Goal: Task Accomplishment & Management: Use online tool/utility

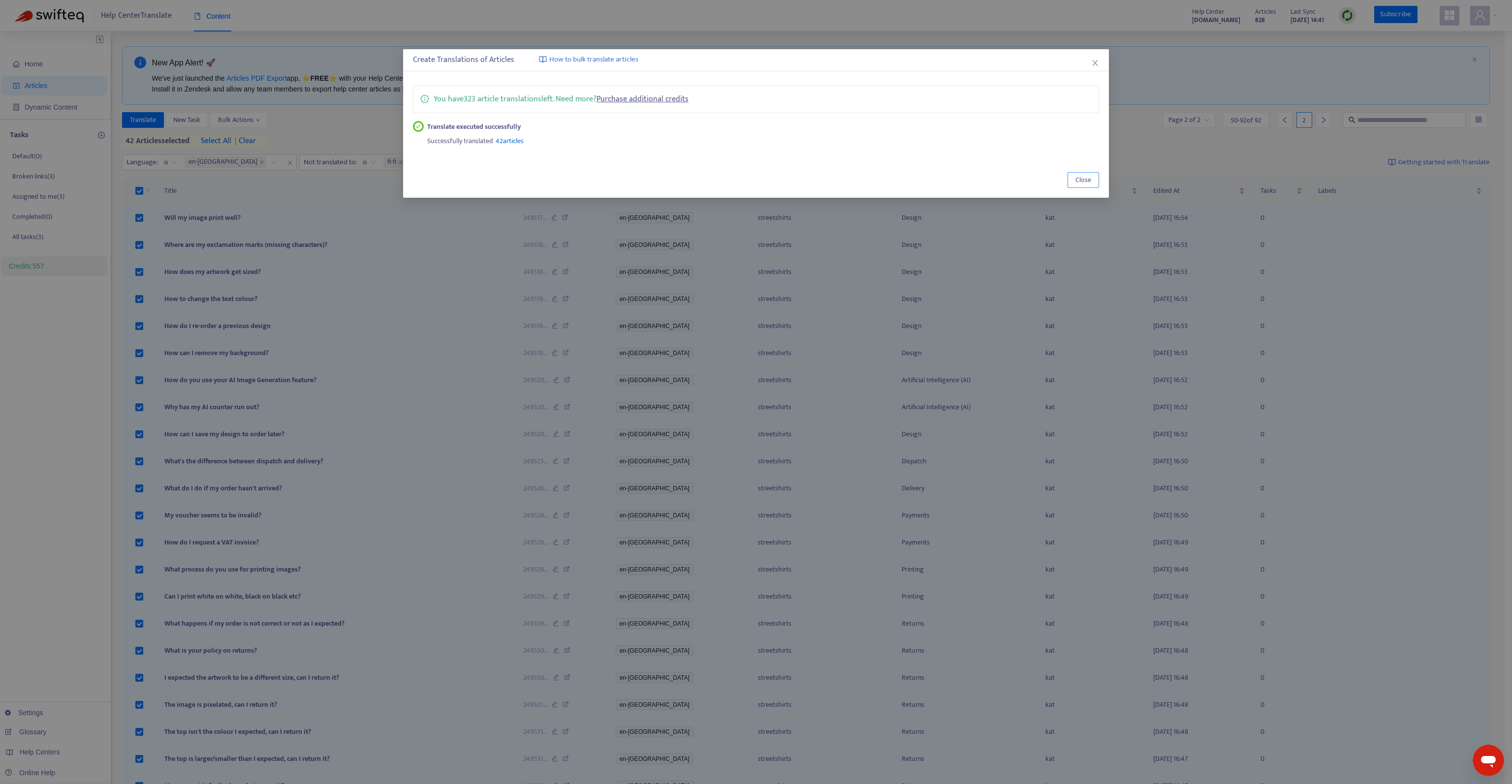
click at [1082, 183] on span "Close" at bounding box center [1083, 180] width 16 height 11
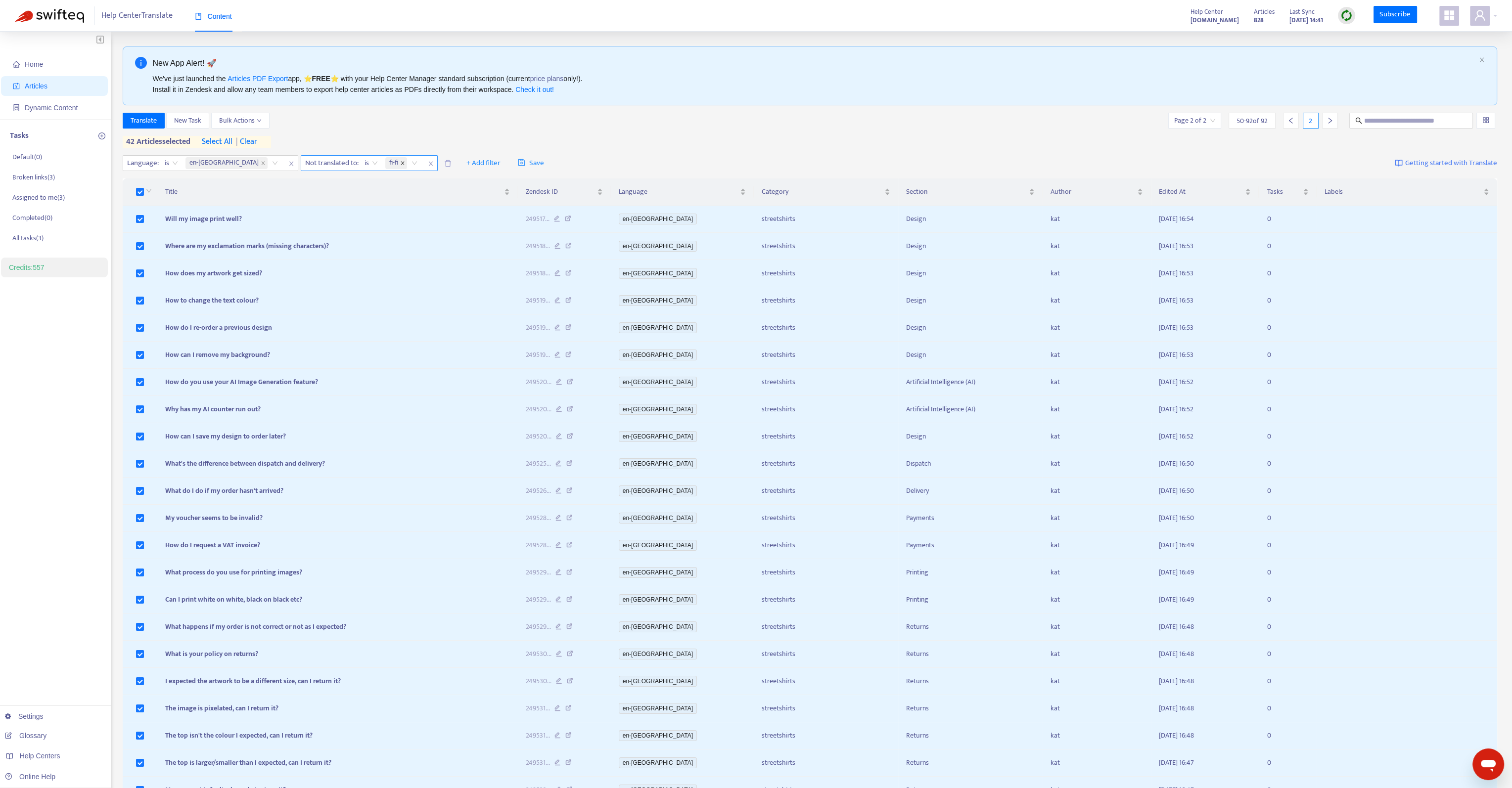
click at [400, 165] on icon "close" at bounding box center [402, 163] width 5 height 5
click at [303, 161] on div at bounding box center [333, 163] width 60 height 12
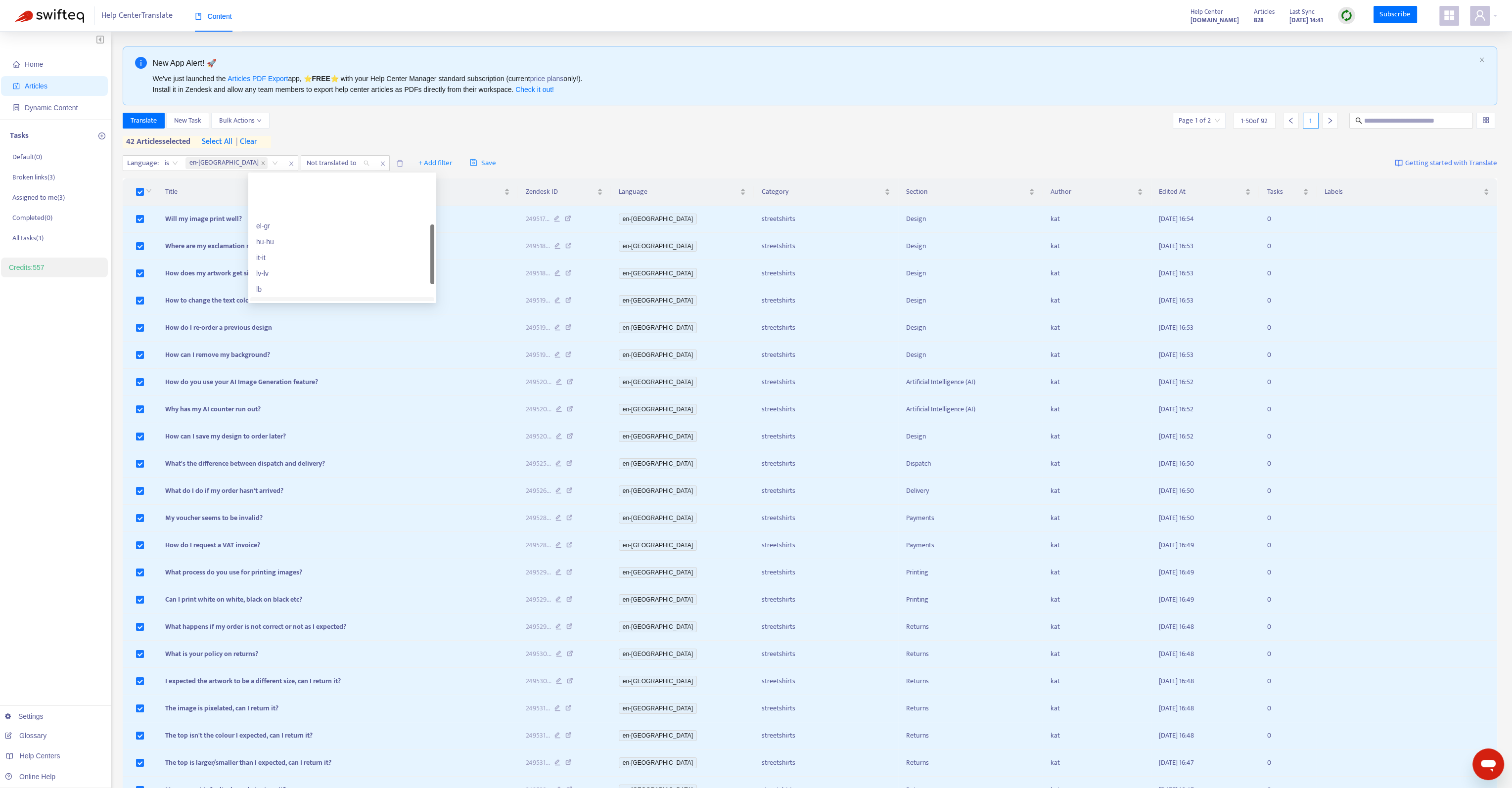
scroll to position [148, 0]
click at [274, 220] on div "lv-lv" at bounding box center [342, 224] width 172 height 11
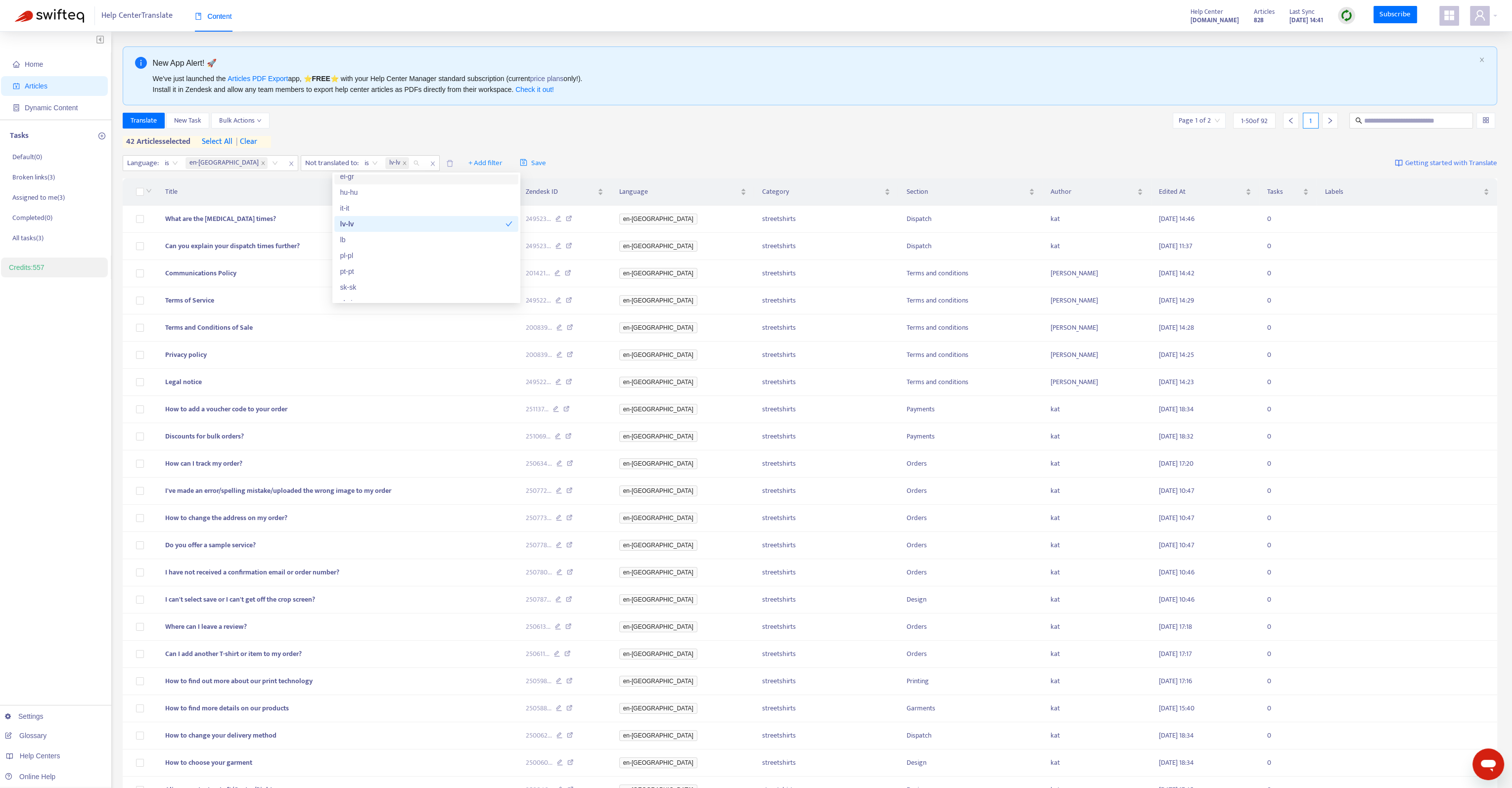
click at [621, 131] on div "Translate New Task Bulk Actions Page 1 of 2 1 - 50 of 92 1 42 articles selected…" at bounding box center [810, 130] width 1375 height 35
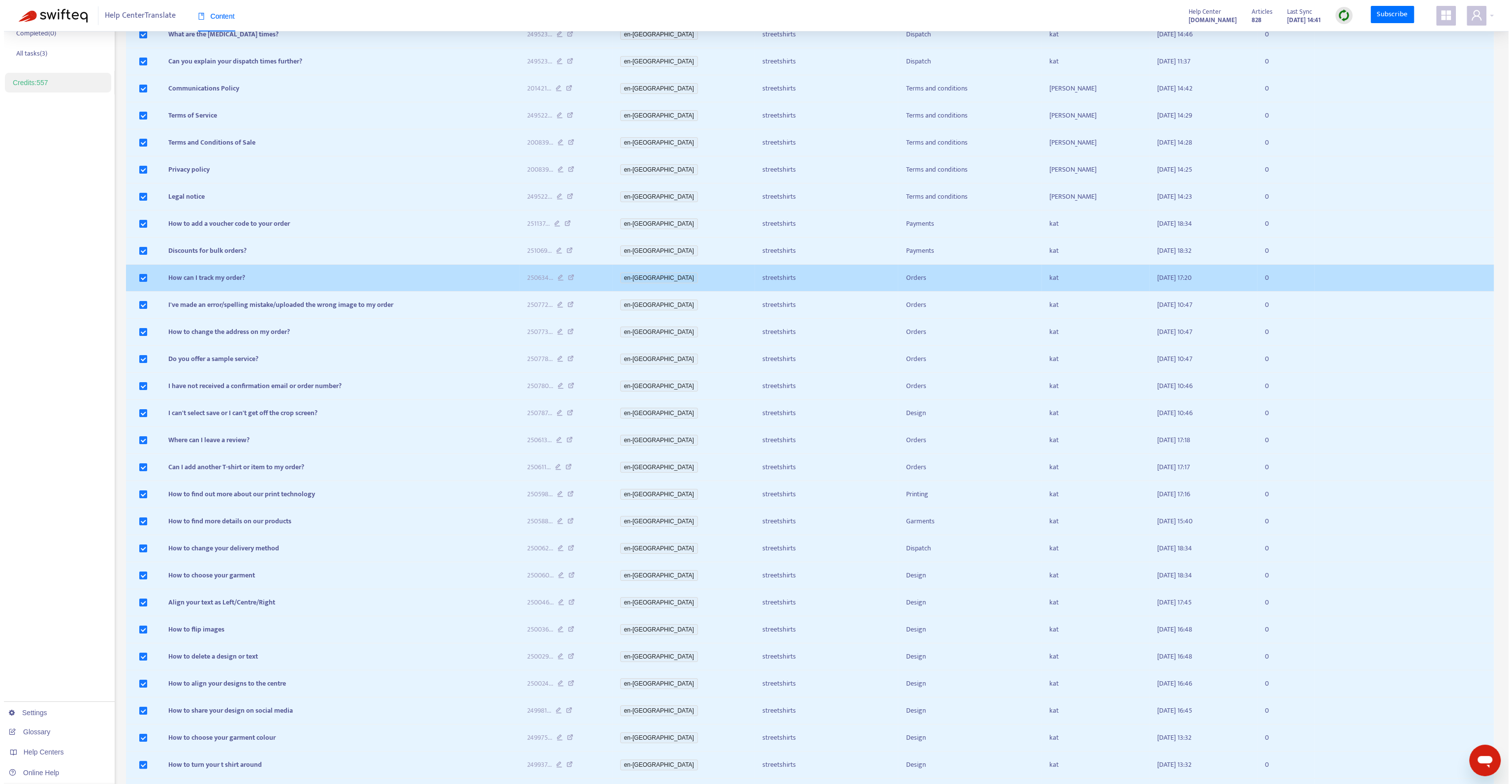
scroll to position [0, 0]
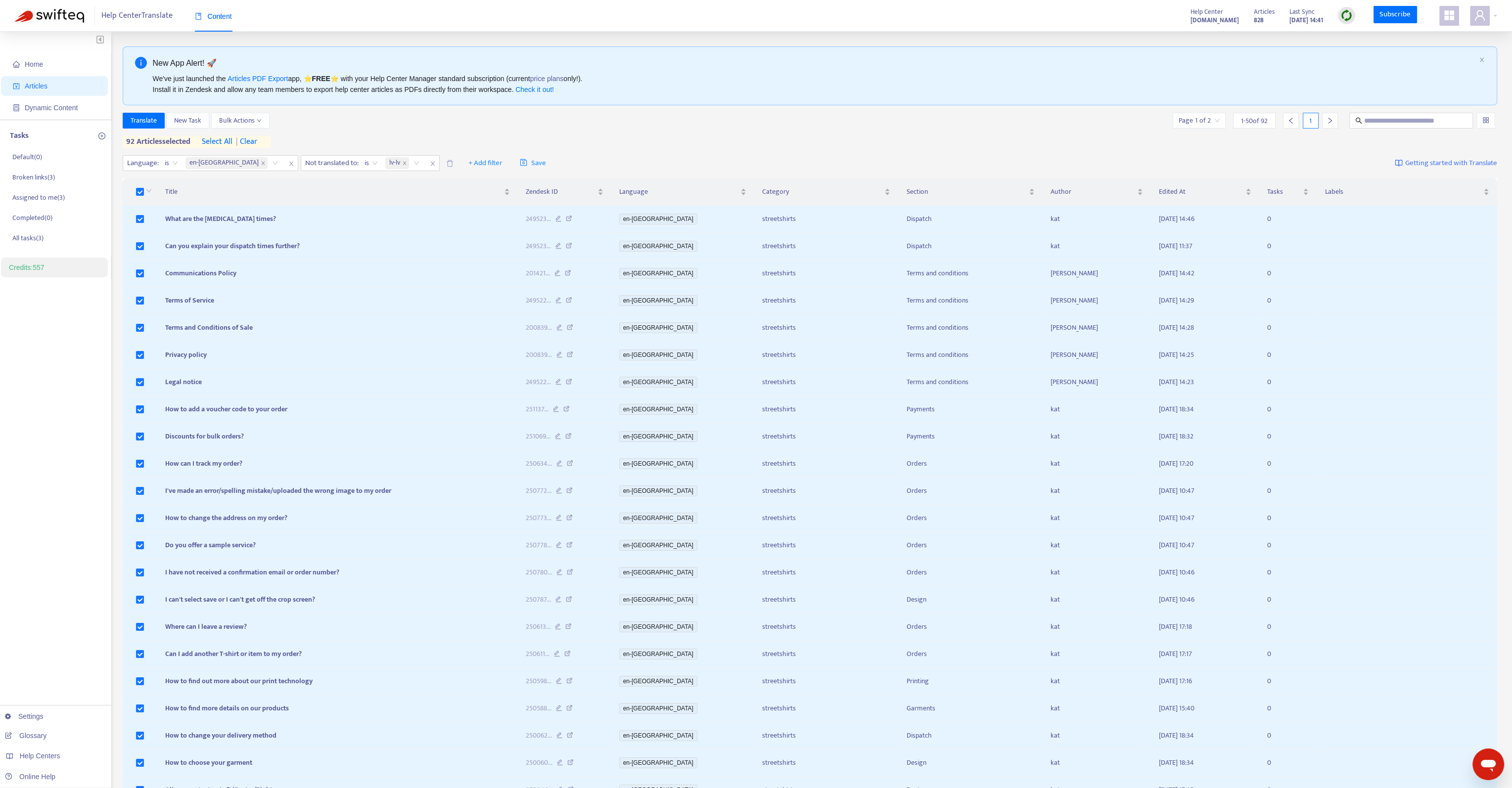
click at [247, 142] on span "| clear" at bounding box center [245, 141] width 25 height 12
click at [144, 119] on span "Translate" at bounding box center [144, 121] width 26 height 11
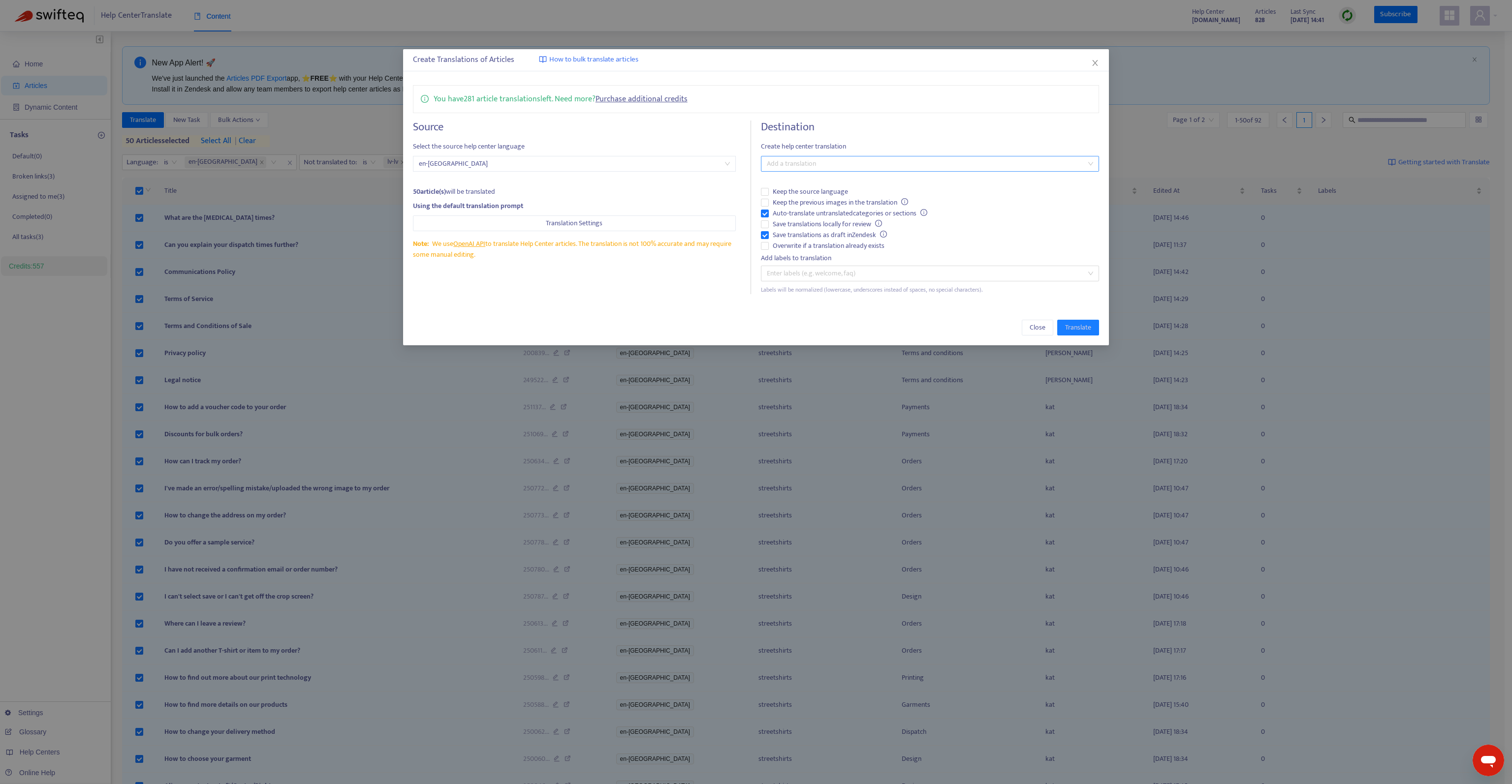
click at [806, 169] on div "Add a translation" at bounding box center [930, 163] width 338 height 16
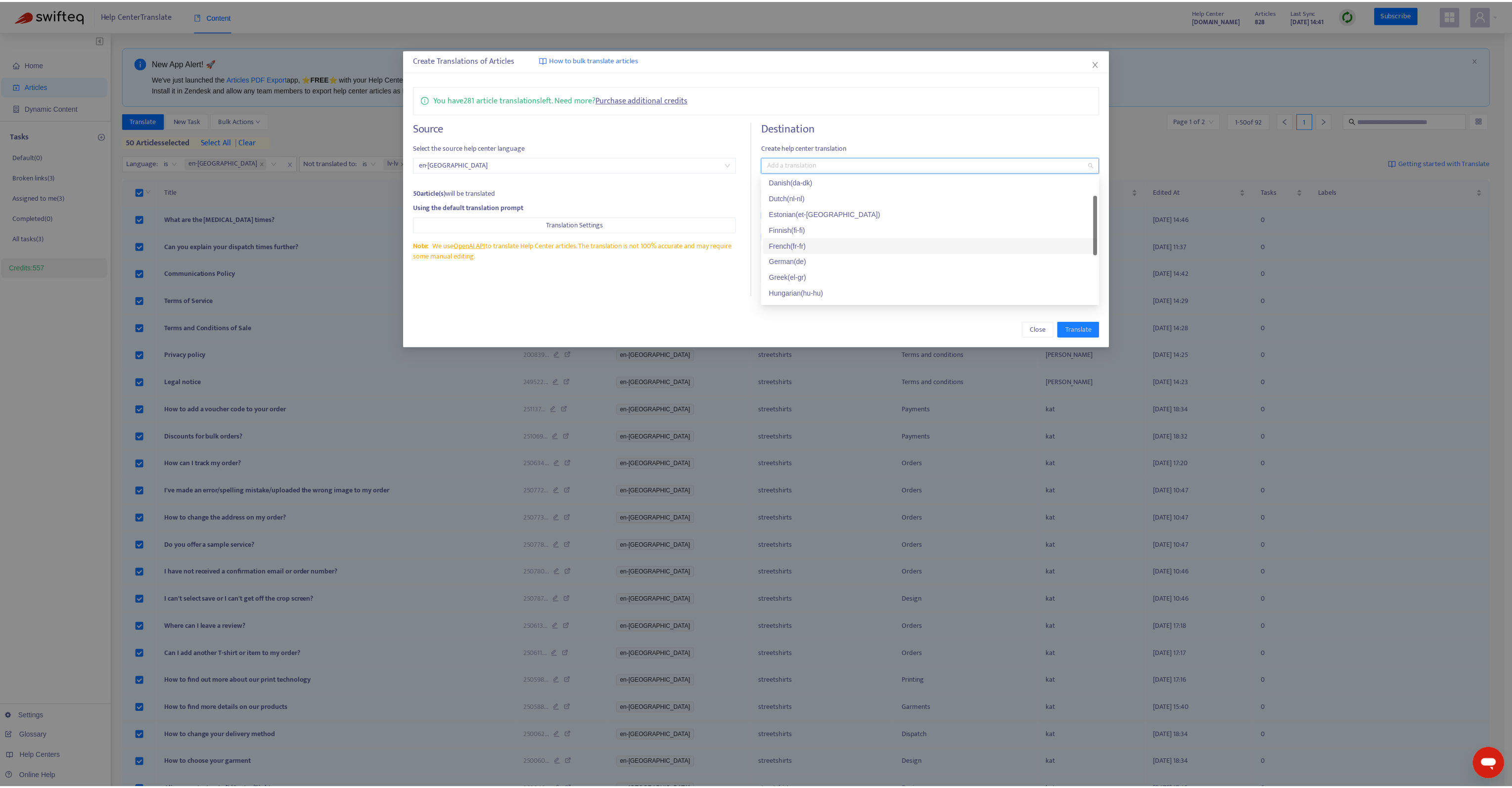
scroll to position [148, 0]
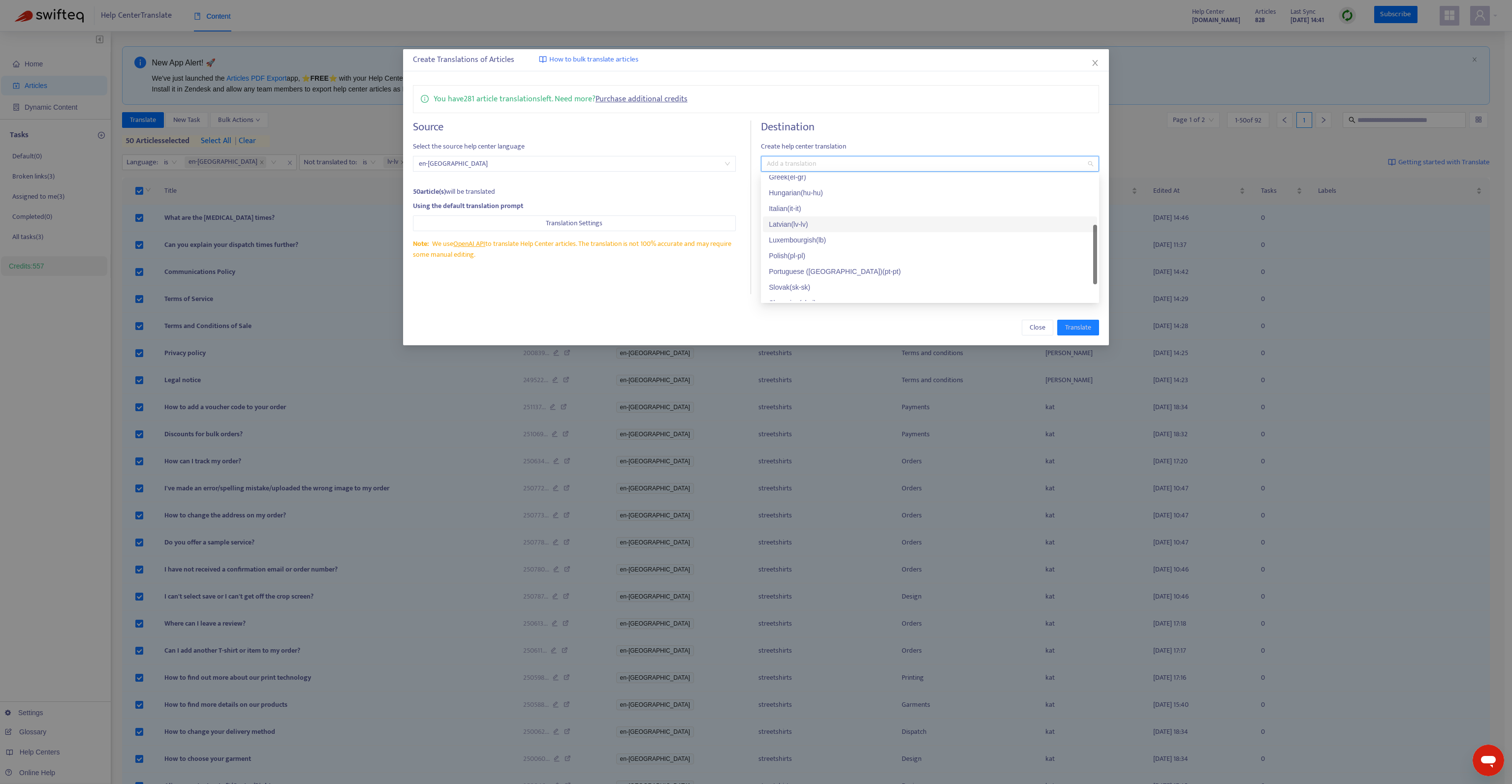
click at [803, 219] on div "Latvian ( lv-lv )" at bounding box center [930, 225] width 322 height 11
click at [868, 125] on h4 "Destination" at bounding box center [930, 127] width 338 height 13
click at [809, 233] on span "Save translations as draft in Zendesk" at bounding box center [830, 235] width 122 height 11
click at [811, 205] on span "Keep the previous images in the translation" at bounding box center [841, 203] width 143 height 11
click at [1093, 332] on button "Translate" at bounding box center [1078, 328] width 42 height 16
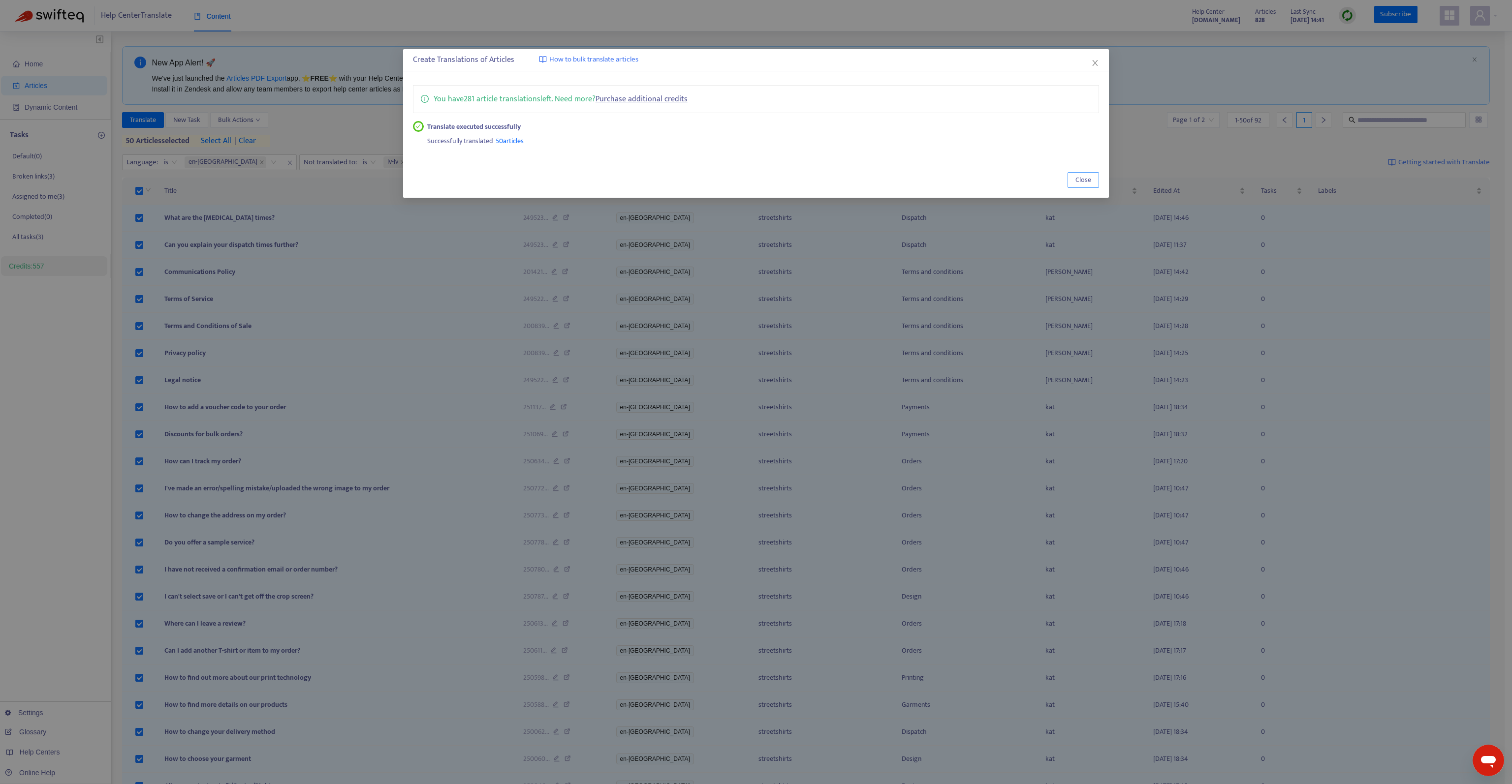
click at [1093, 176] on button "Close" at bounding box center [1084, 180] width 32 height 16
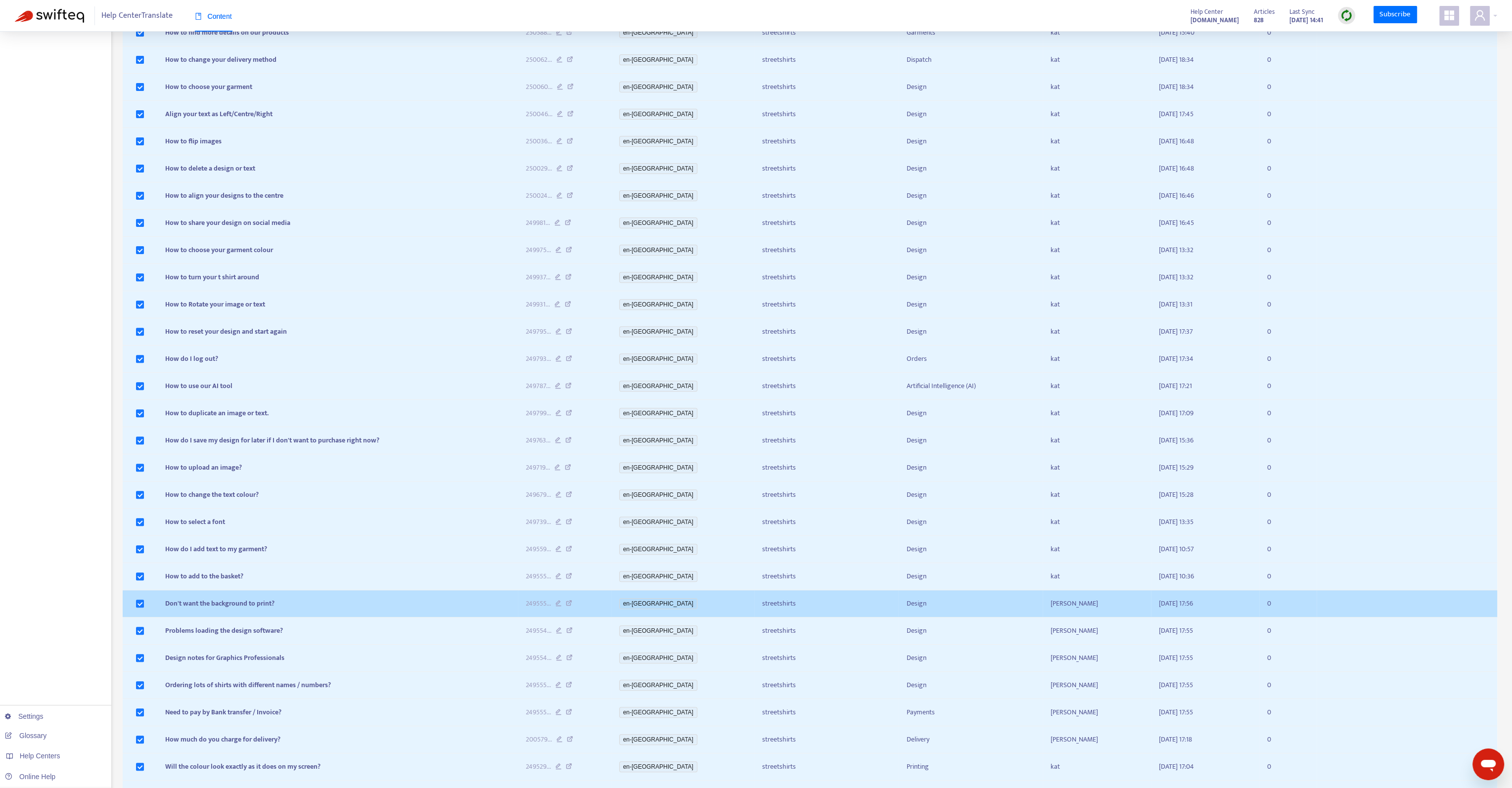
scroll to position [828, 0]
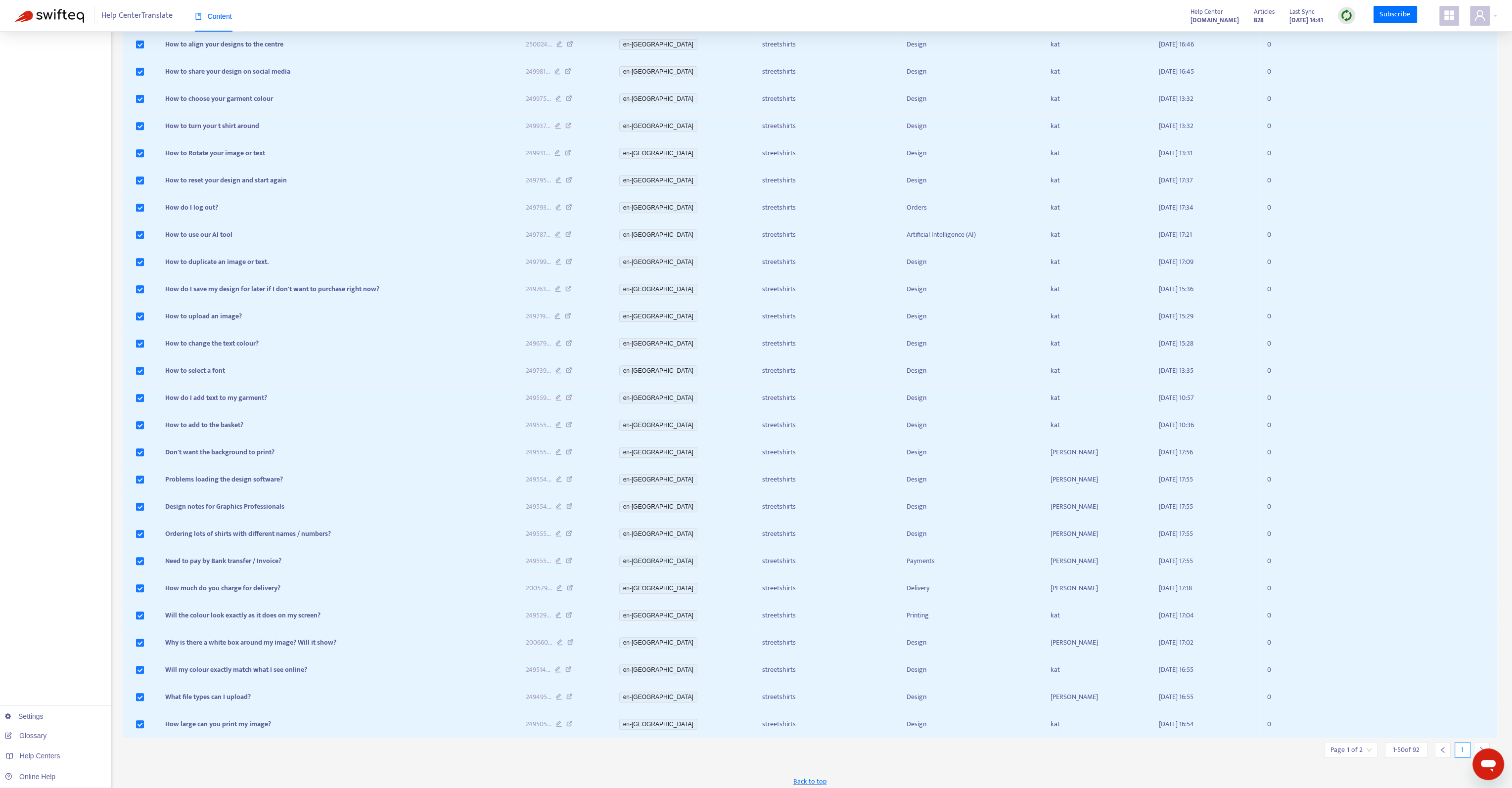
click at [1480, 746] on icon "right" at bounding box center [1482, 750] width 7 height 7
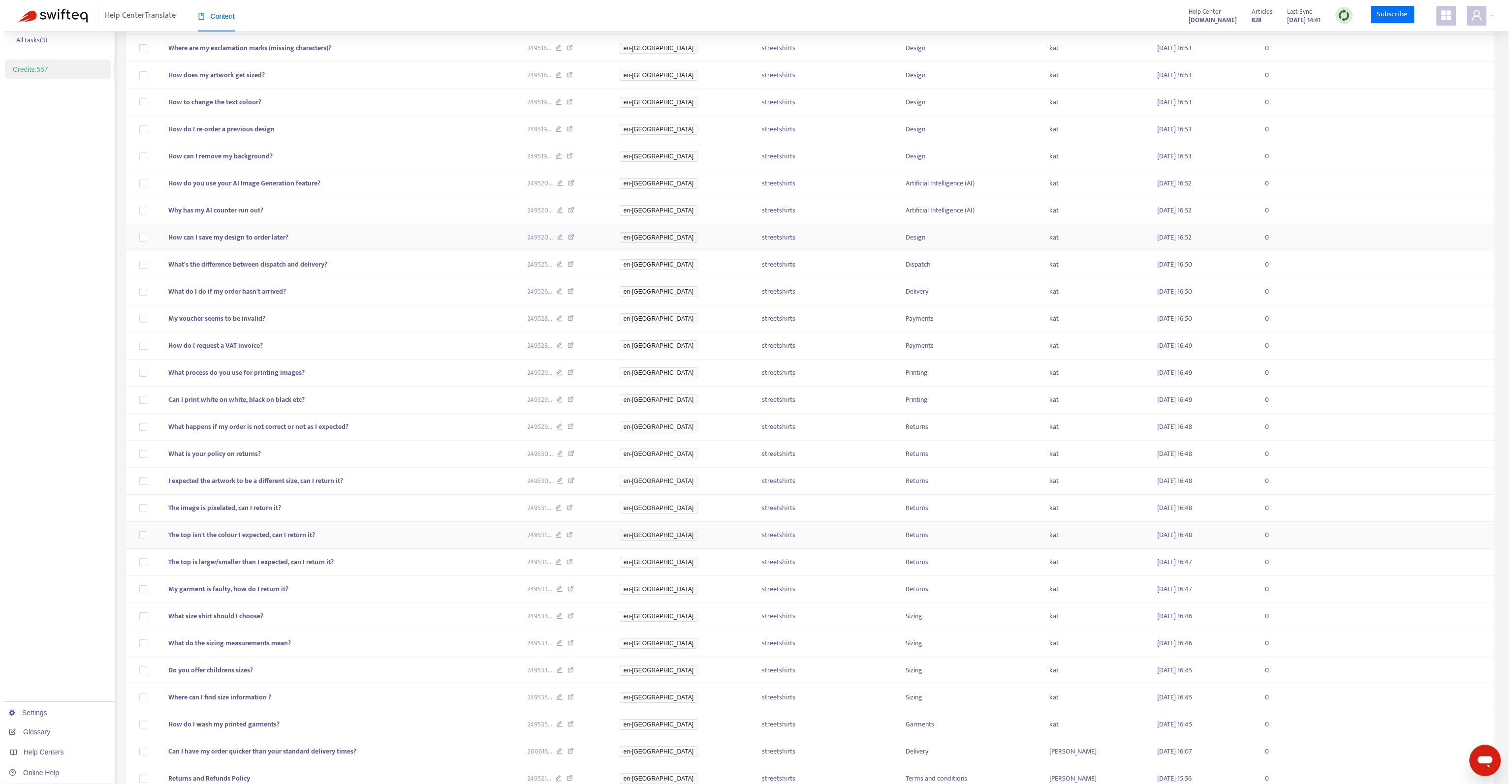
scroll to position [0, 0]
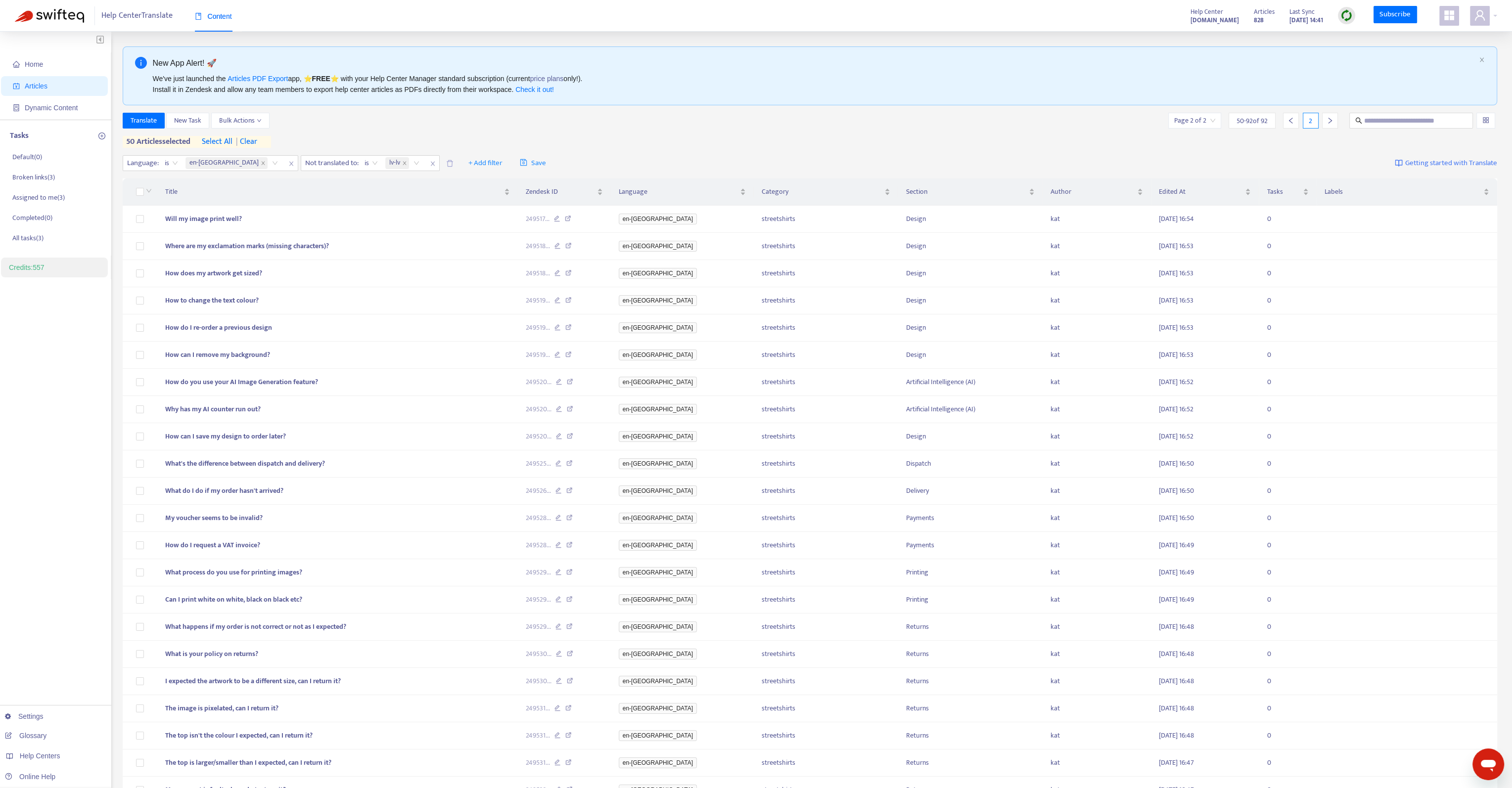
click at [252, 142] on span "| clear" at bounding box center [245, 141] width 25 height 12
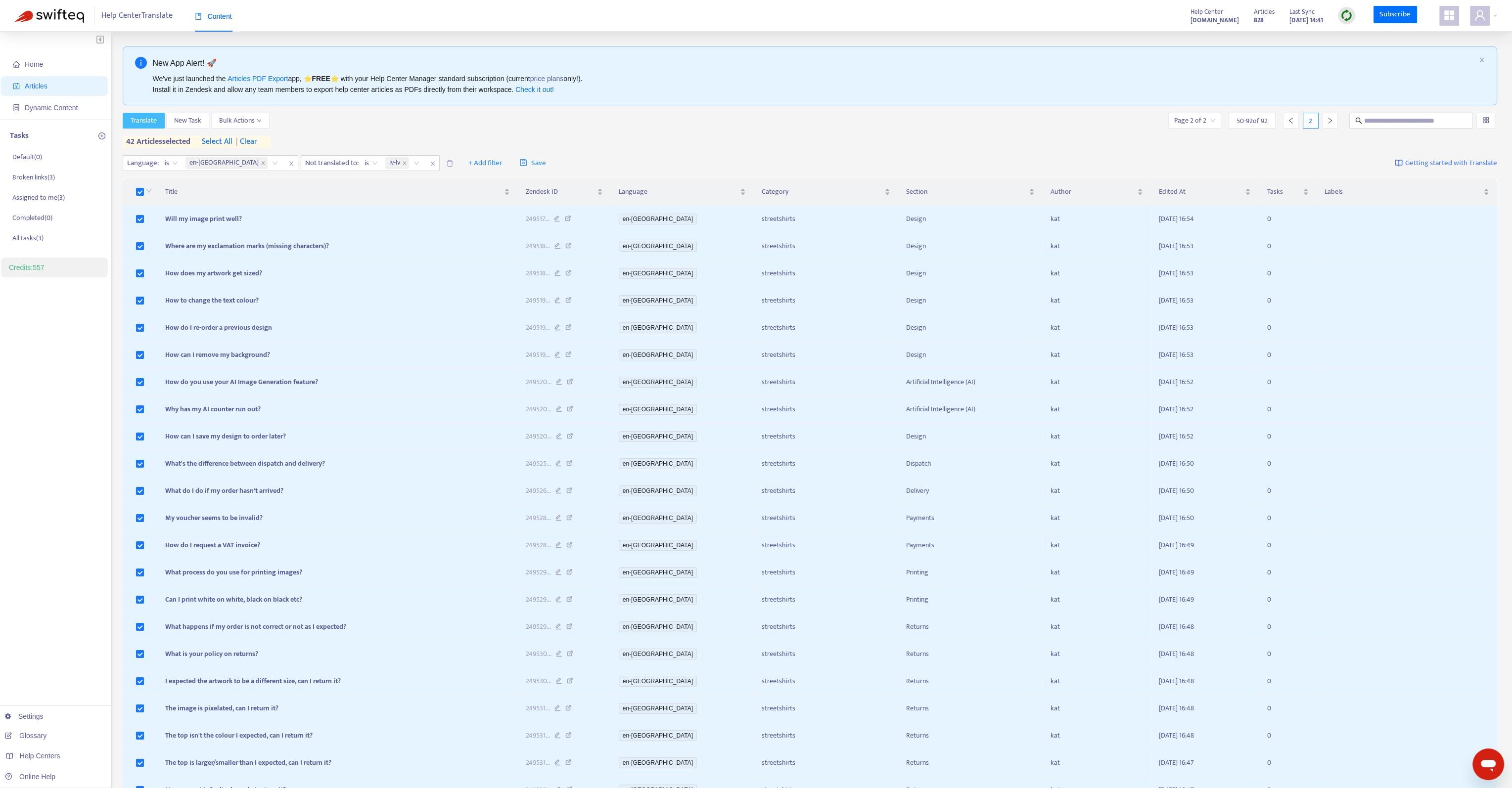
click at [156, 119] on span "Translate" at bounding box center [144, 121] width 26 height 11
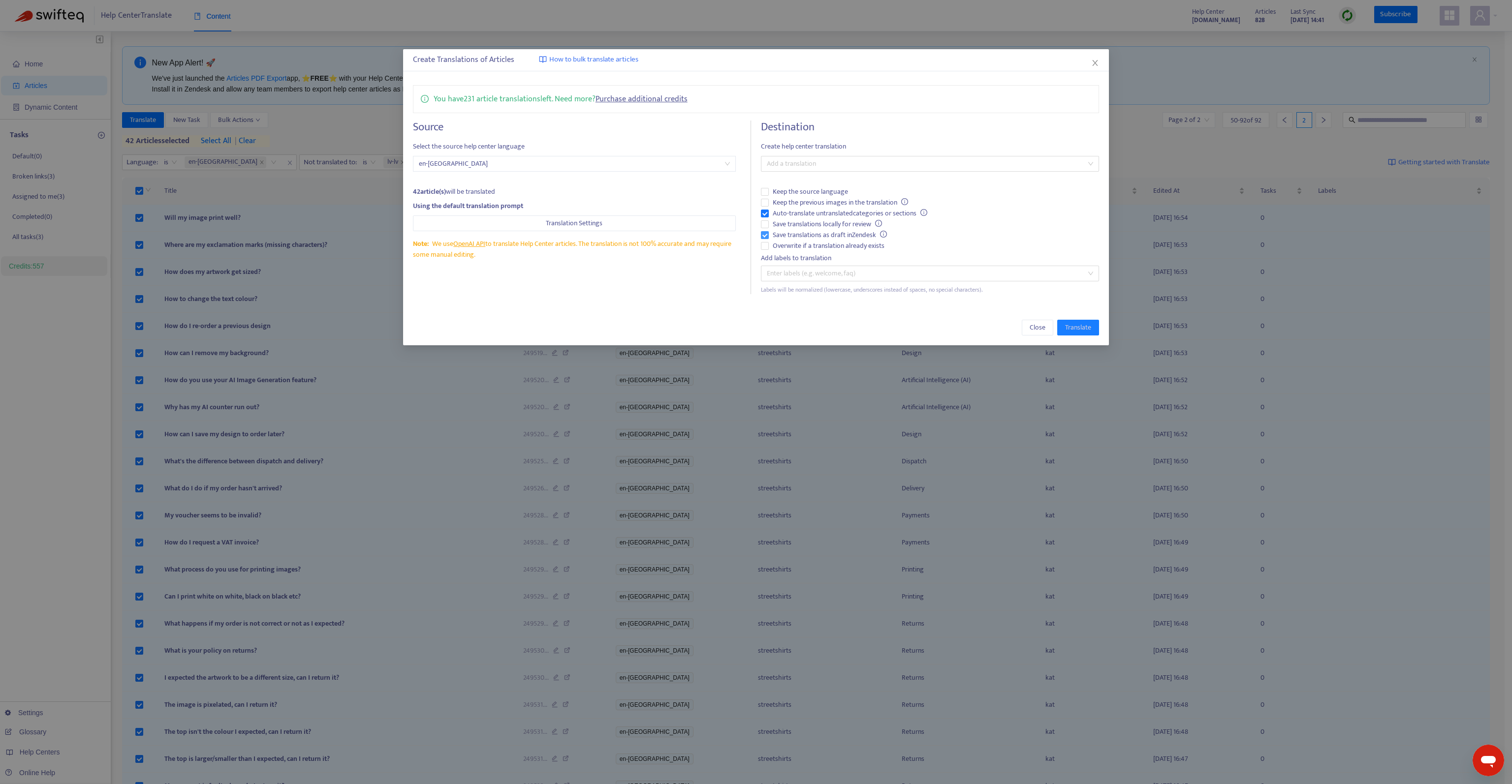
click at [777, 237] on span "Save translations as draft in Zendesk" at bounding box center [830, 235] width 122 height 11
click at [799, 203] on span "Keep the previous images in the translation" at bounding box center [841, 203] width 143 height 11
click at [814, 165] on div at bounding box center [925, 163] width 324 height 12
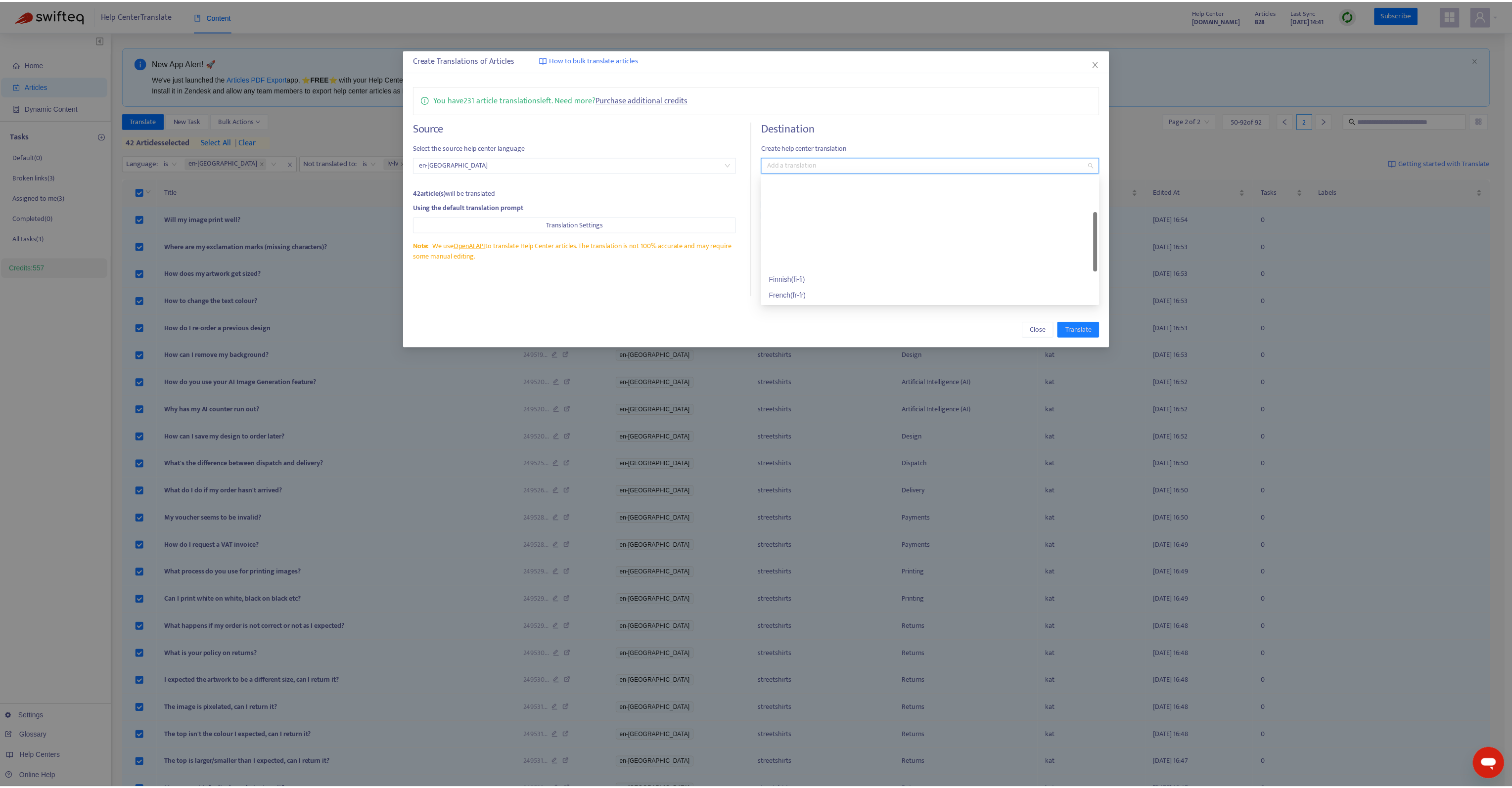
scroll to position [99, 0]
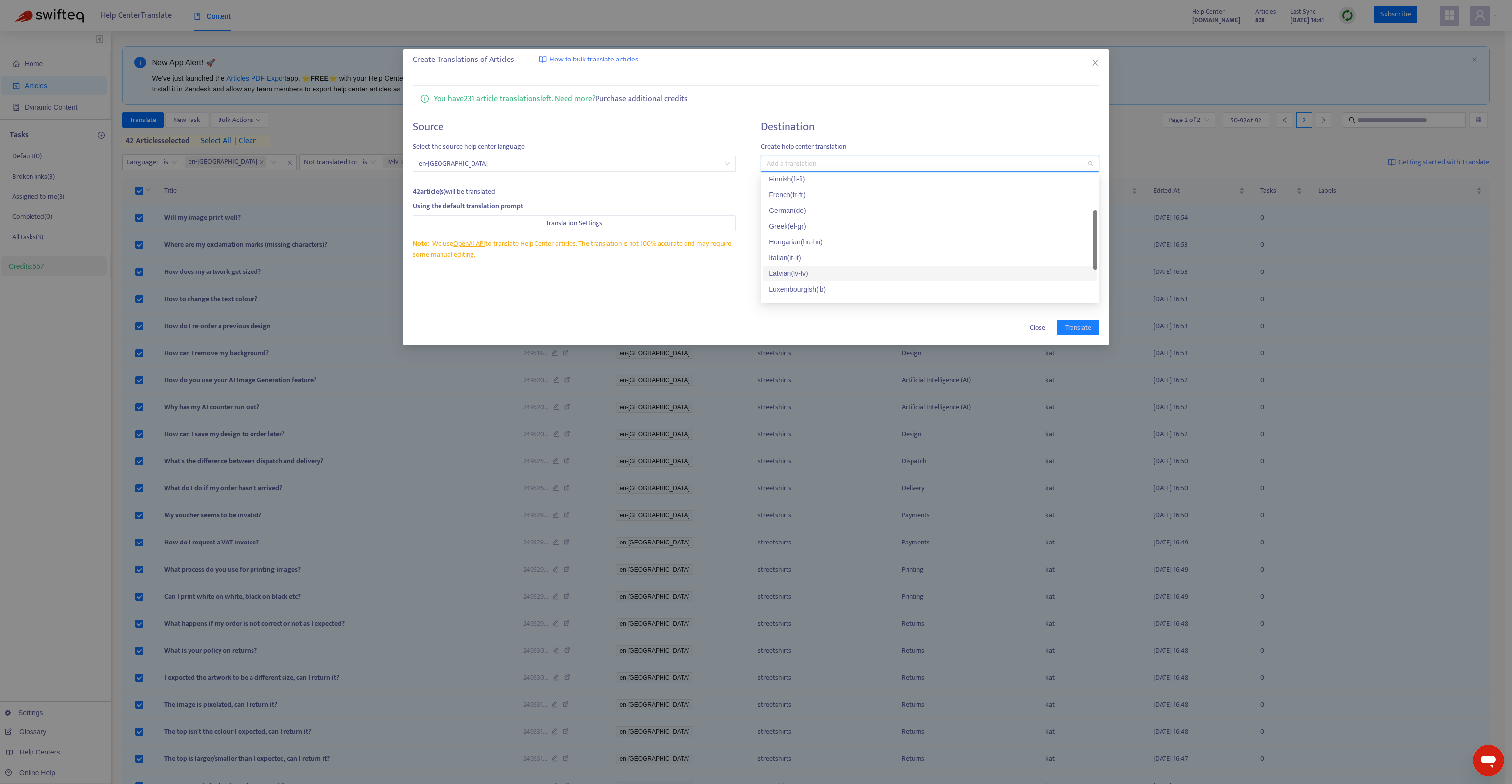
click at [804, 277] on div "Latvian ( lv-lv )" at bounding box center [930, 274] width 322 height 11
click at [1082, 328] on span "Translate" at bounding box center [1078, 328] width 26 height 11
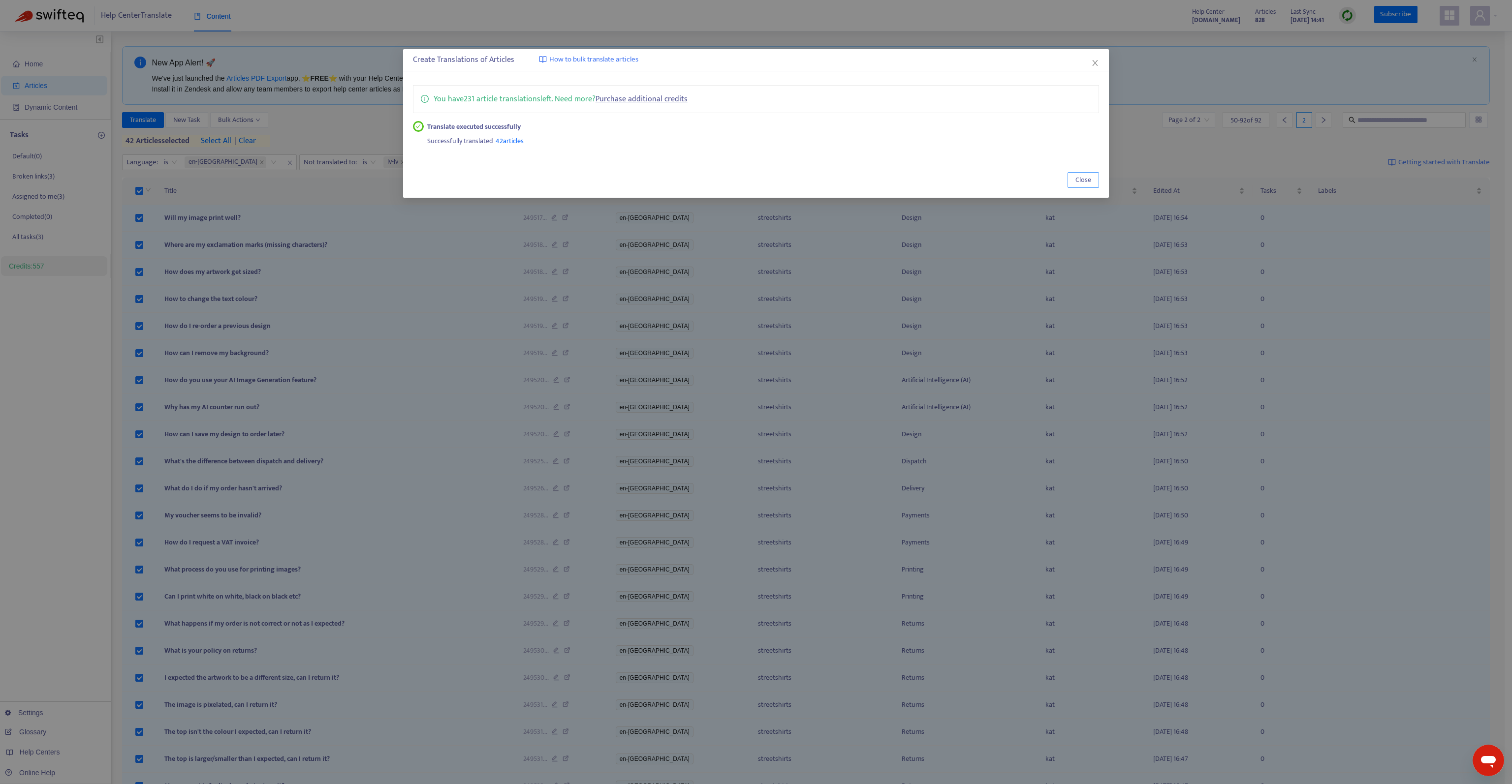
click at [1093, 182] on button "Close" at bounding box center [1084, 180] width 32 height 16
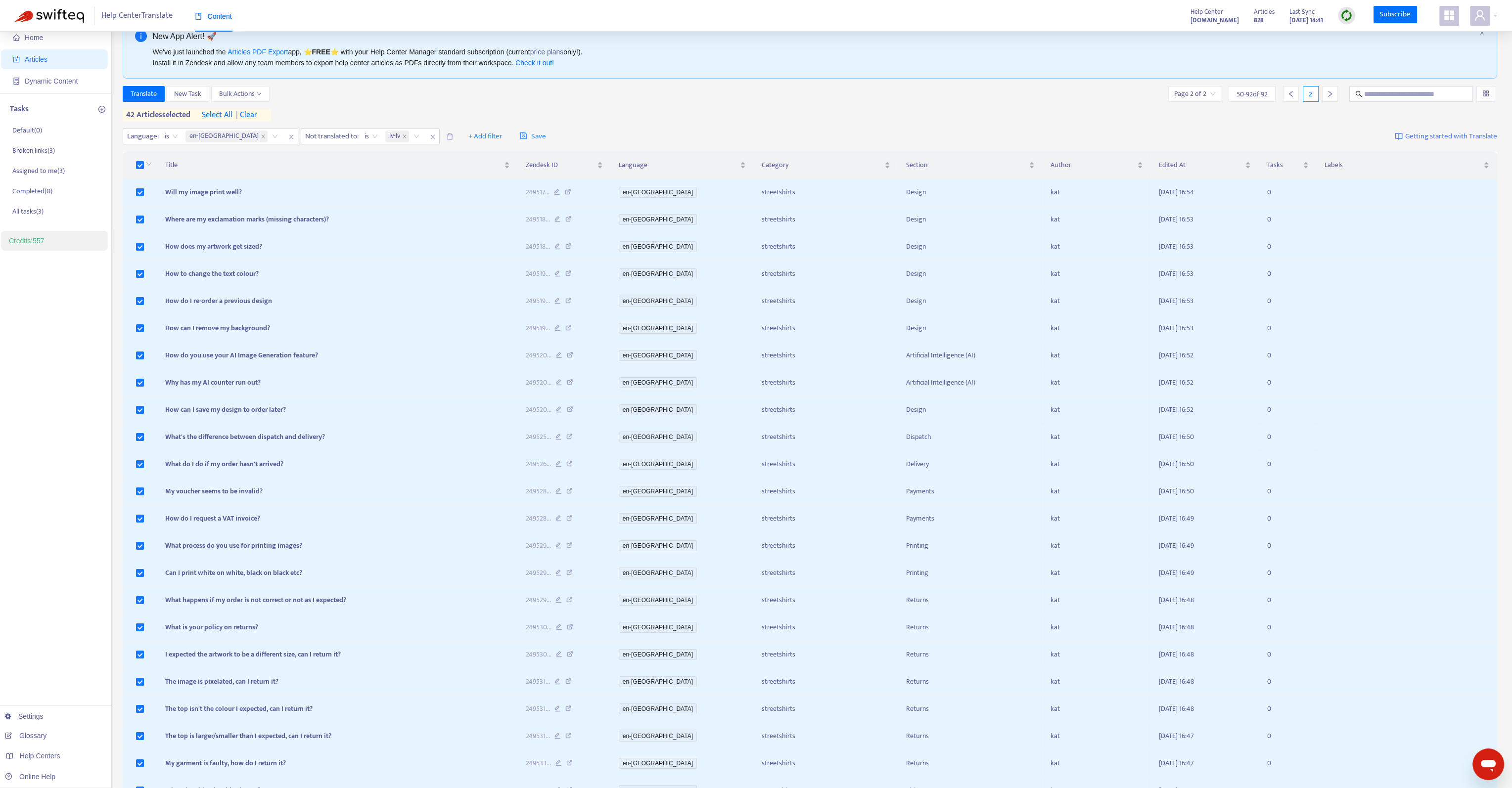
scroll to position [0, 0]
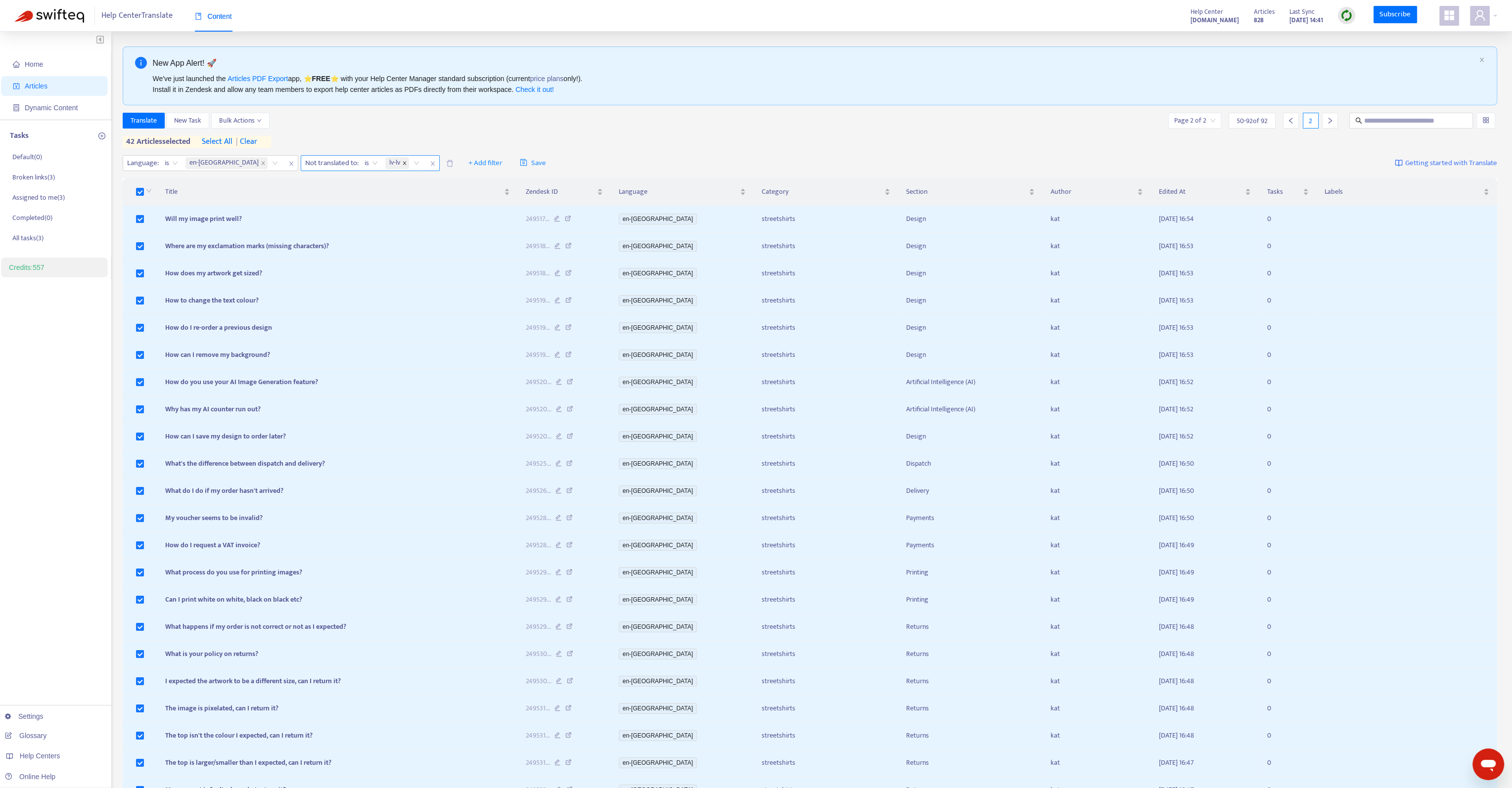
click at [403, 162] on icon "close" at bounding box center [404, 163] width 3 height 3
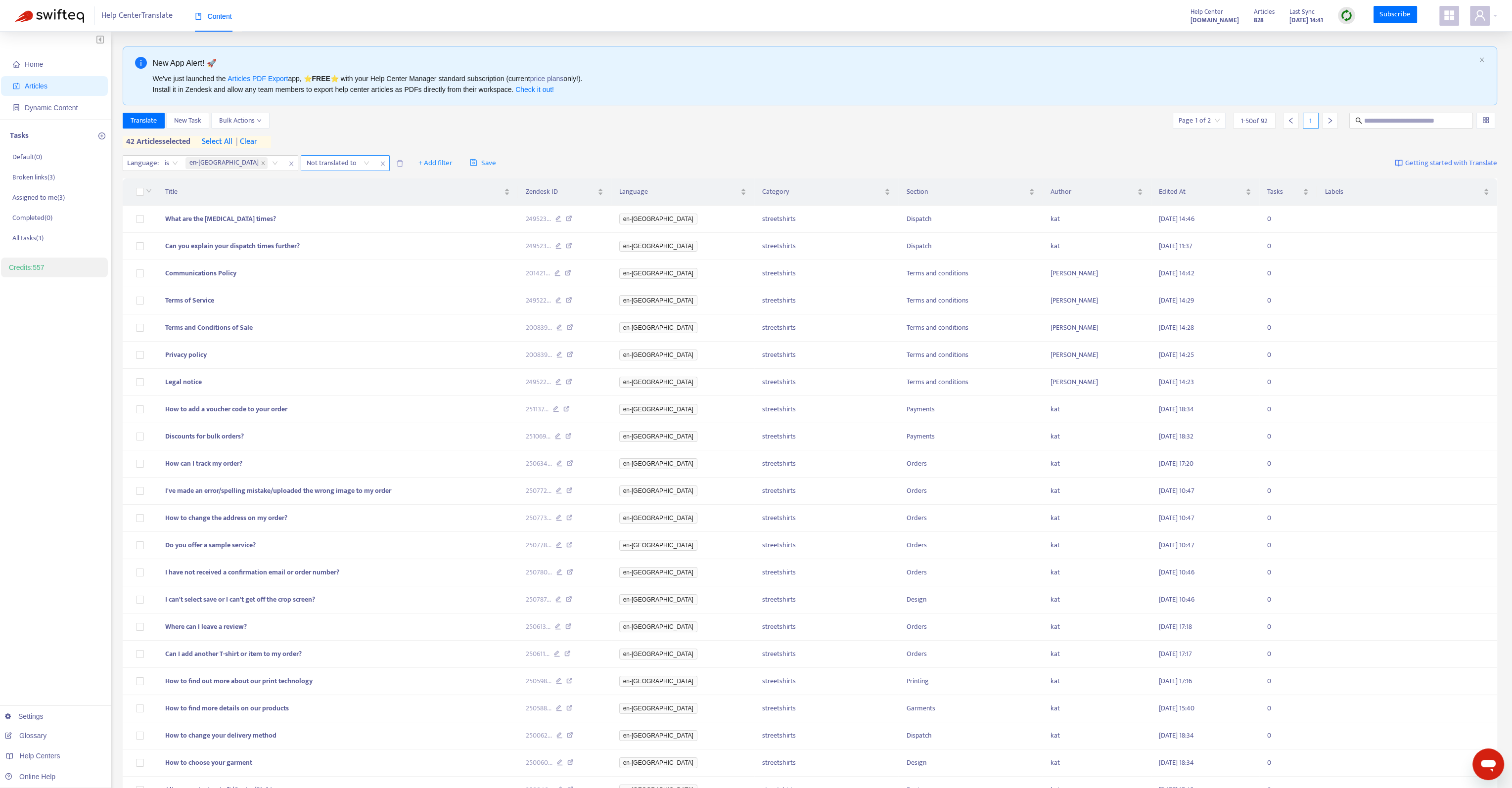
click at [314, 165] on div "Not translated to" at bounding box center [338, 163] width 73 height 15
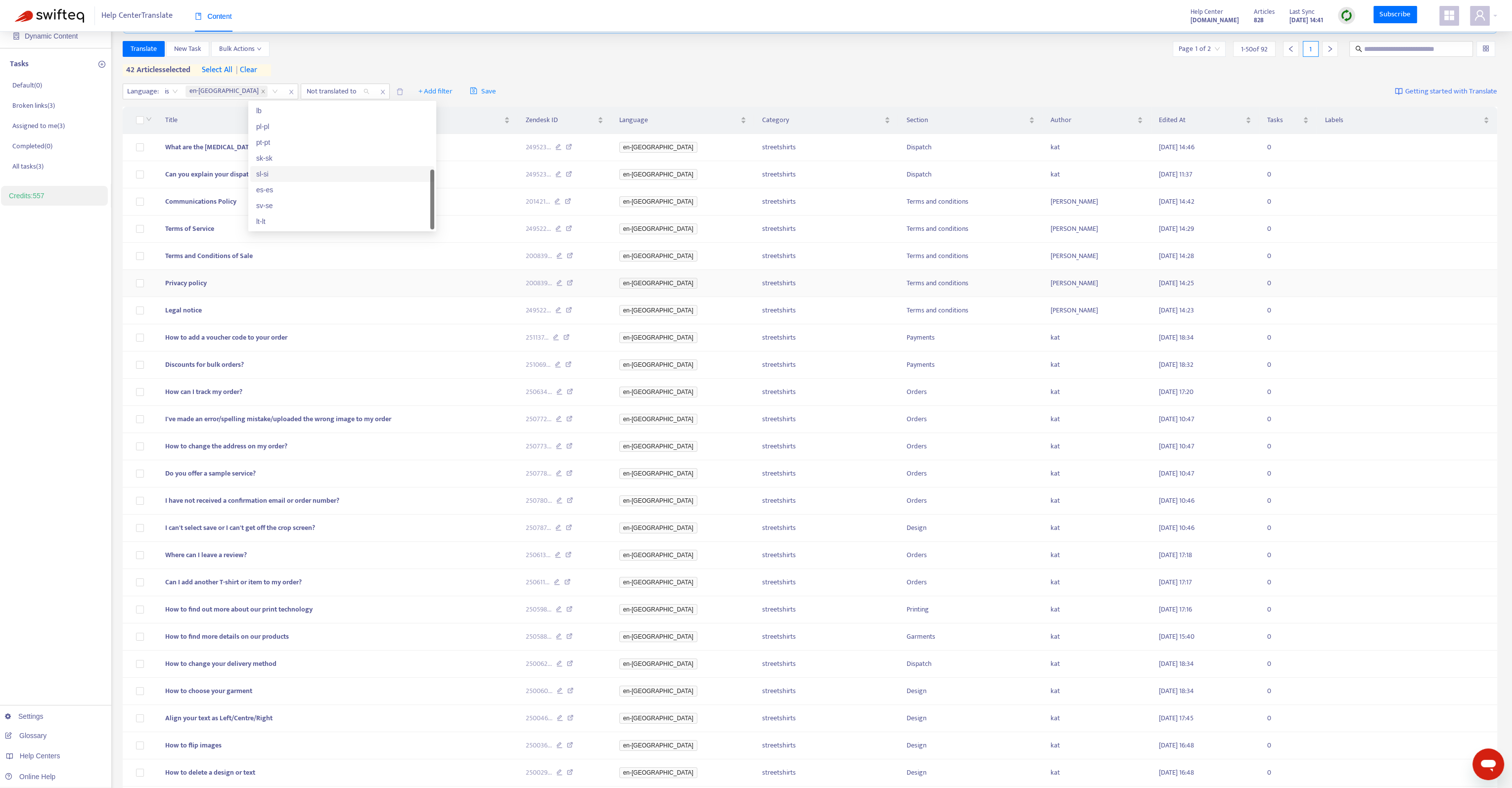
scroll to position [99, 0]
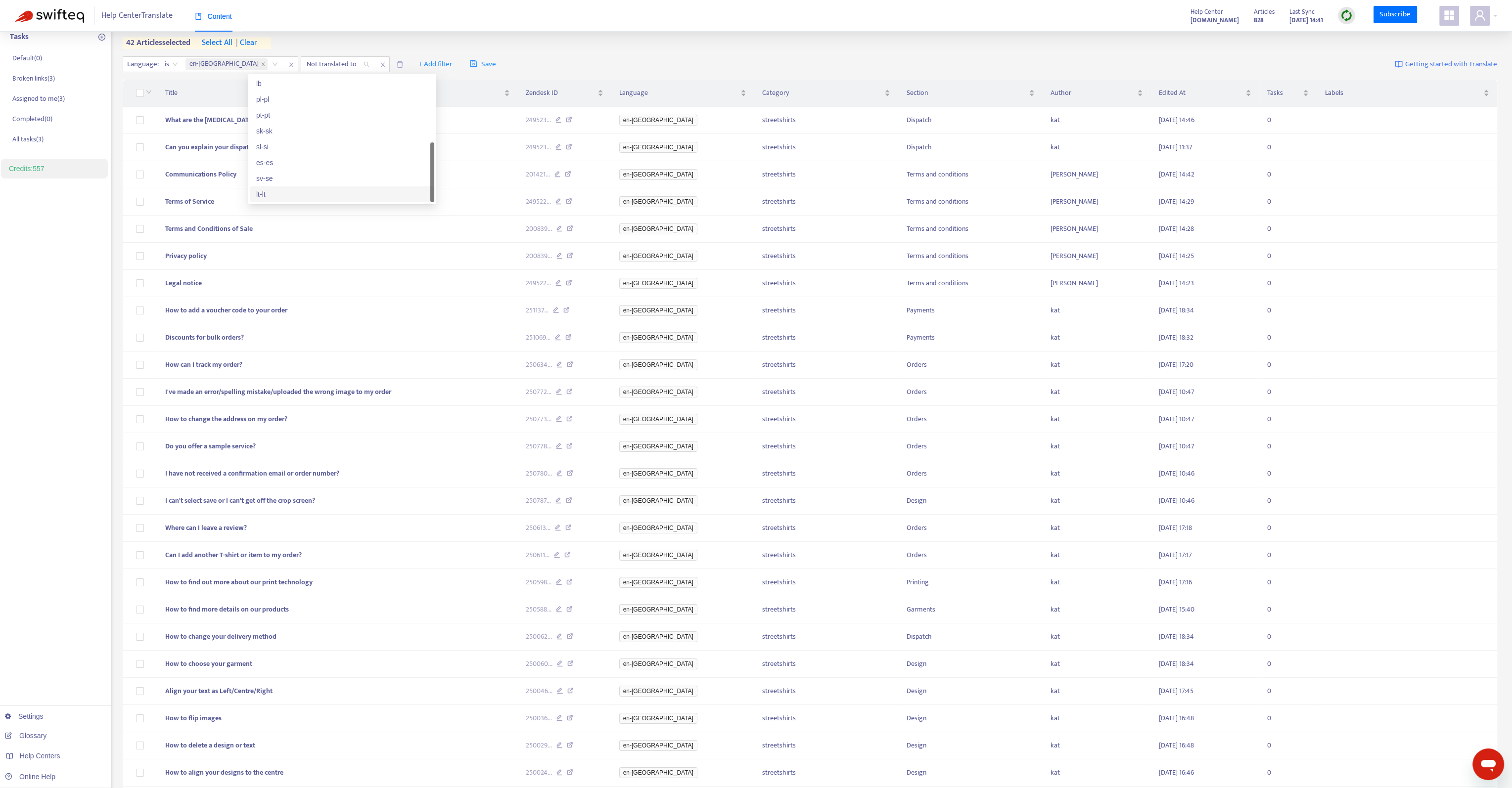
click at [281, 197] on div "lt-lt" at bounding box center [342, 195] width 172 height 11
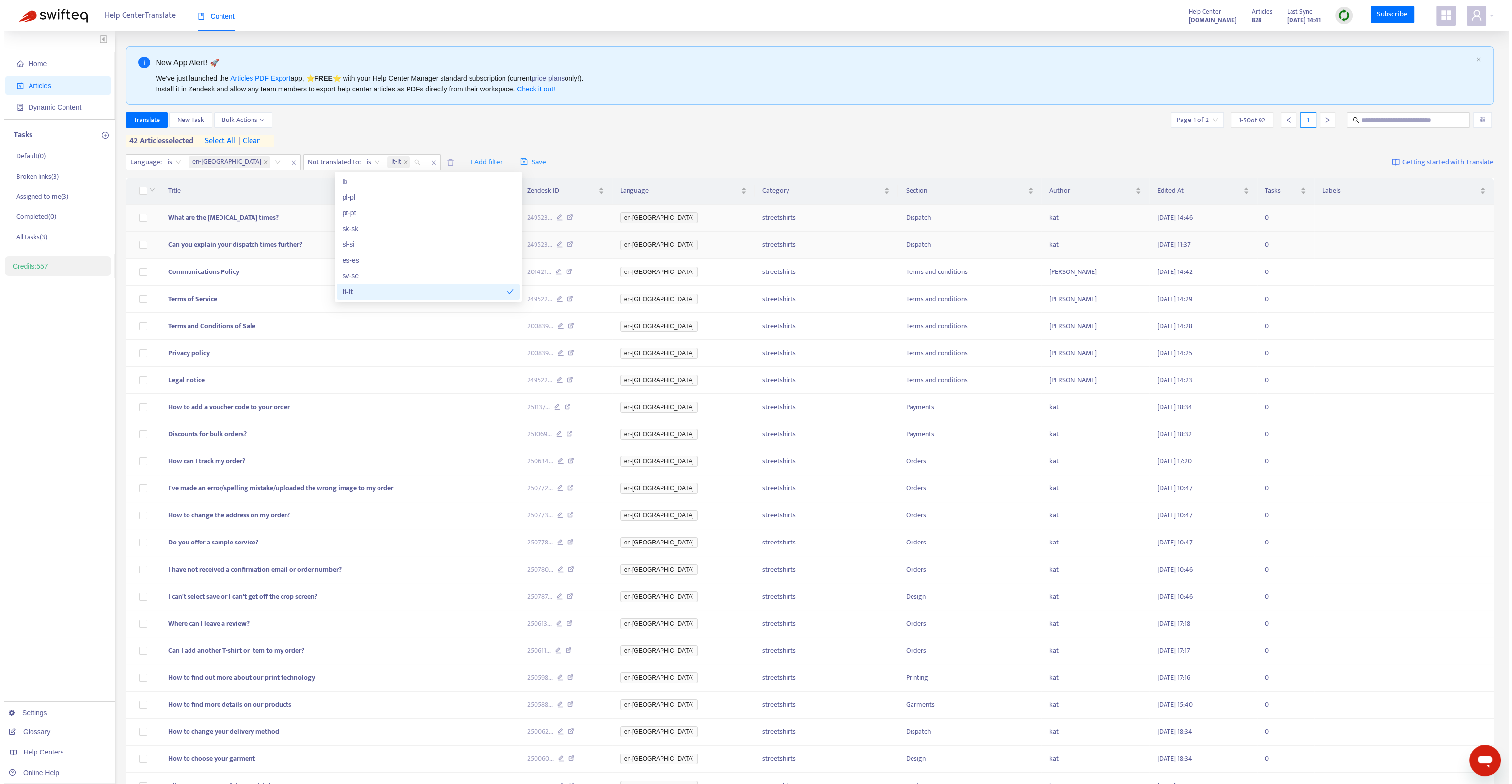
scroll to position [0, 0]
click at [353, 123] on div "Translate New Task Bulk Actions Page 1 of 2 1 - 50 of 92 1" at bounding box center [806, 120] width 1369 height 16
click at [253, 140] on span "| clear" at bounding box center [243, 141] width 25 height 12
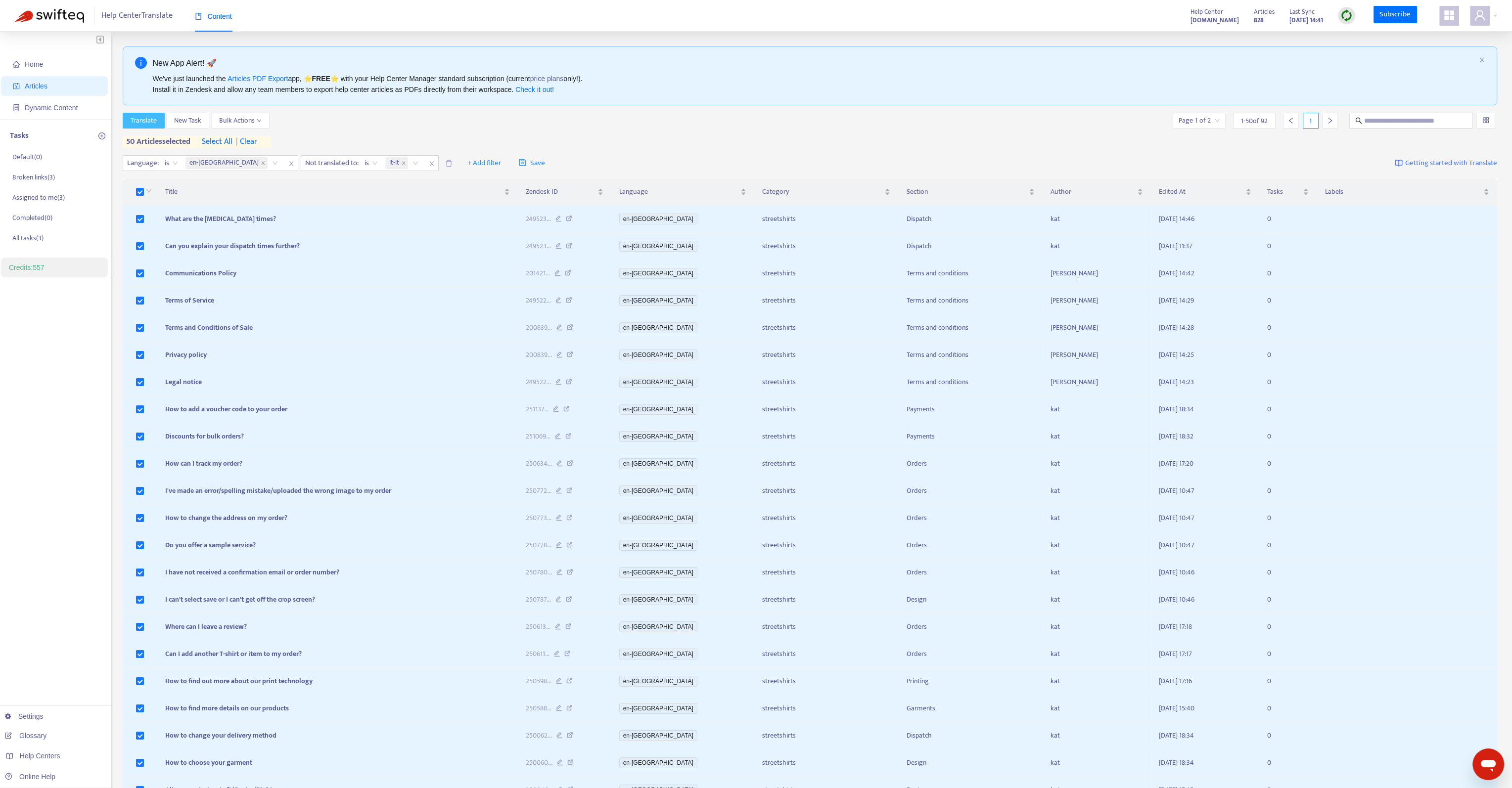
click at [148, 116] on span "Translate" at bounding box center [144, 121] width 26 height 11
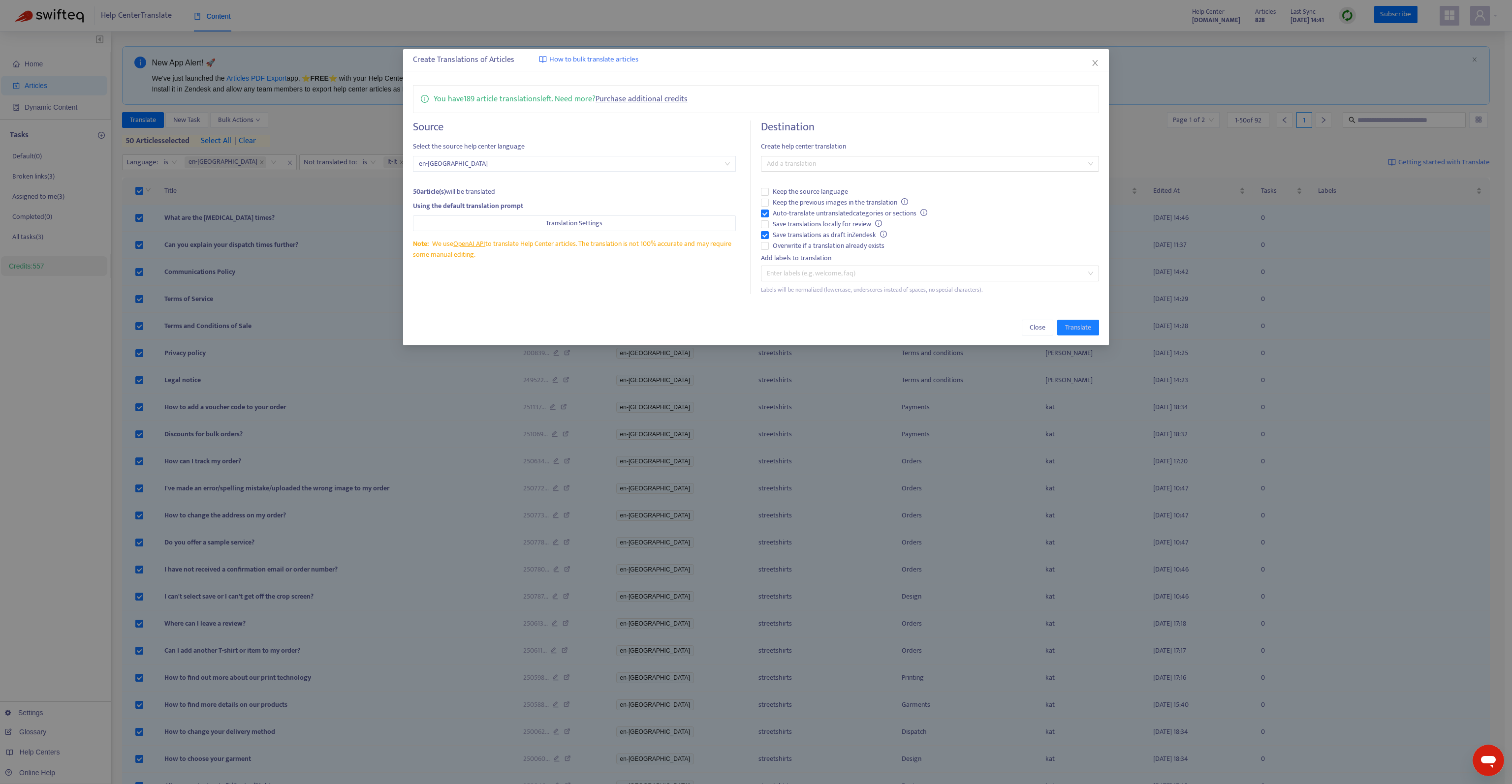
click at [949, 172] on div "Destination Create help center translation Add a translation Keep the source la…" at bounding box center [930, 208] width 338 height 174
click at [807, 234] on span "Save translations as draft in Zendesk" at bounding box center [830, 235] width 122 height 11
click at [817, 203] on span "Keep the previous images in the translation" at bounding box center [841, 203] width 143 height 11
click at [834, 161] on div at bounding box center [925, 163] width 324 height 12
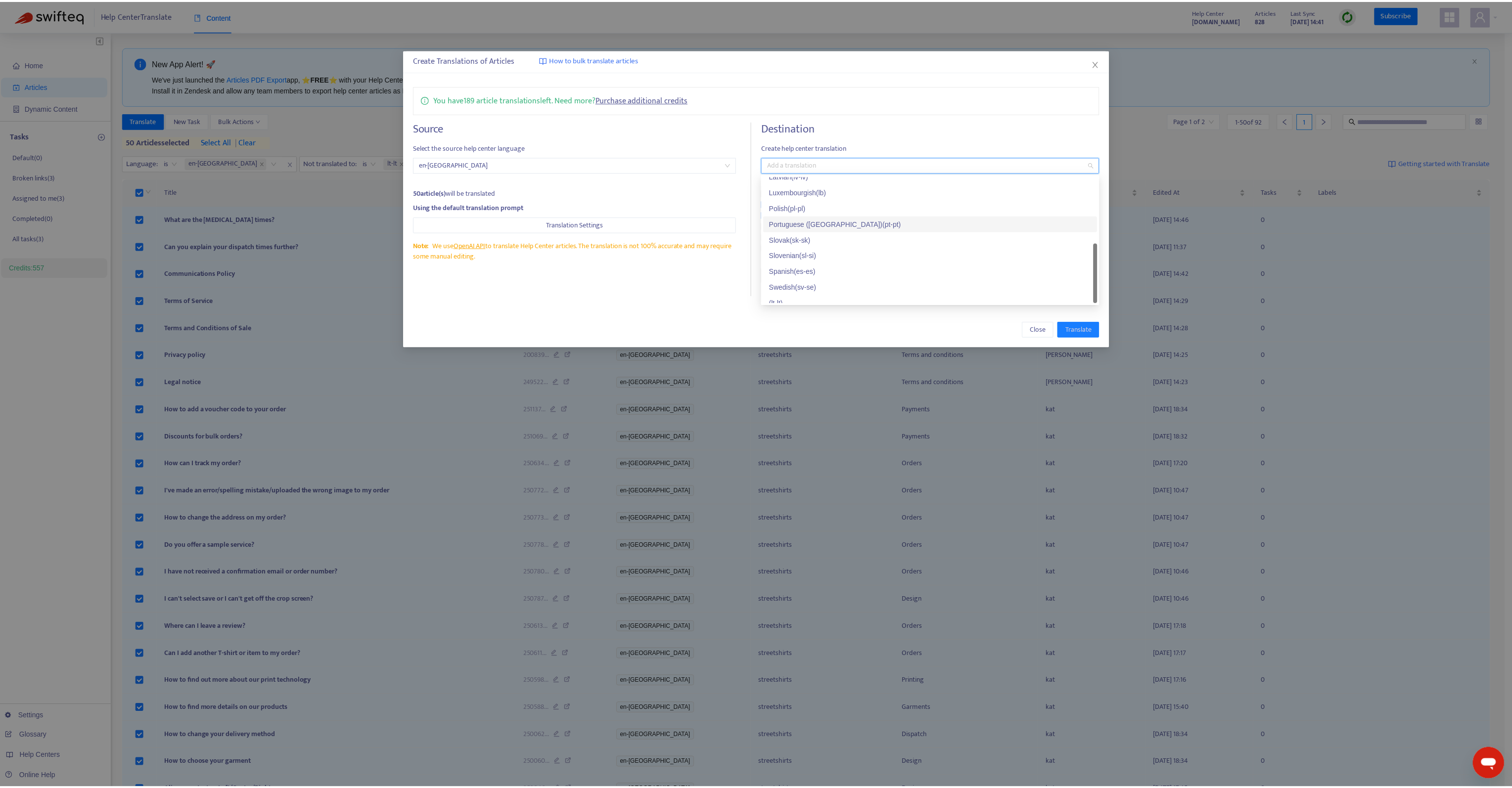
scroll to position [206, 0]
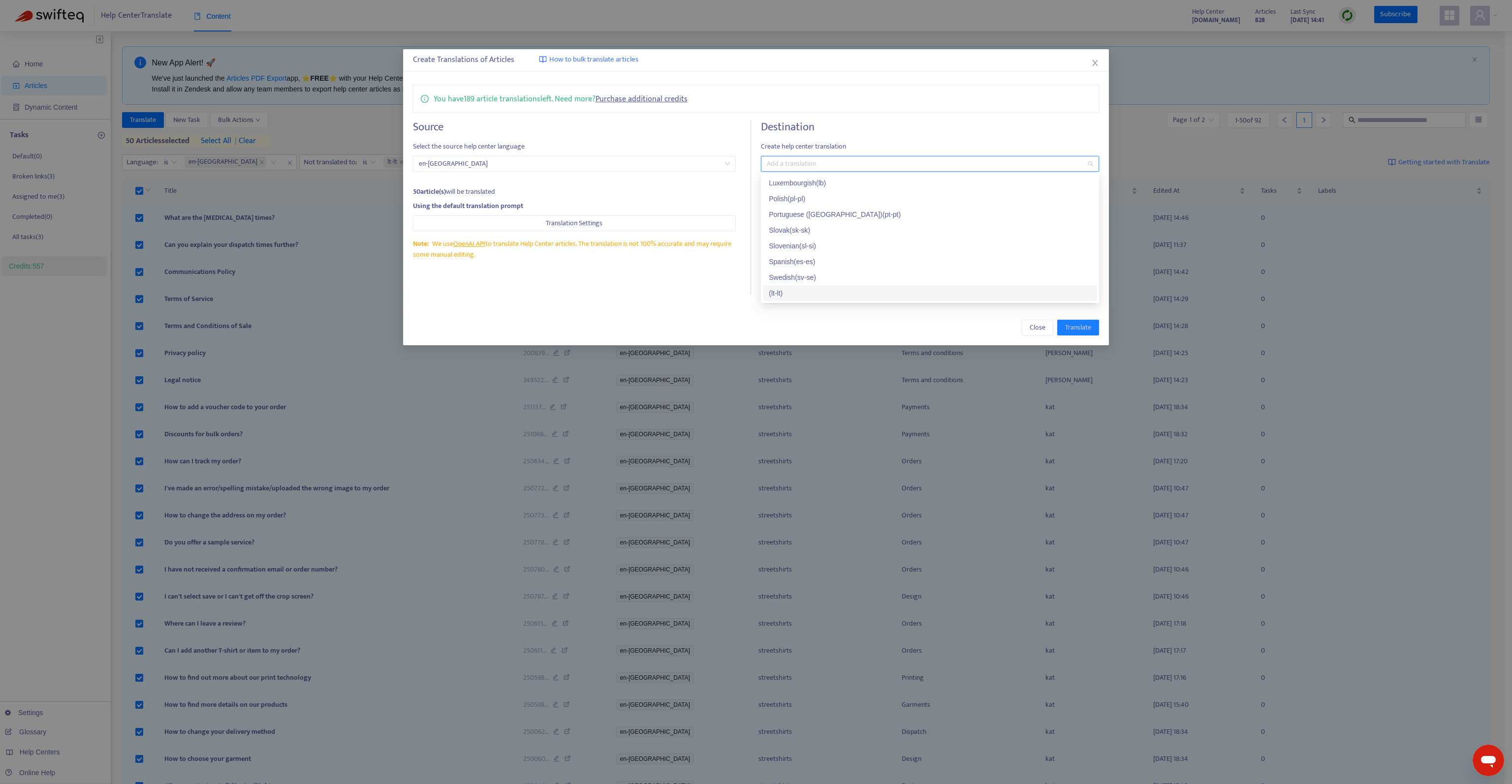
click at [813, 292] on div "( lt-lt )" at bounding box center [930, 293] width 322 height 11
click at [868, 125] on h4 "Destination" at bounding box center [930, 127] width 338 height 13
click at [1078, 325] on span "Translate" at bounding box center [1078, 328] width 26 height 11
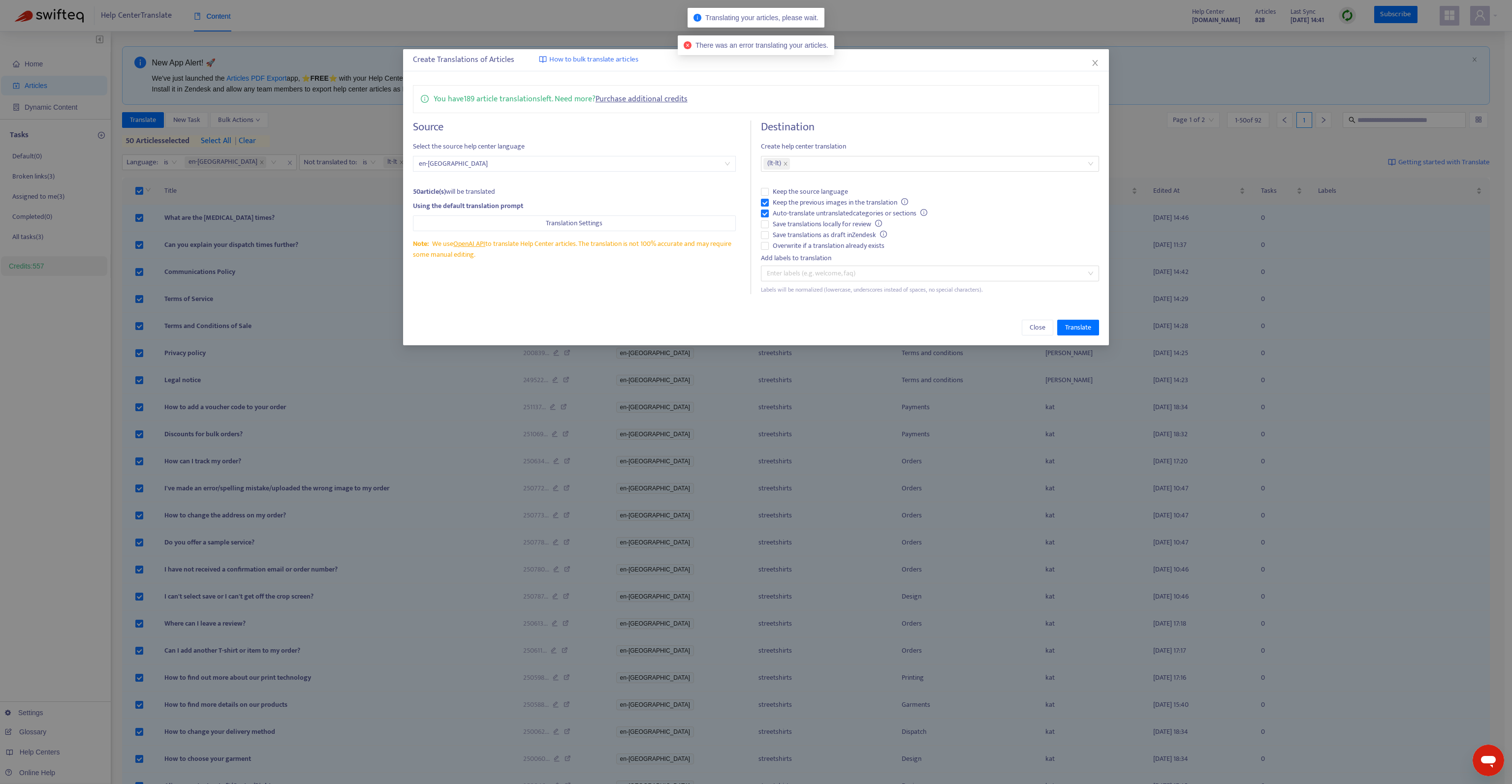
click at [917, 118] on div "You have 189 article translations left. Need more? Purchase additional credits …" at bounding box center [756, 190] width 706 height 229
click at [1032, 329] on span "Close" at bounding box center [1037, 328] width 16 height 11
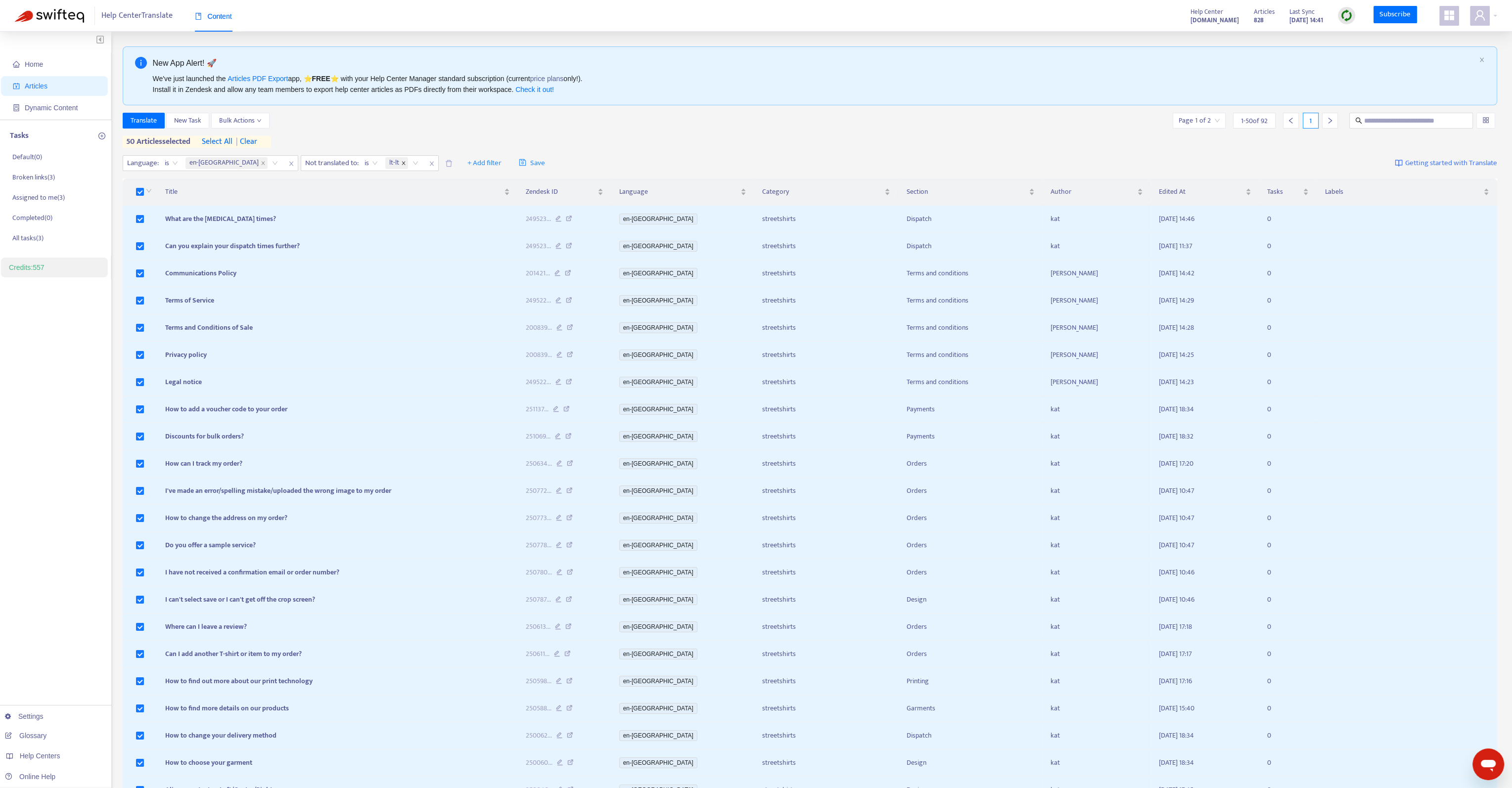
click at [401, 166] on span at bounding box center [403, 163] width 5 height 12
click at [319, 161] on div "Not translated to" at bounding box center [338, 163] width 73 height 15
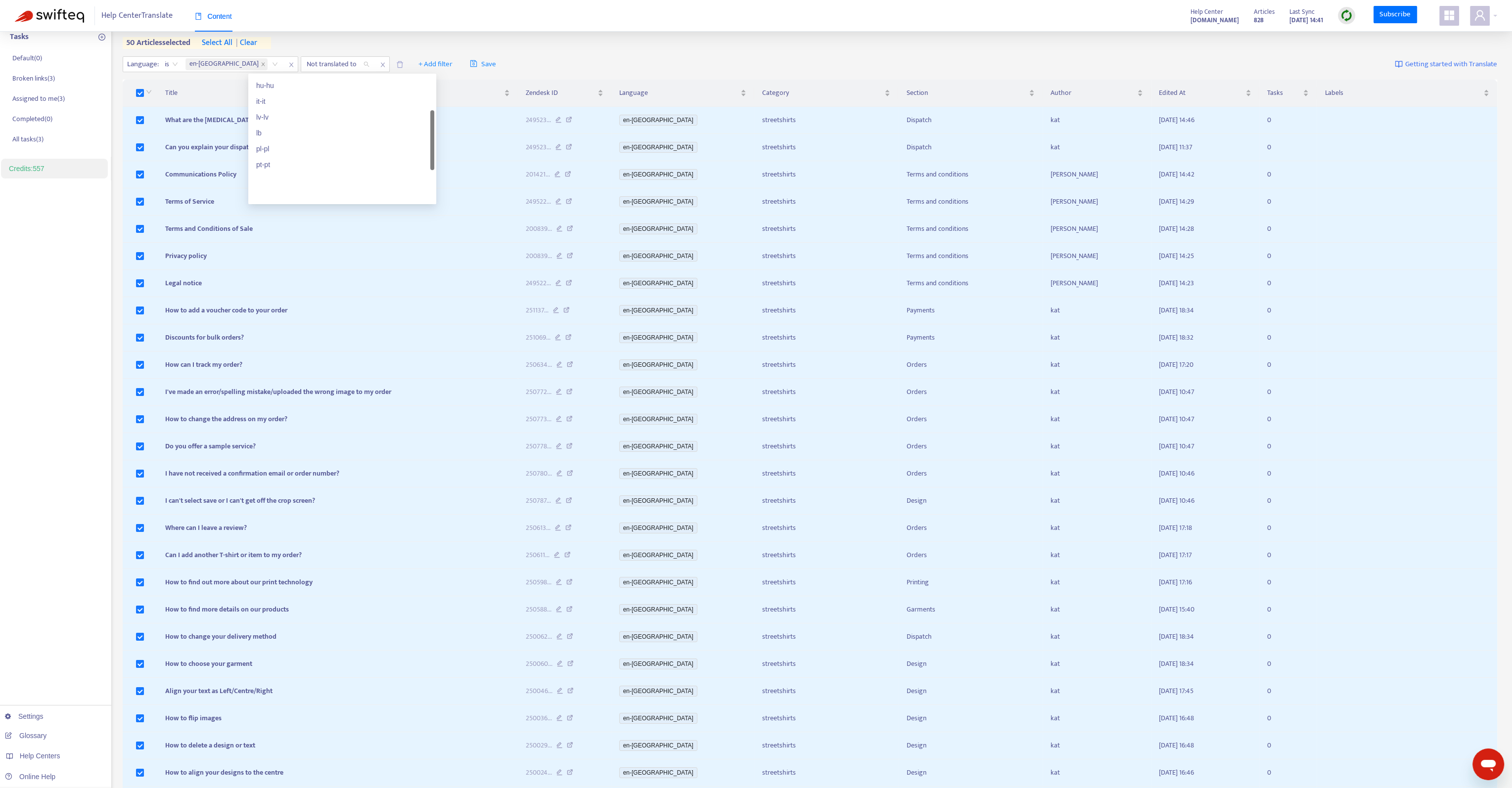
scroll to position [107, 0]
click at [271, 118] on div "el-gr" at bounding box center [342, 119] width 172 height 11
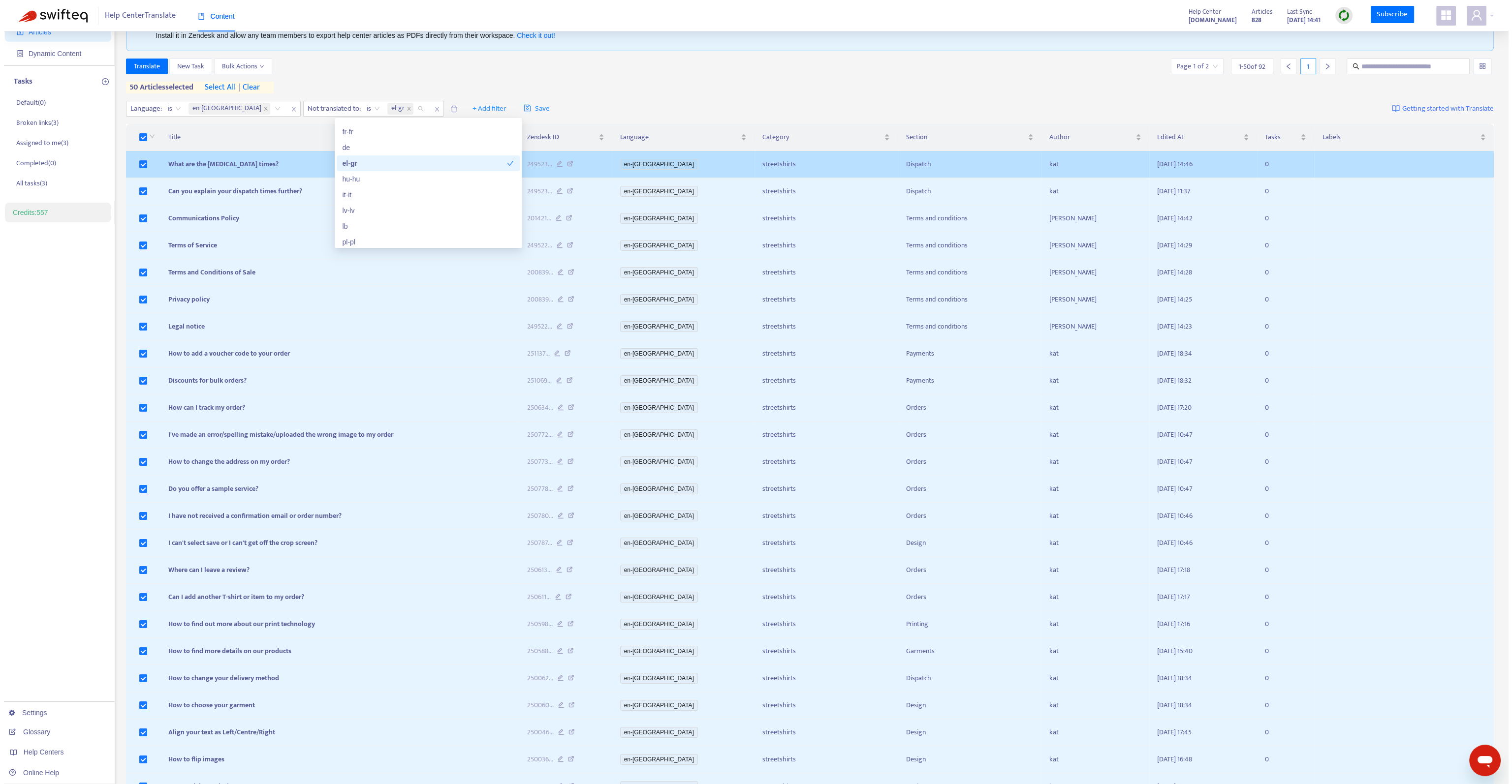
scroll to position [0, 0]
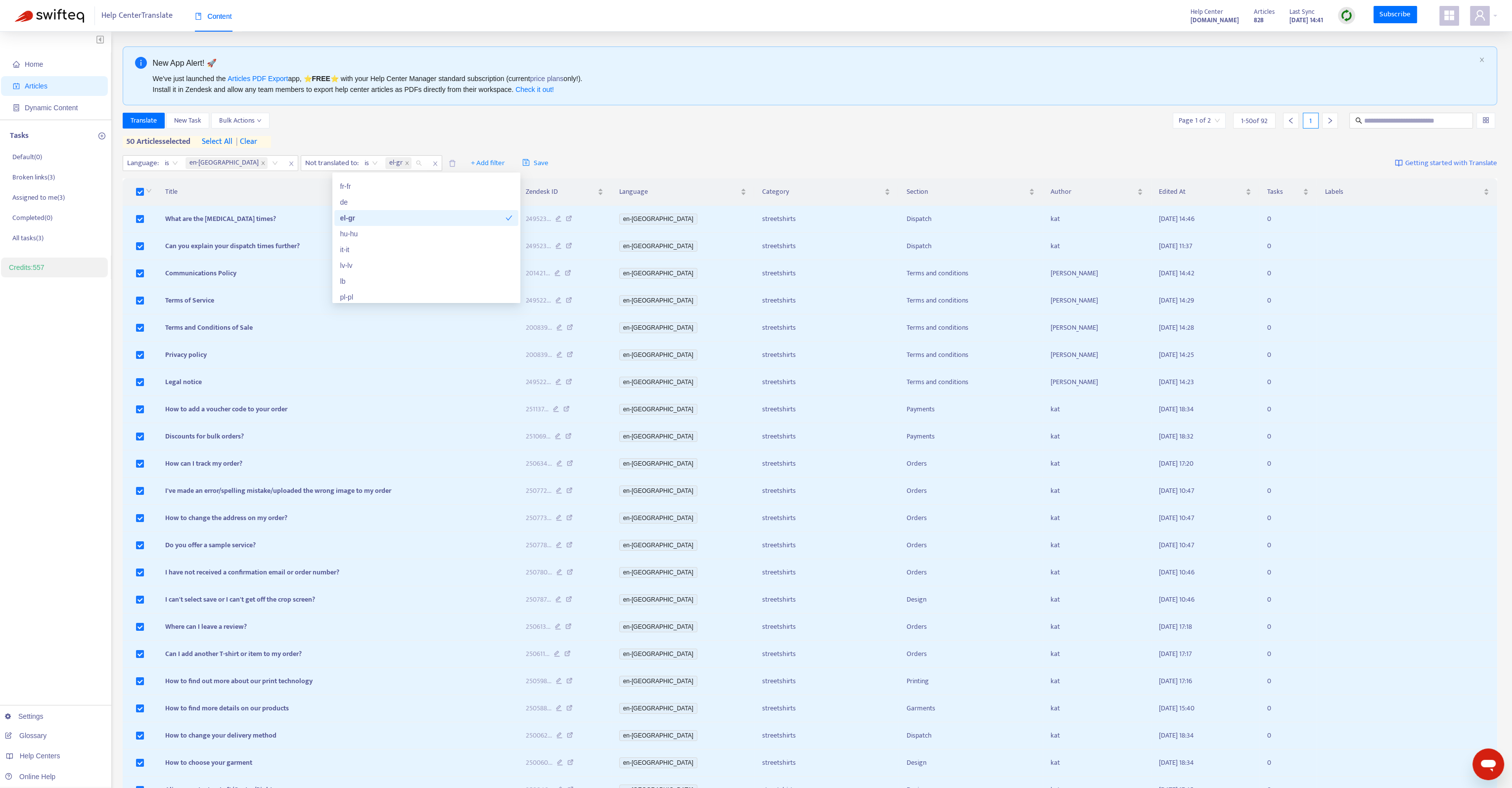
click at [542, 137] on div "Translate New Task Bulk Actions Page 1 of 2 1 - 50 of 92 1 50 articles selected…" at bounding box center [810, 130] width 1375 height 35
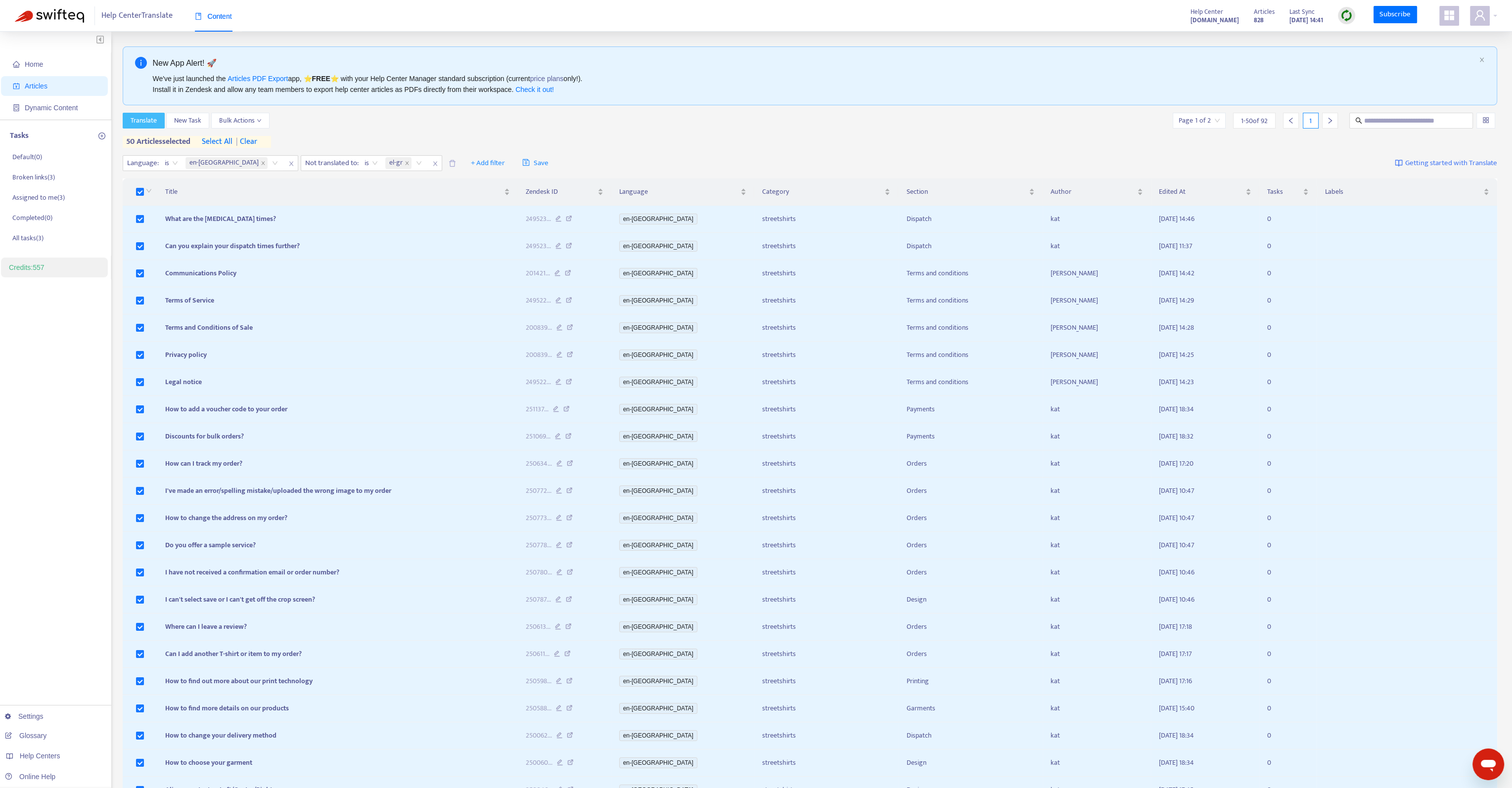
click at [138, 122] on span "Translate" at bounding box center [144, 121] width 26 height 11
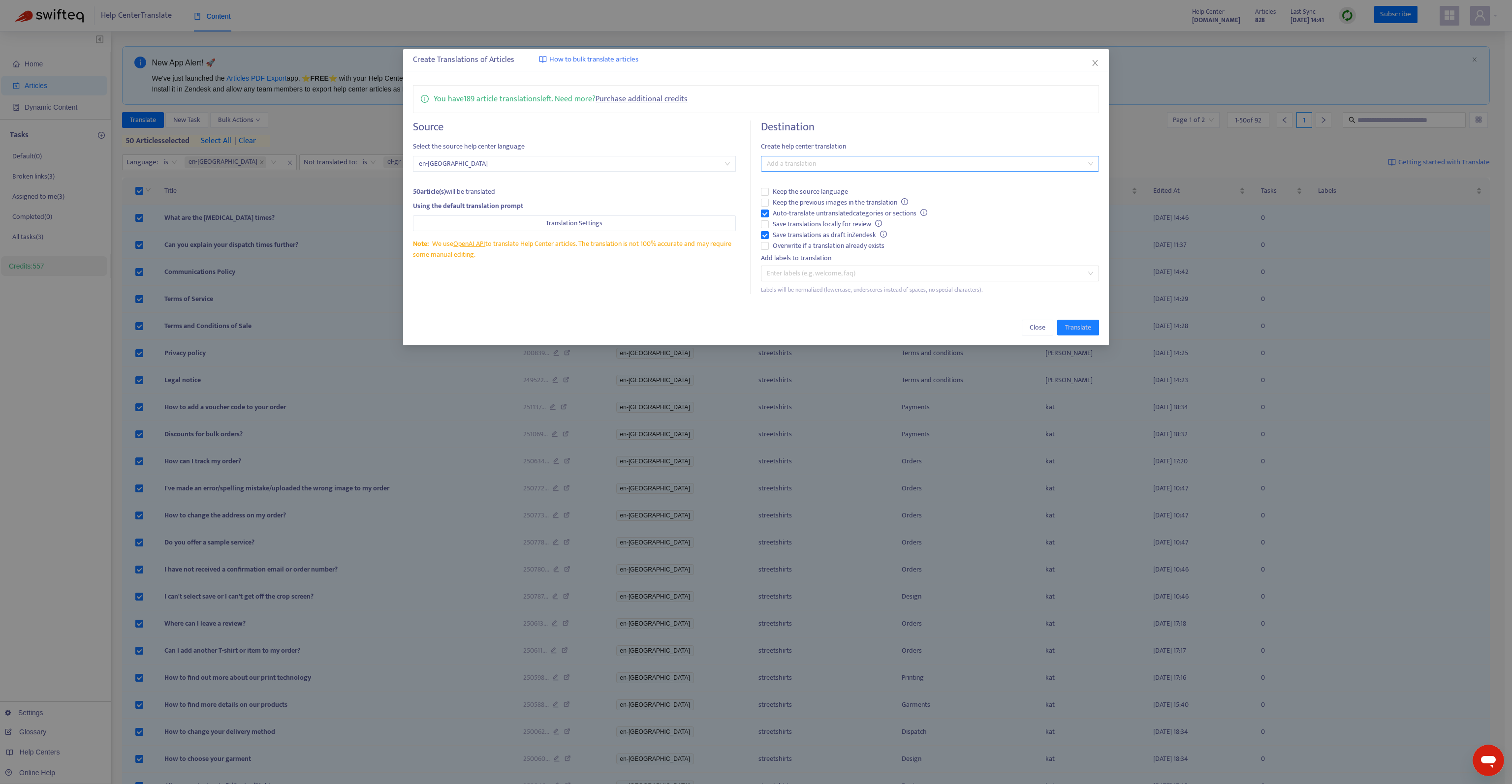
click at [788, 163] on div at bounding box center [925, 163] width 324 height 12
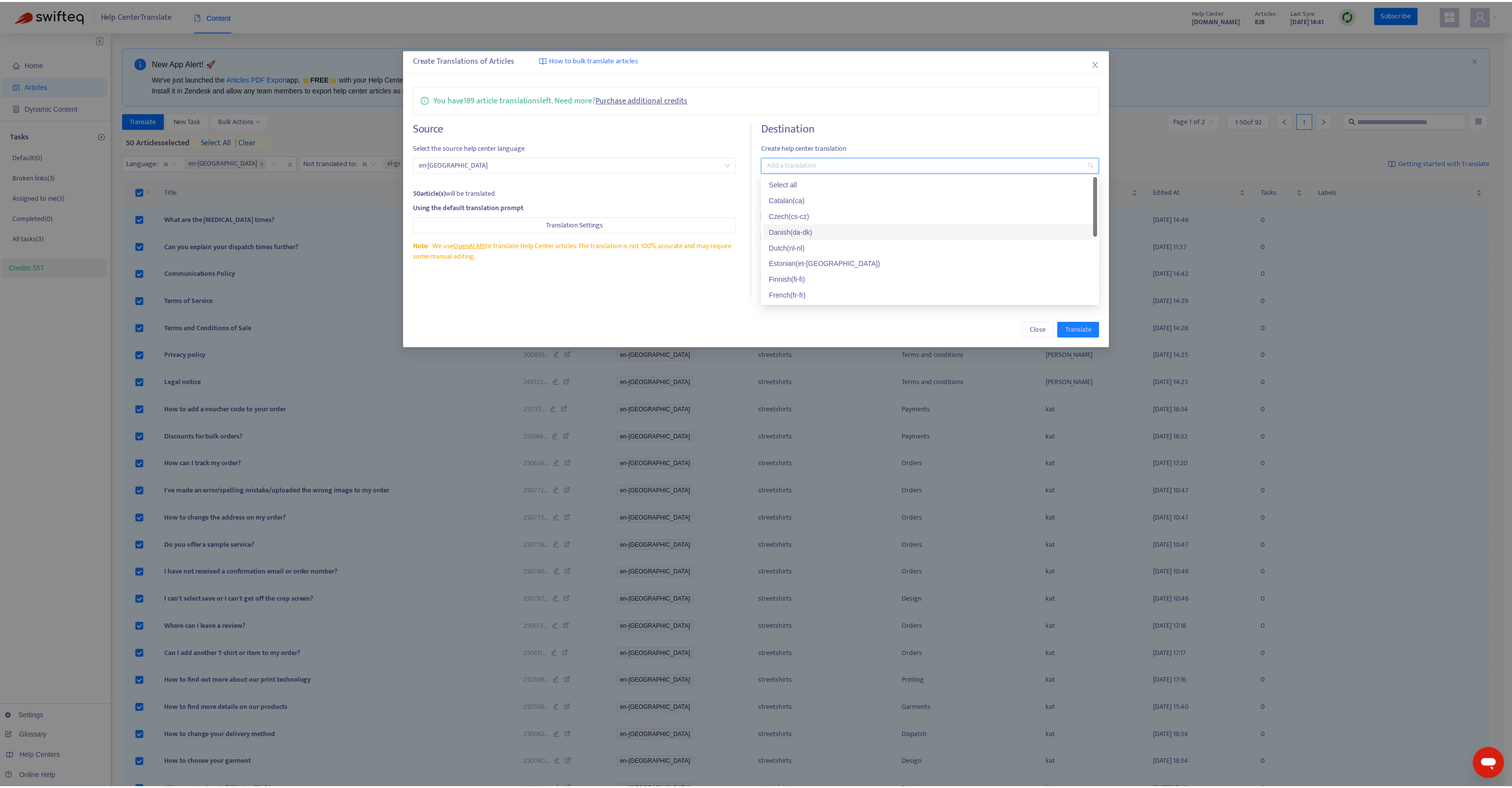
scroll to position [49, 0]
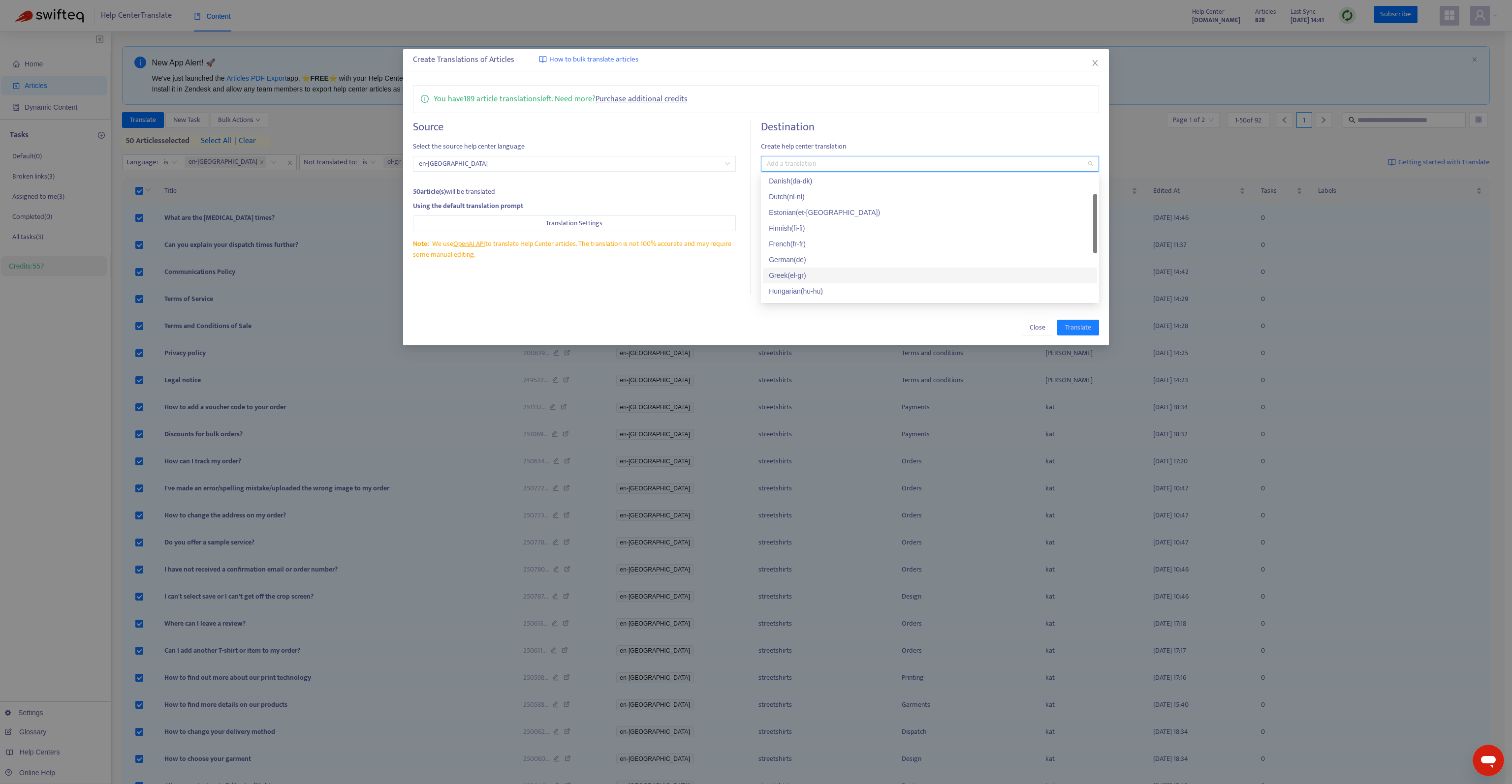
click at [802, 279] on div "Greek ( el-gr )" at bounding box center [930, 276] width 322 height 11
click at [896, 137] on div "Destination Create help center translation Greek ( el-gr ) Keep the source lang…" at bounding box center [930, 208] width 338 height 174
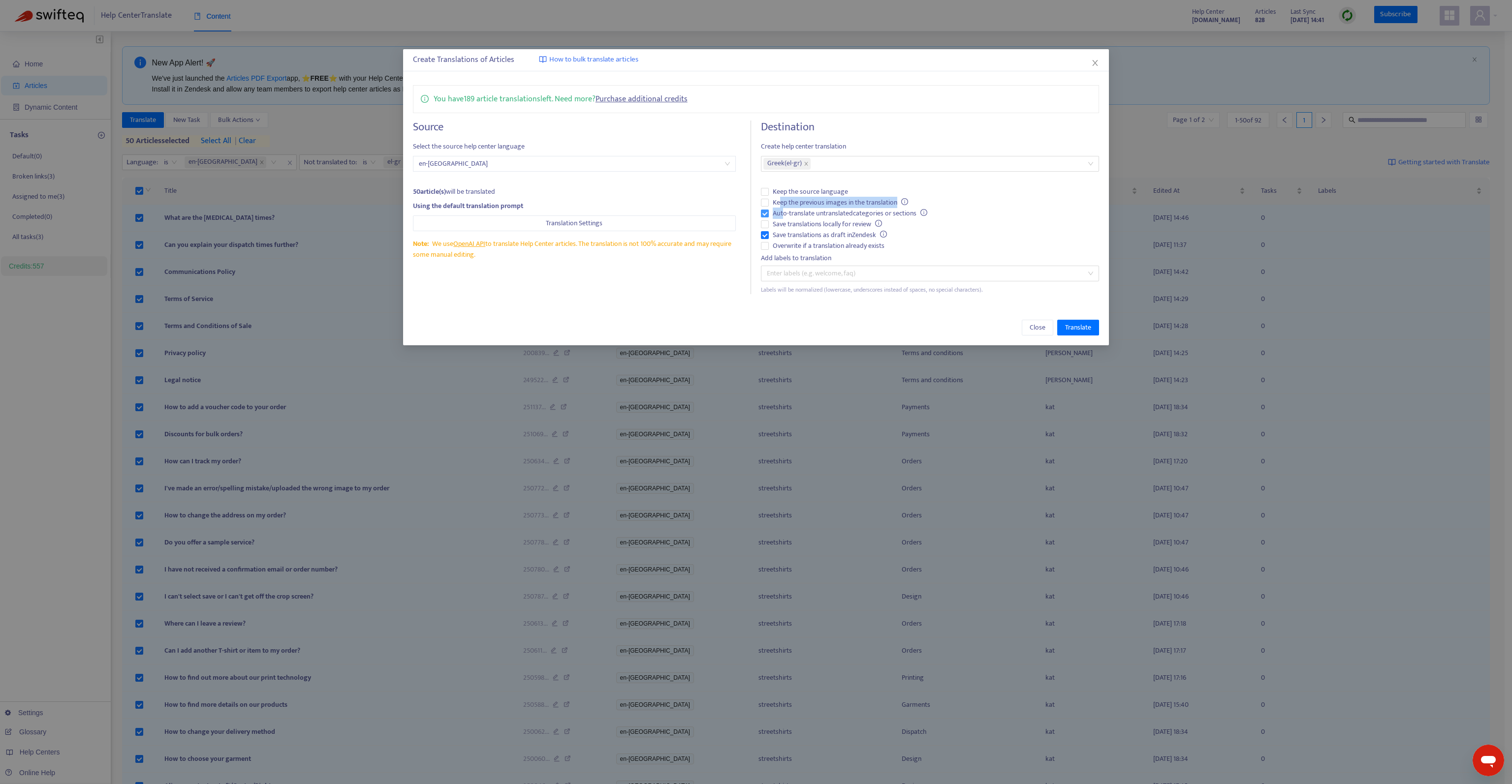
drag, startPoint x: 781, startPoint y: 201, endPoint x: 782, endPoint y: 208, distance: 7.1
click at [782, 209] on div "Destination Create help center translation Greek ( el-gr ) Keep the source lang…" at bounding box center [930, 208] width 338 height 174
click at [779, 197] on span "Keep the previous images in the translation" at bounding box center [841, 203] width 143 height 11
click at [790, 232] on span "Save translations as draft in Zendesk" at bounding box center [830, 235] width 122 height 11
click at [1077, 329] on span "Translate" at bounding box center [1078, 328] width 26 height 11
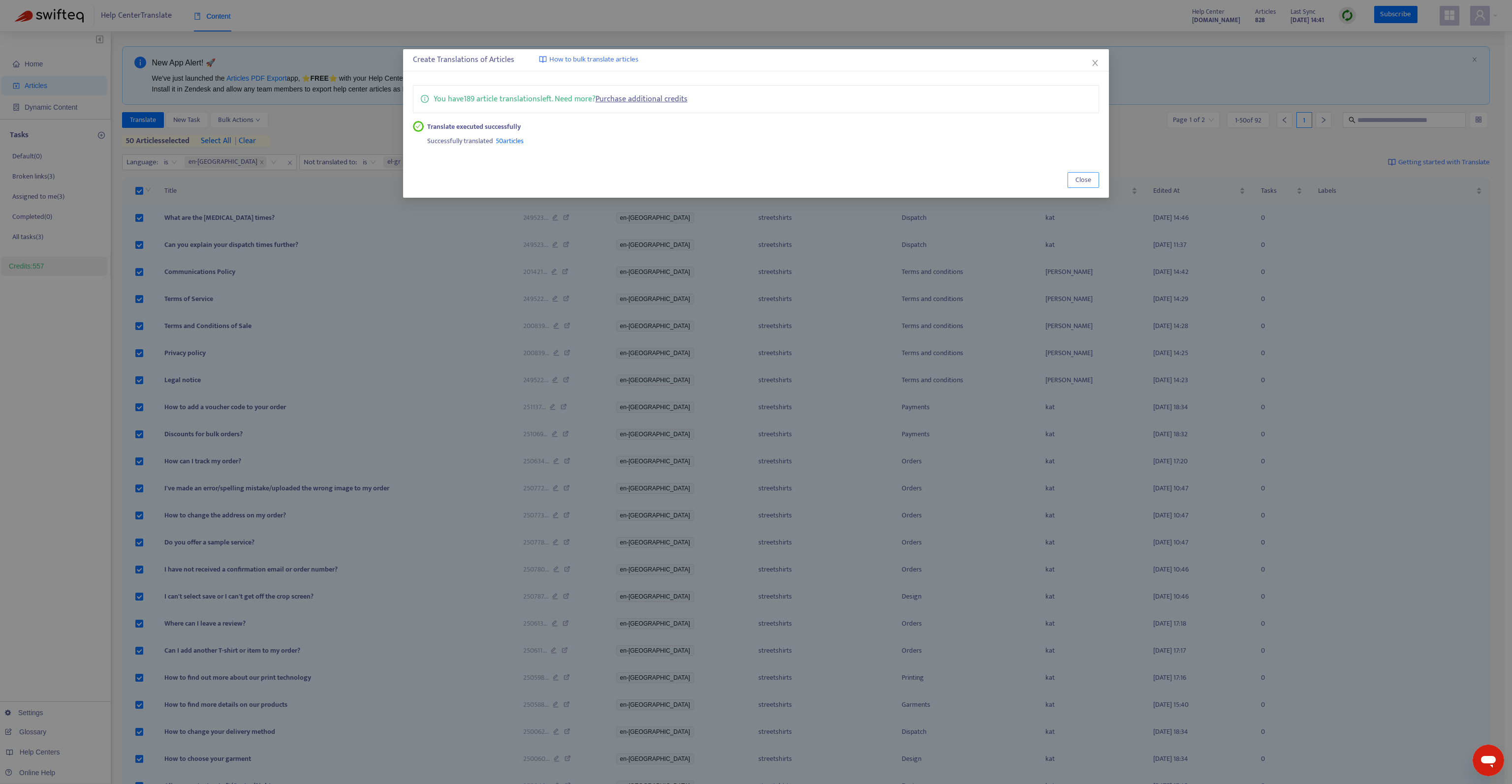
click at [1090, 183] on span "Close" at bounding box center [1083, 180] width 16 height 11
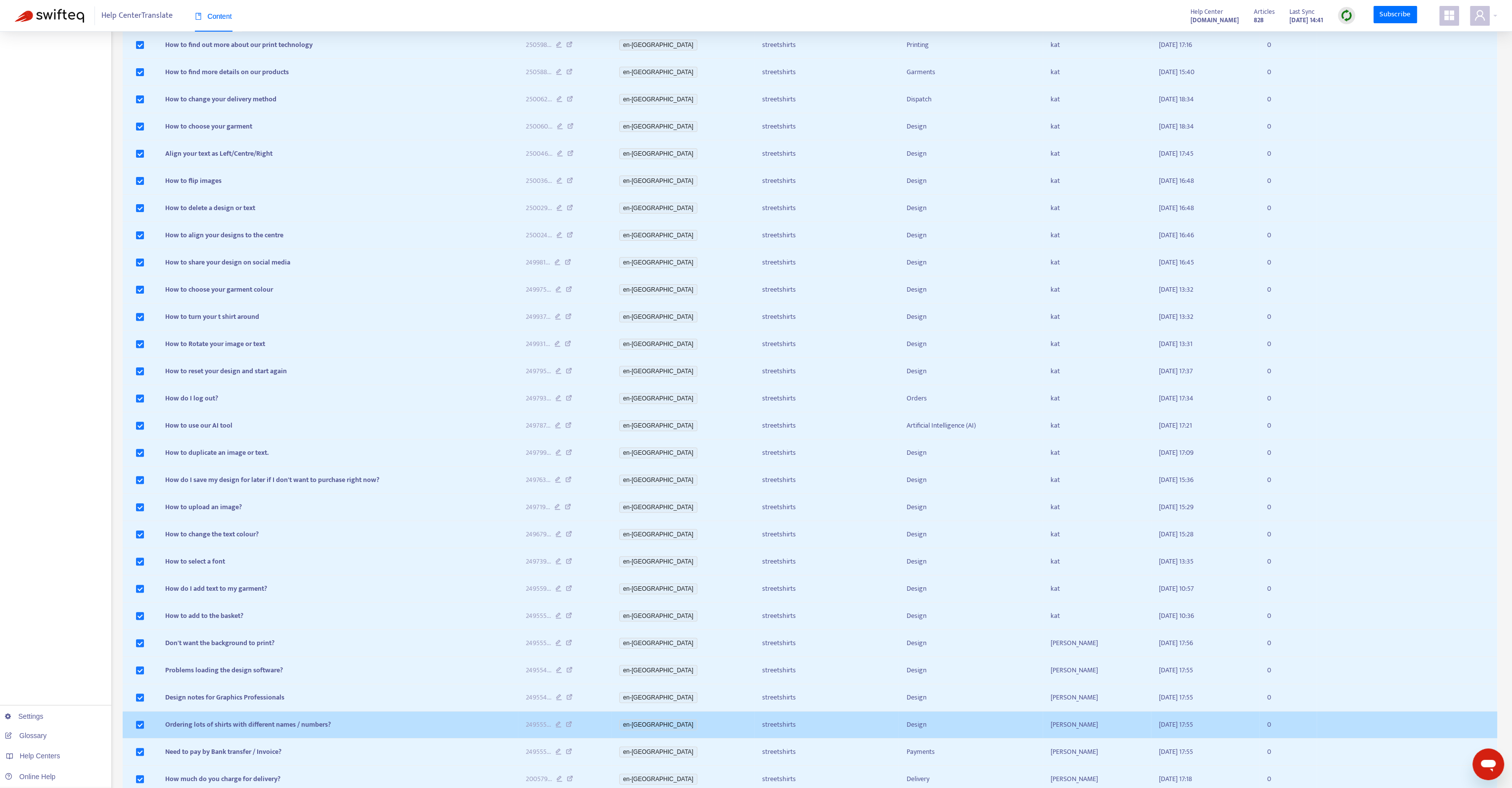
scroll to position [828, 0]
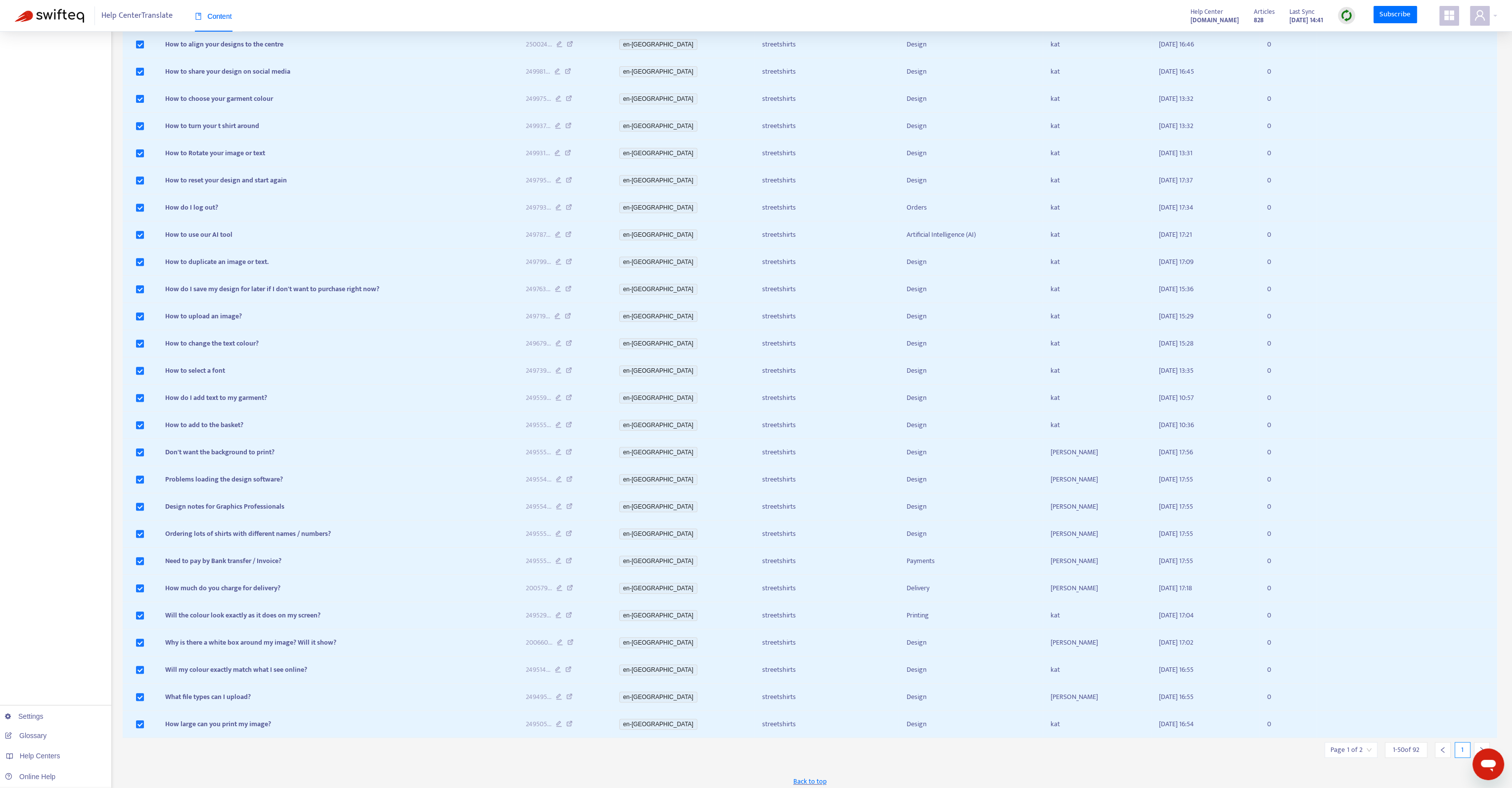
click at [1481, 742] on div at bounding box center [1481, 750] width 16 height 16
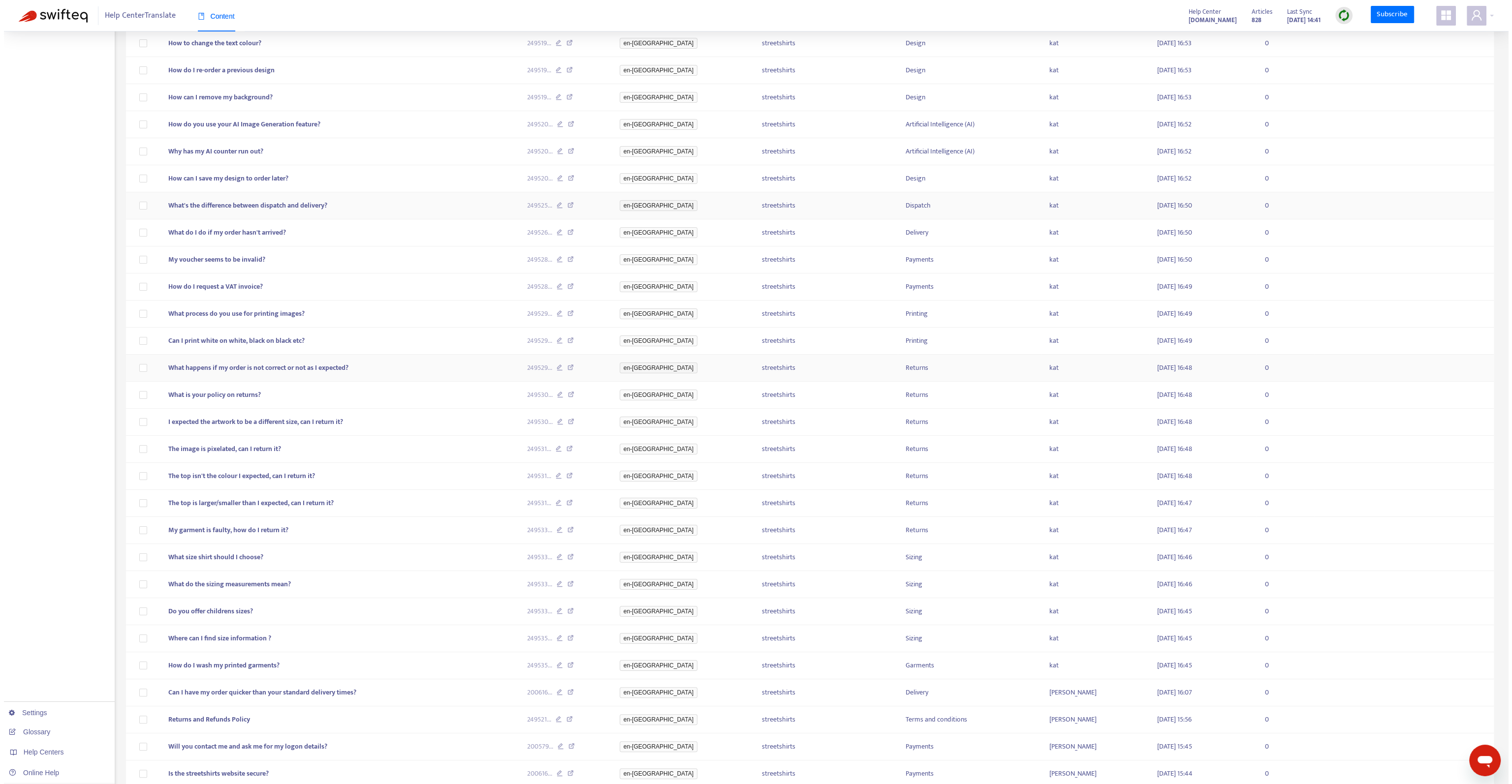
scroll to position [0, 0]
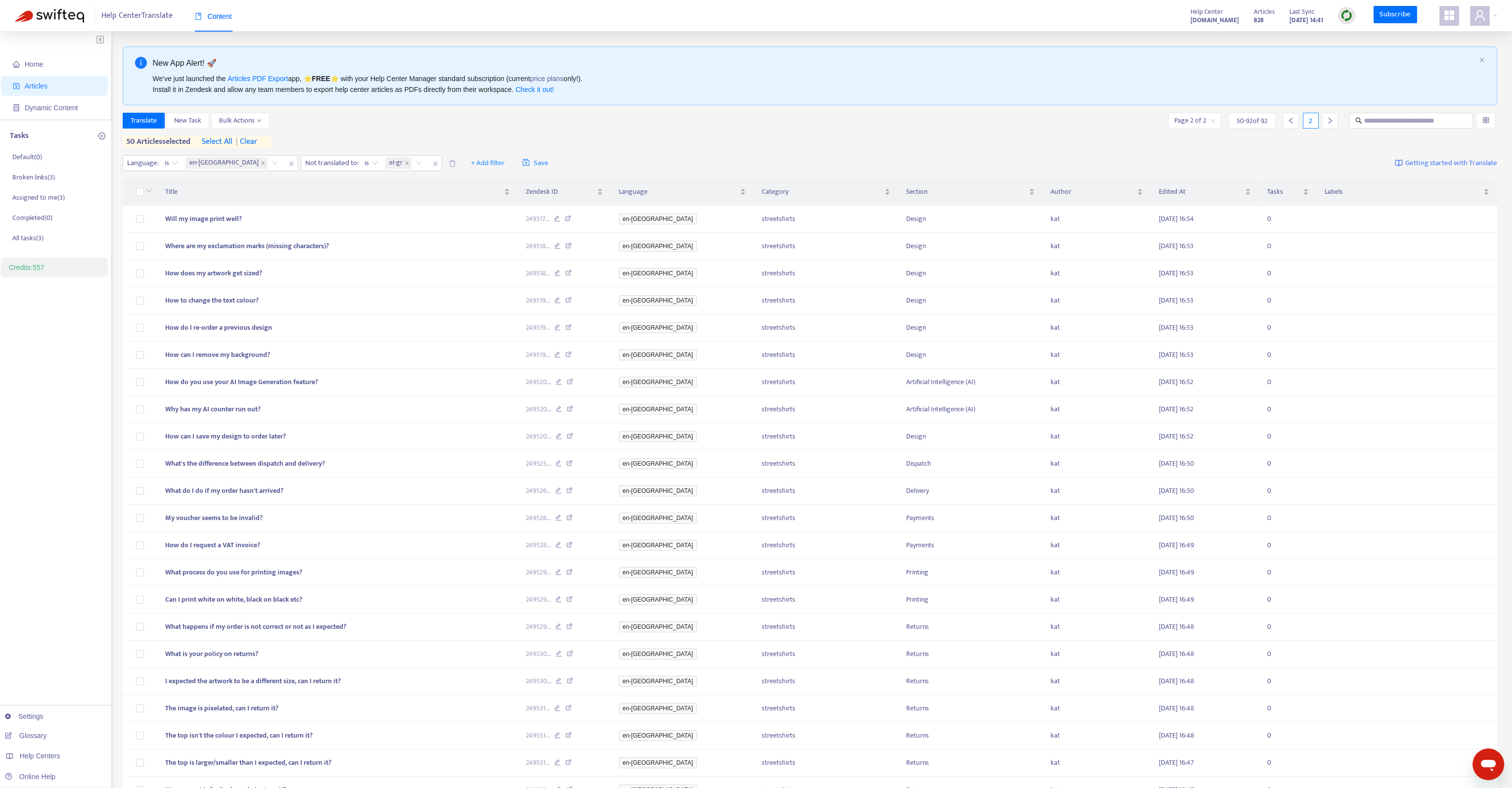
click at [257, 139] on span "| clear" at bounding box center [245, 141] width 25 height 12
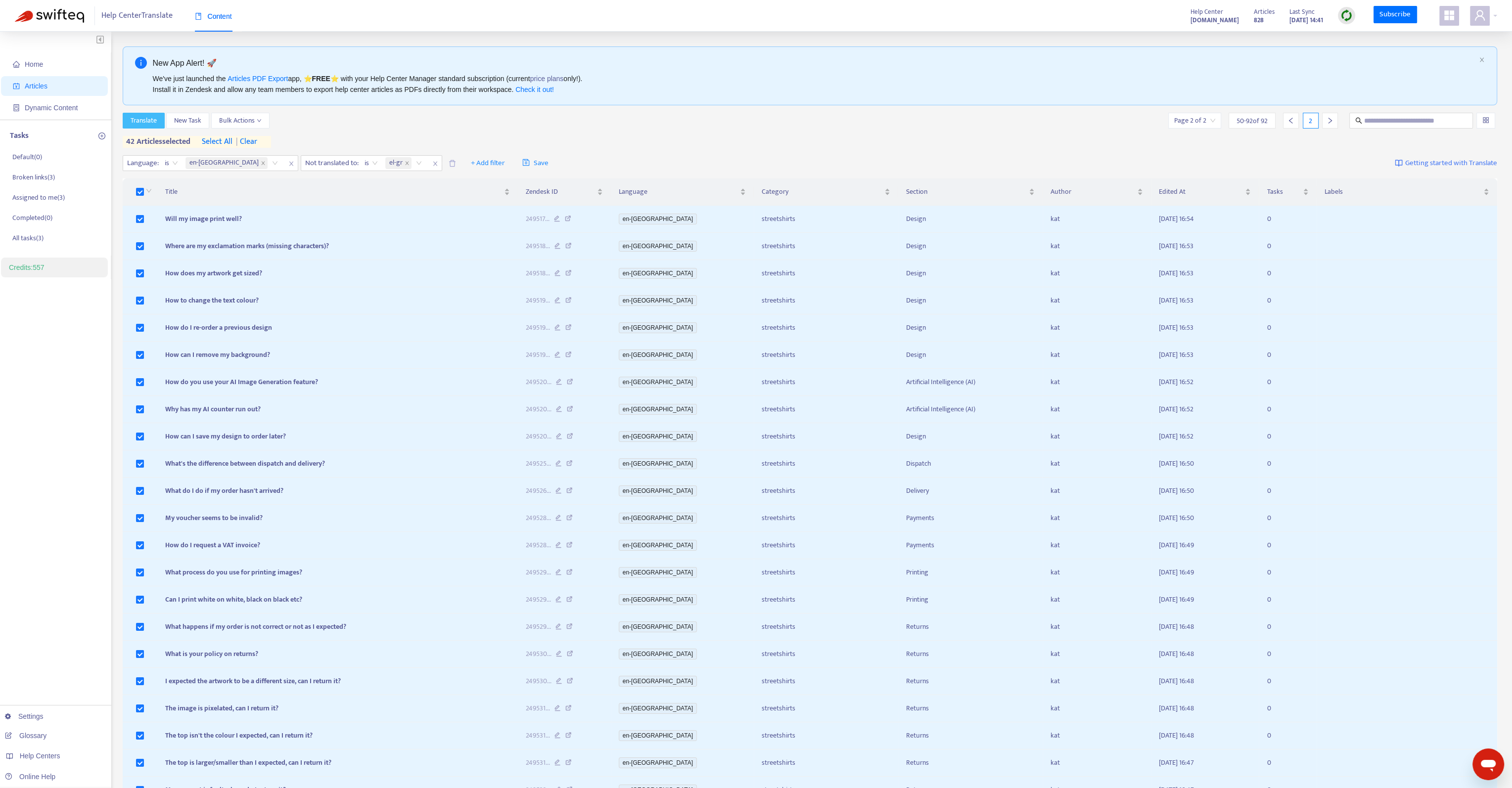
click at [154, 125] on span "Translate" at bounding box center [144, 121] width 26 height 11
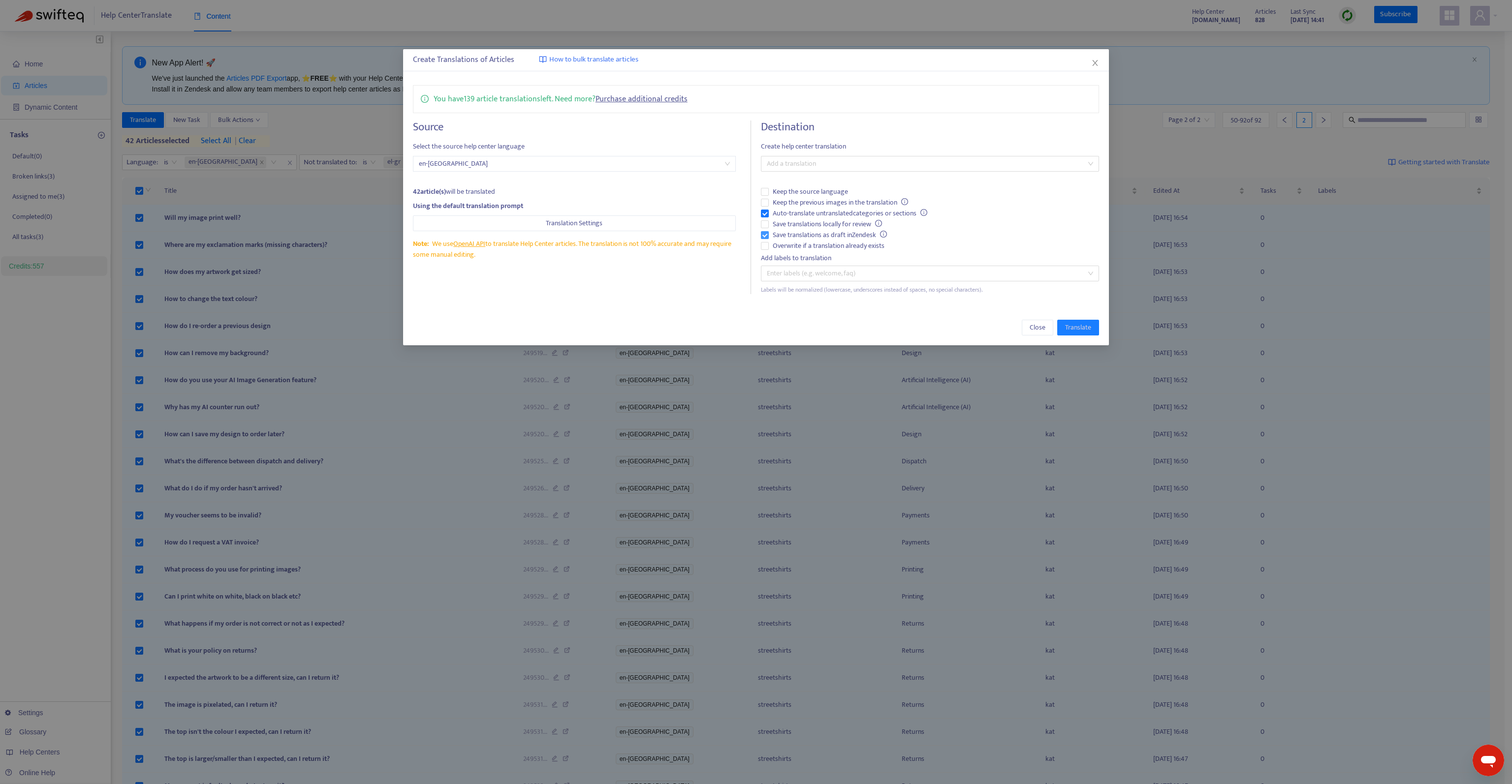
click at [802, 231] on span "Save translations as draft in Zendesk" at bounding box center [830, 235] width 122 height 11
click at [807, 203] on span "Keep the previous images in the translation" at bounding box center [841, 203] width 143 height 11
click at [824, 156] on div "Add a translation" at bounding box center [930, 163] width 338 height 16
click at [806, 276] on div "Greek ( el-gr )" at bounding box center [930, 276] width 322 height 11
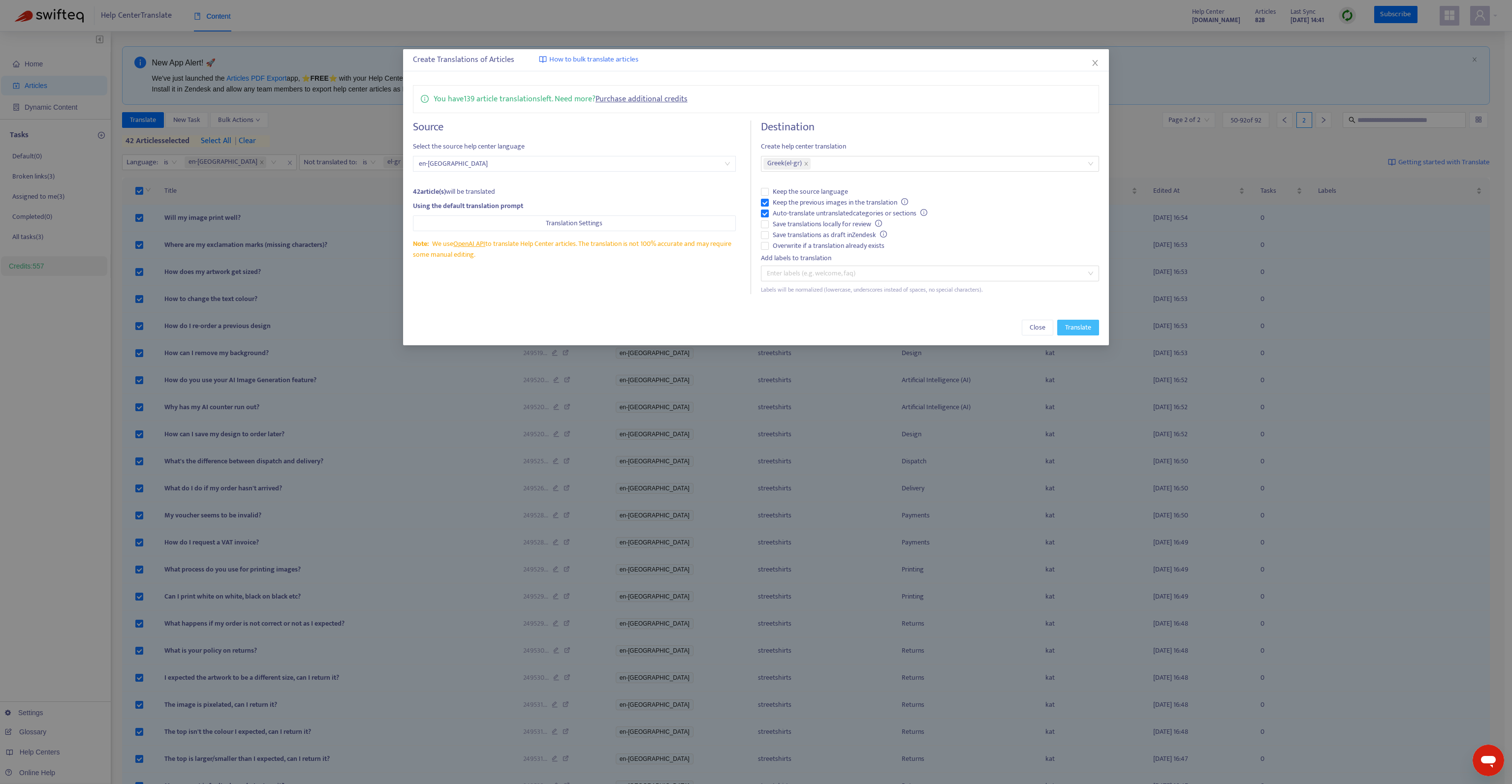
click at [1077, 330] on span "Translate" at bounding box center [1078, 328] width 26 height 11
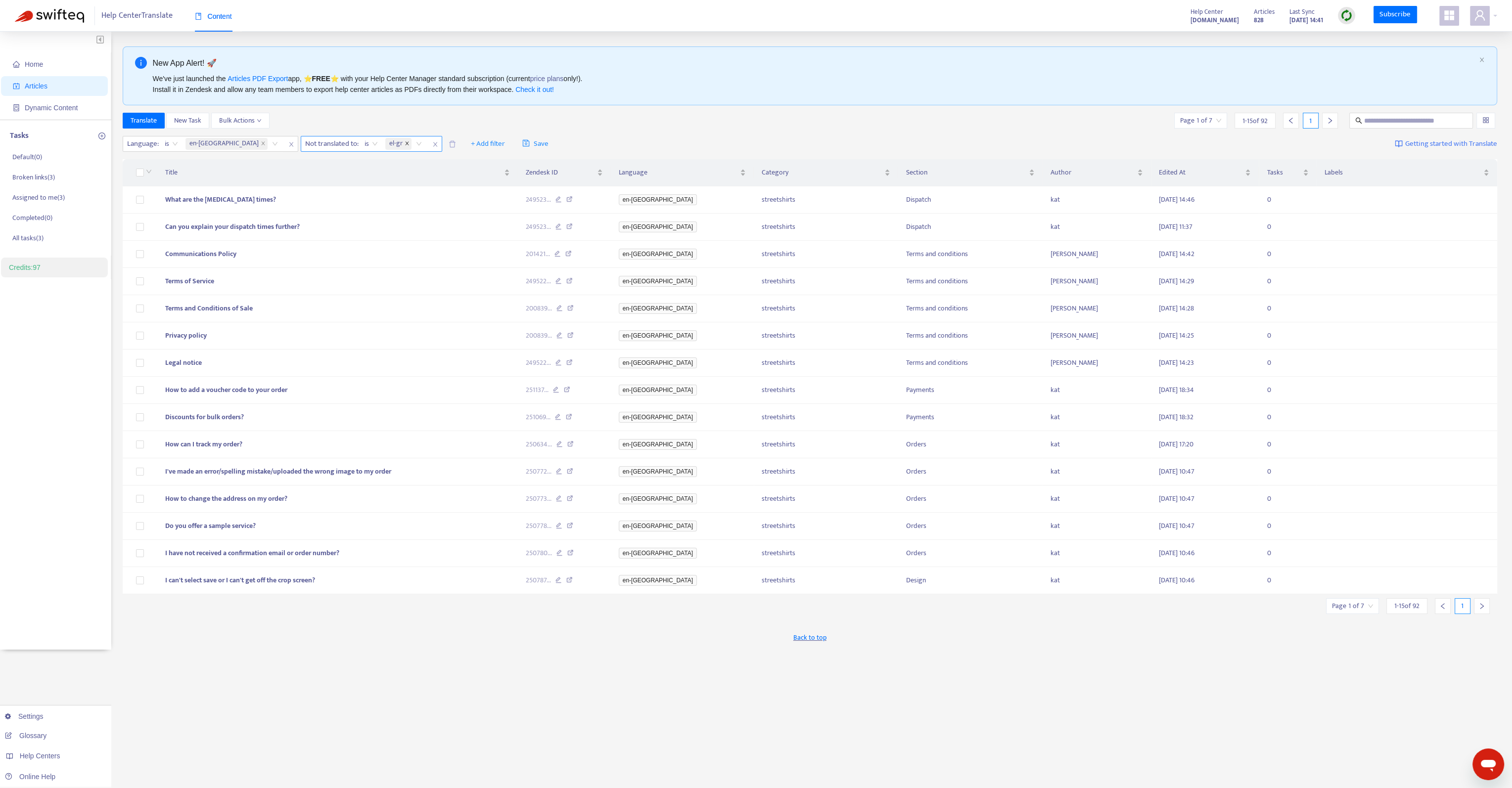
click at [405, 145] on icon "close" at bounding box center [407, 143] width 5 height 5
click at [315, 143] on div "Not translated to" at bounding box center [338, 143] width 73 height 15
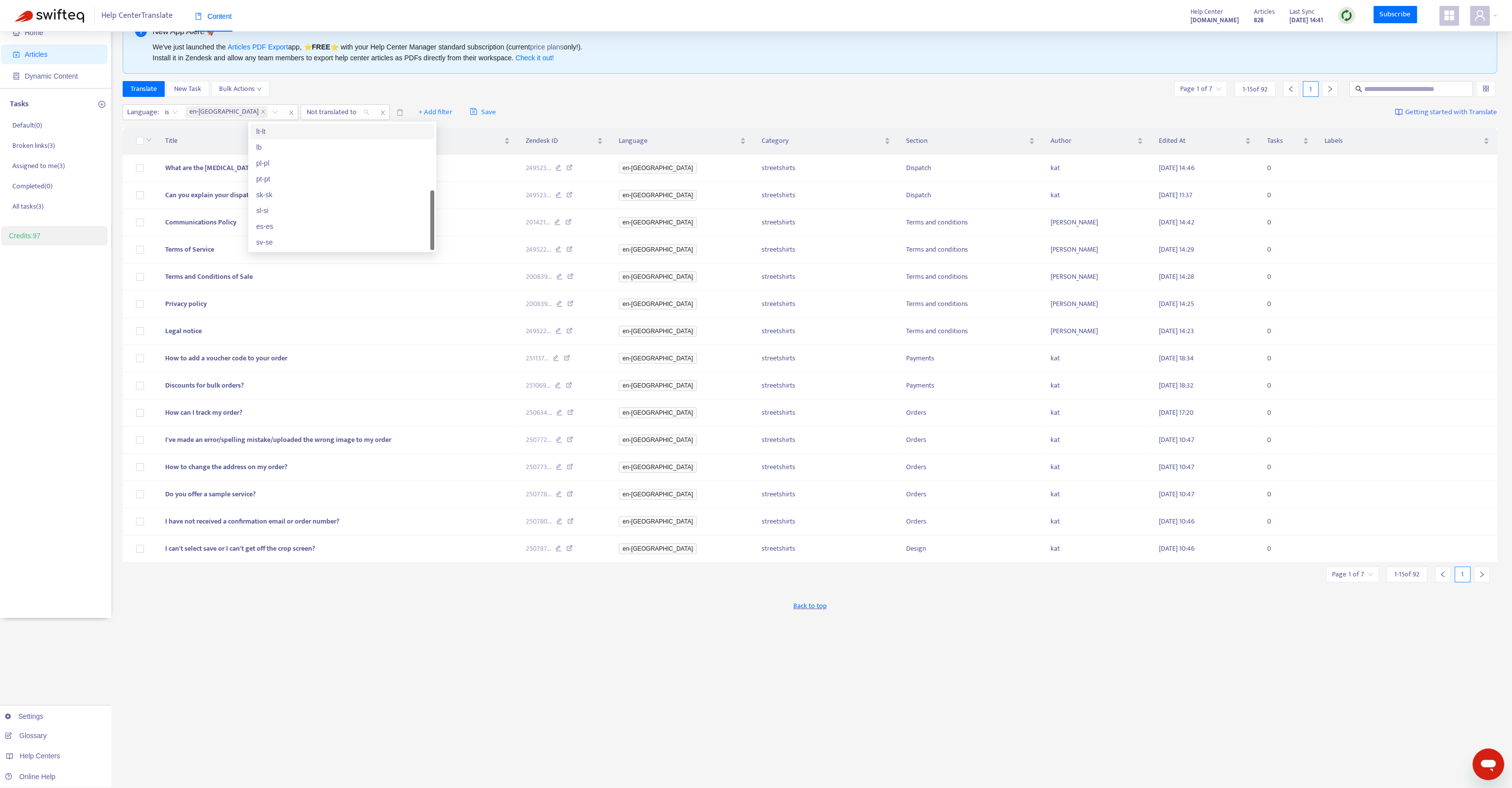
click at [273, 133] on div "lt-lt" at bounding box center [342, 132] width 172 height 11
click at [1364, 571] on input "search" at bounding box center [1353, 574] width 41 height 15
click at [1313, 624] on span "15" at bounding box center [1329, 623] width 62 height 15
click at [1329, 704] on div "50" at bounding box center [1386, 706] width 172 height 11
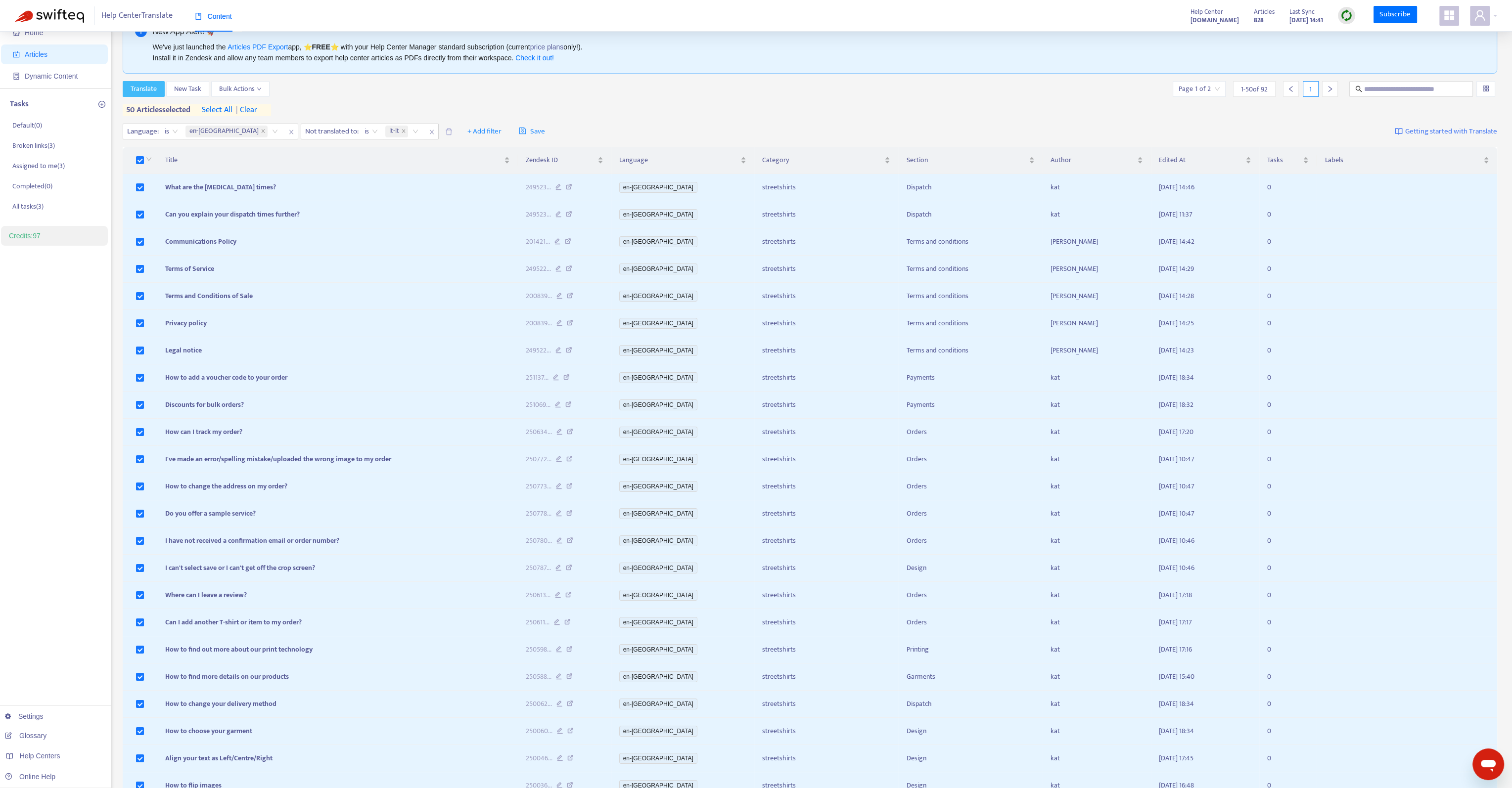
click at [137, 93] on span "Translate" at bounding box center [144, 89] width 26 height 11
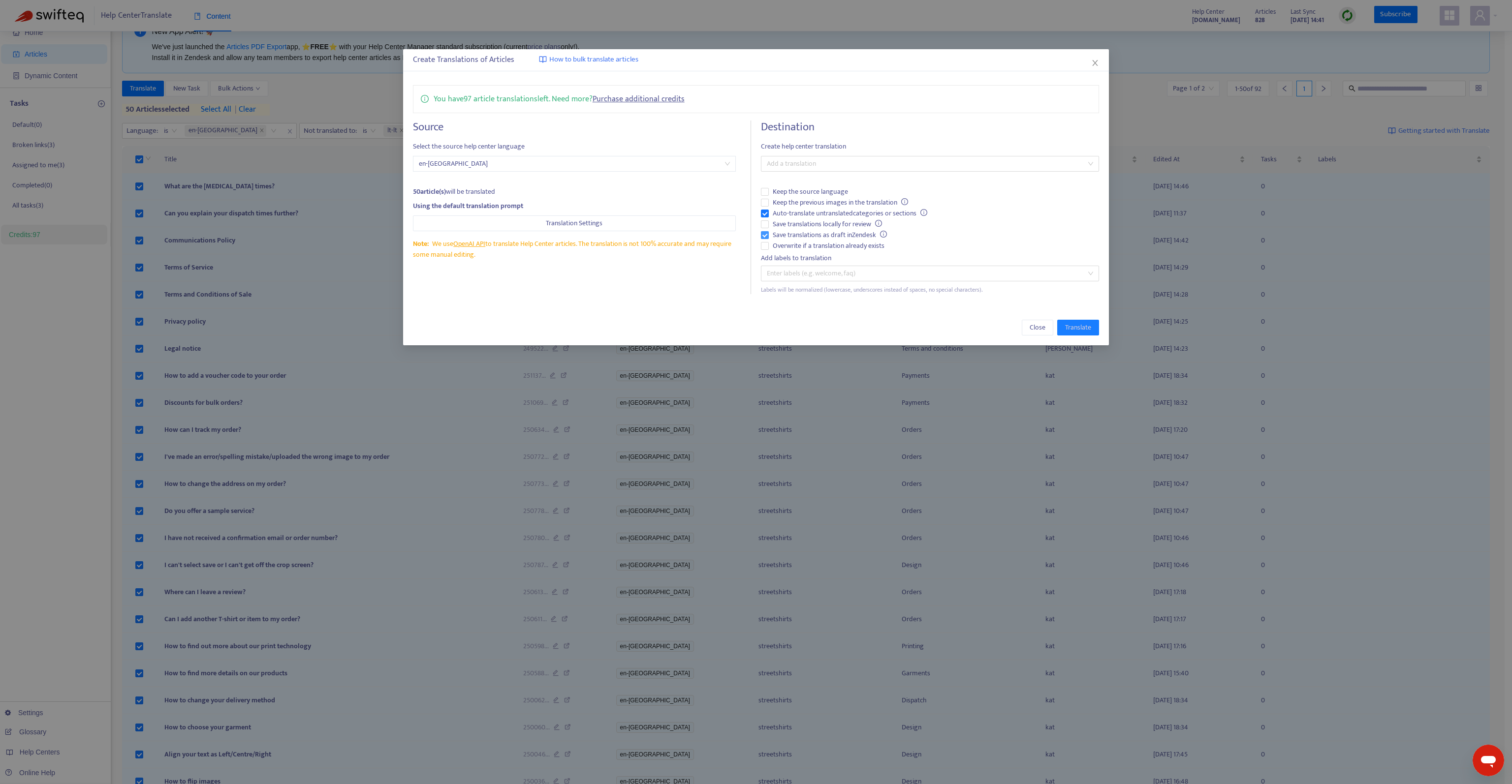
click at [813, 236] on span "Save translations as draft in Zendesk" at bounding box center [830, 235] width 122 height 11
click at [822, 205] on span "Keep the previous images in the translation" at bounding box center [841, 203] width 143 height 11
click at [858, 162] on div at bounding box center [925, 163] width 324 height 12
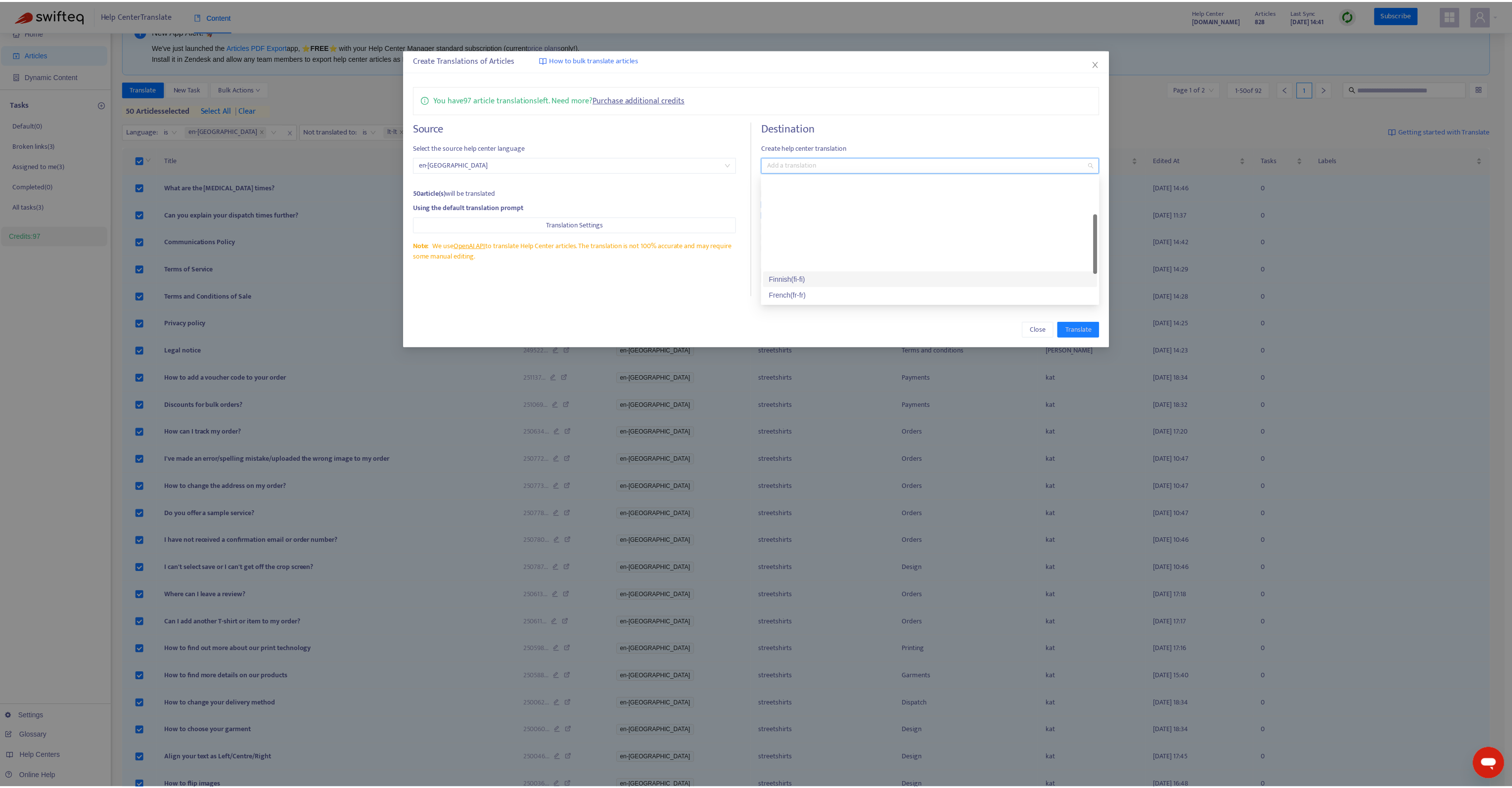
scroll to position [148, 0]
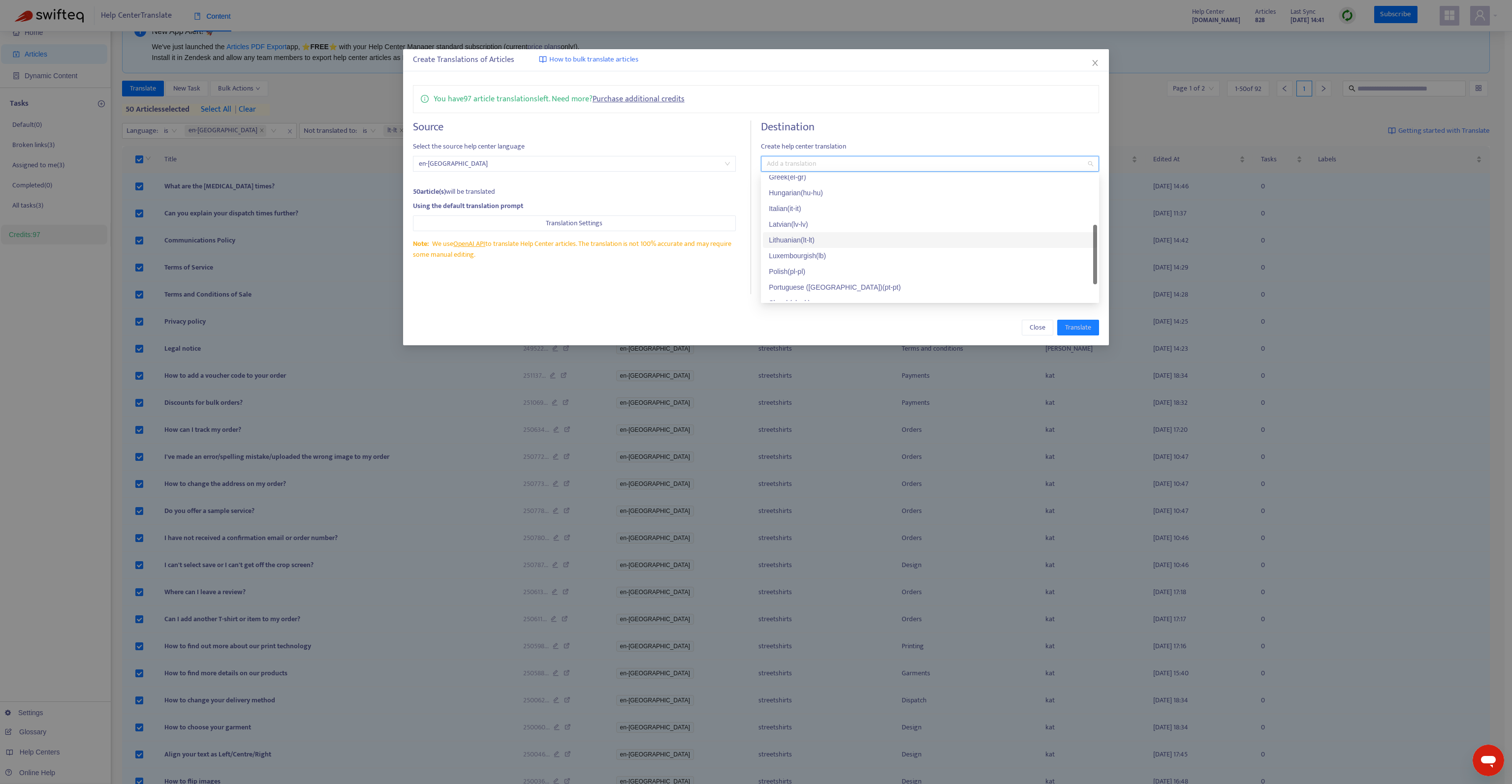
click at [849, 237] on div "Lithuanian ( lt-lt )" at bounding box center [930, 240] width 322 height 11
click at [918, 105] on div "You have 97 article translations left. Need more? Purchase additional credits" at bounding box center [756, 99] width 686 height 28
click at [1071, 329] on span "Translate" at bounding box center [1078, 328] width 26 height 11
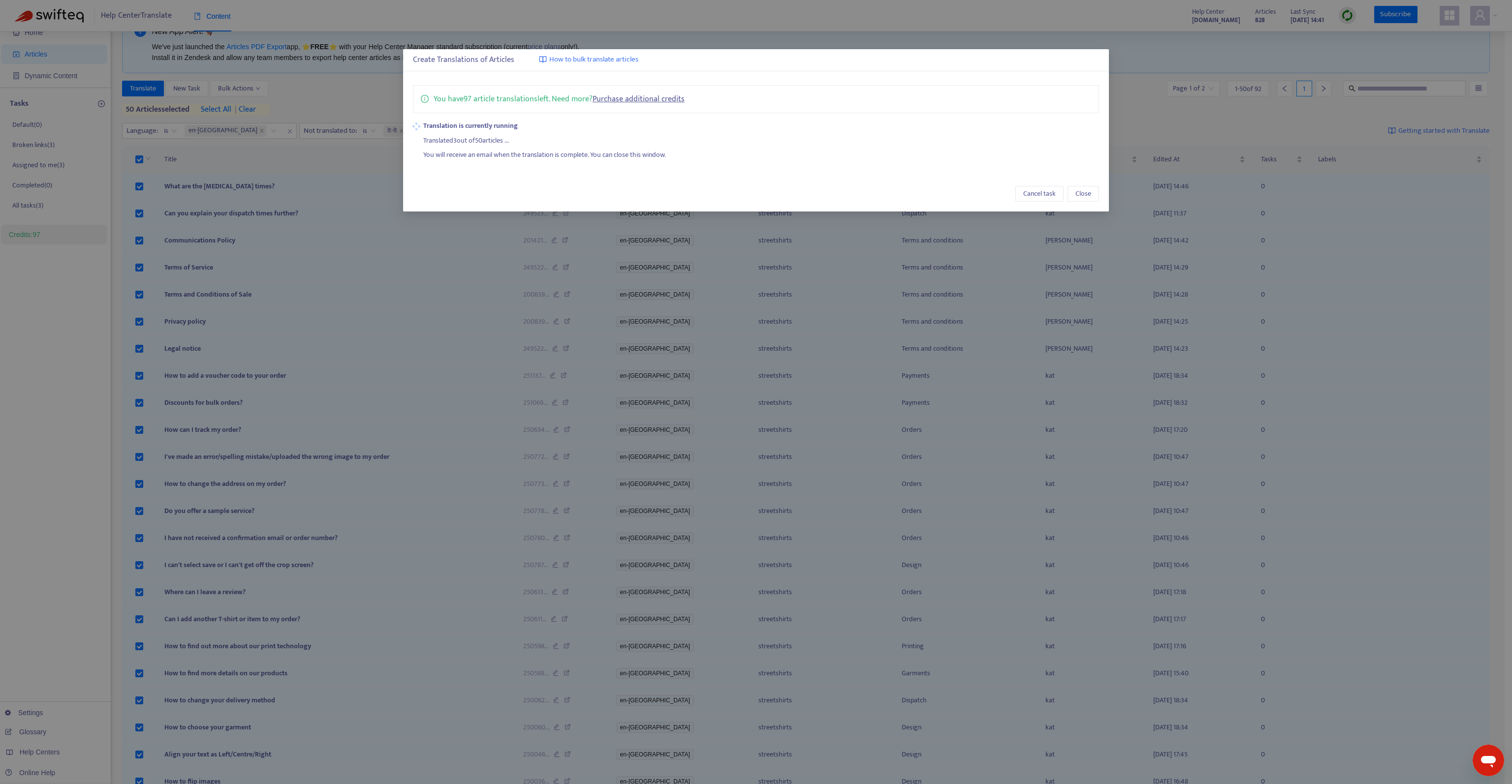
click at [1195, 52] on div "Create Translations of Articles How to bulk translate articles You have 97 arti…" at bounding box center [756, 392] width 1512 height 784
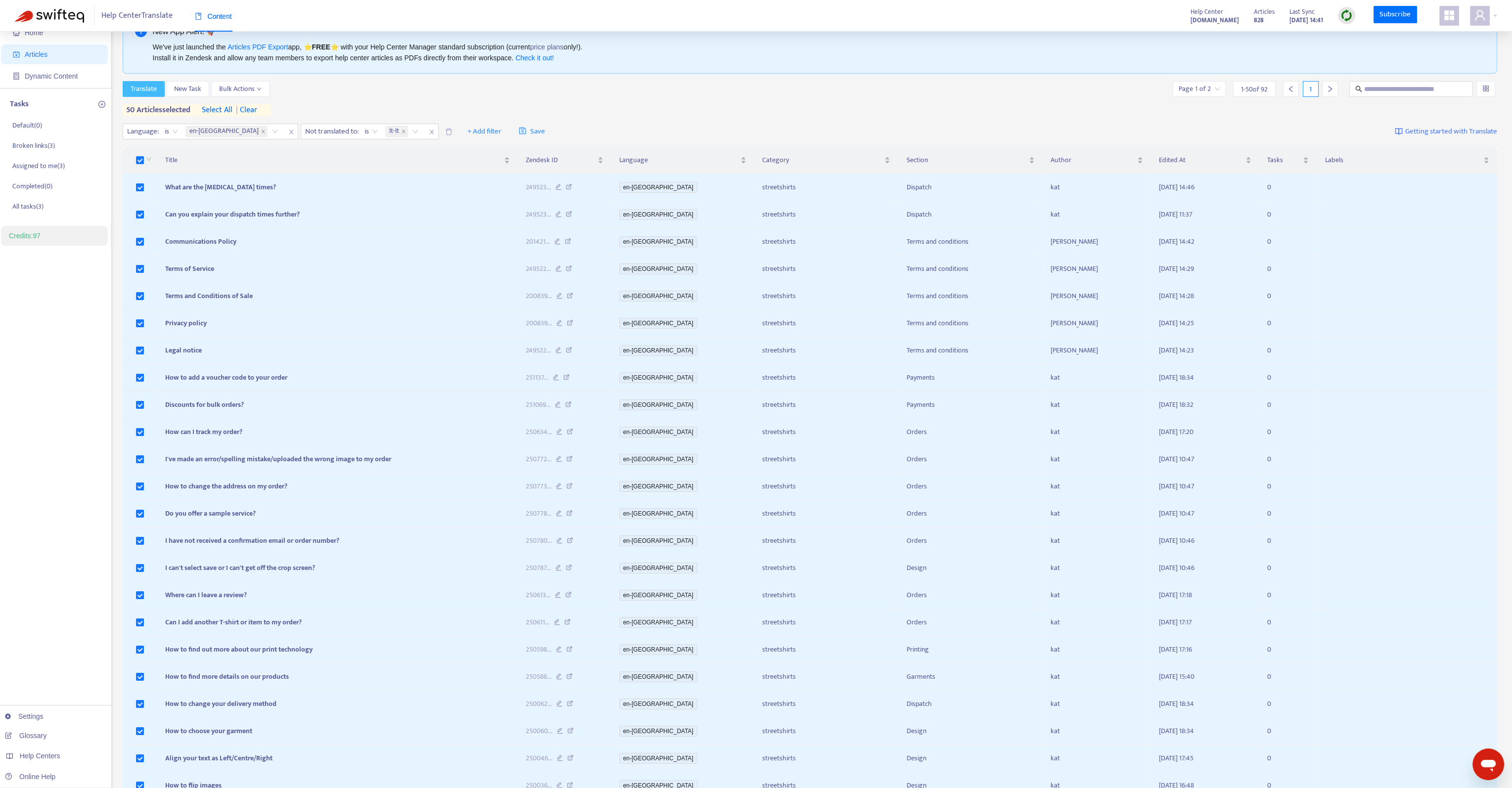
click at [156, 82] on button "Translate" at bounding box center [144, 89] width 42 height 16
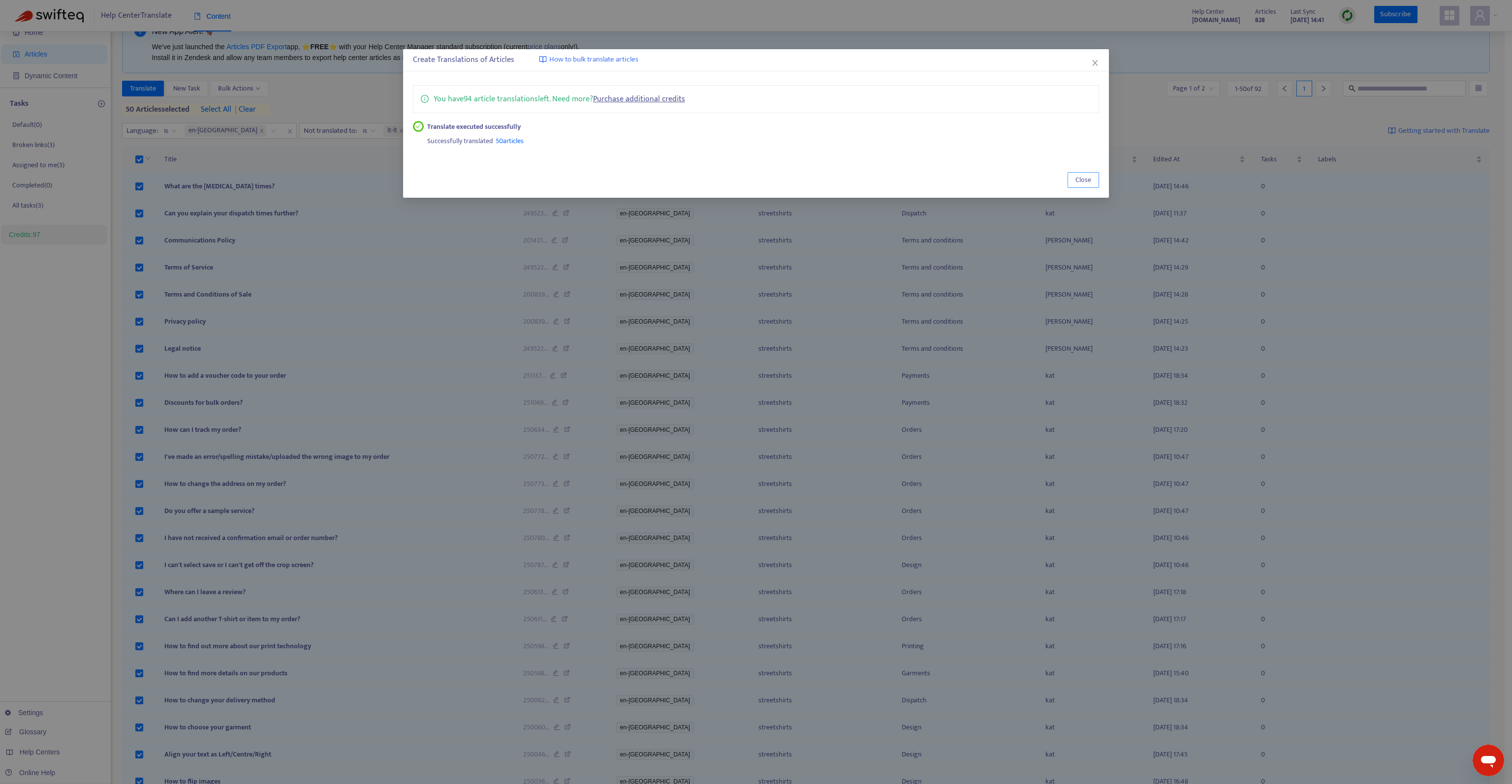
click at [1097, 177] on button "Close" at bounding box center [1084, 180] width 32 height 16
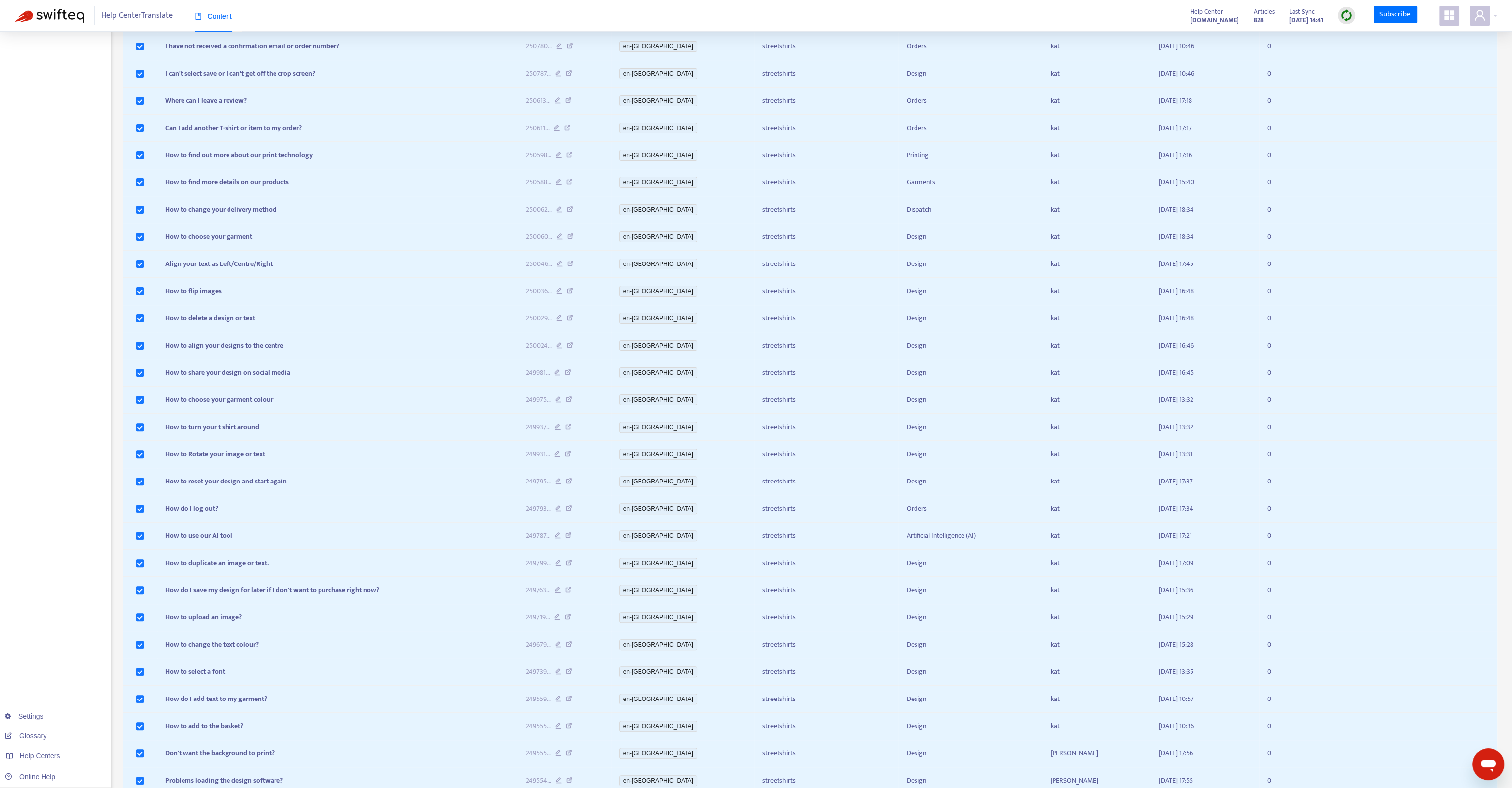
scroll to position [828, 0]
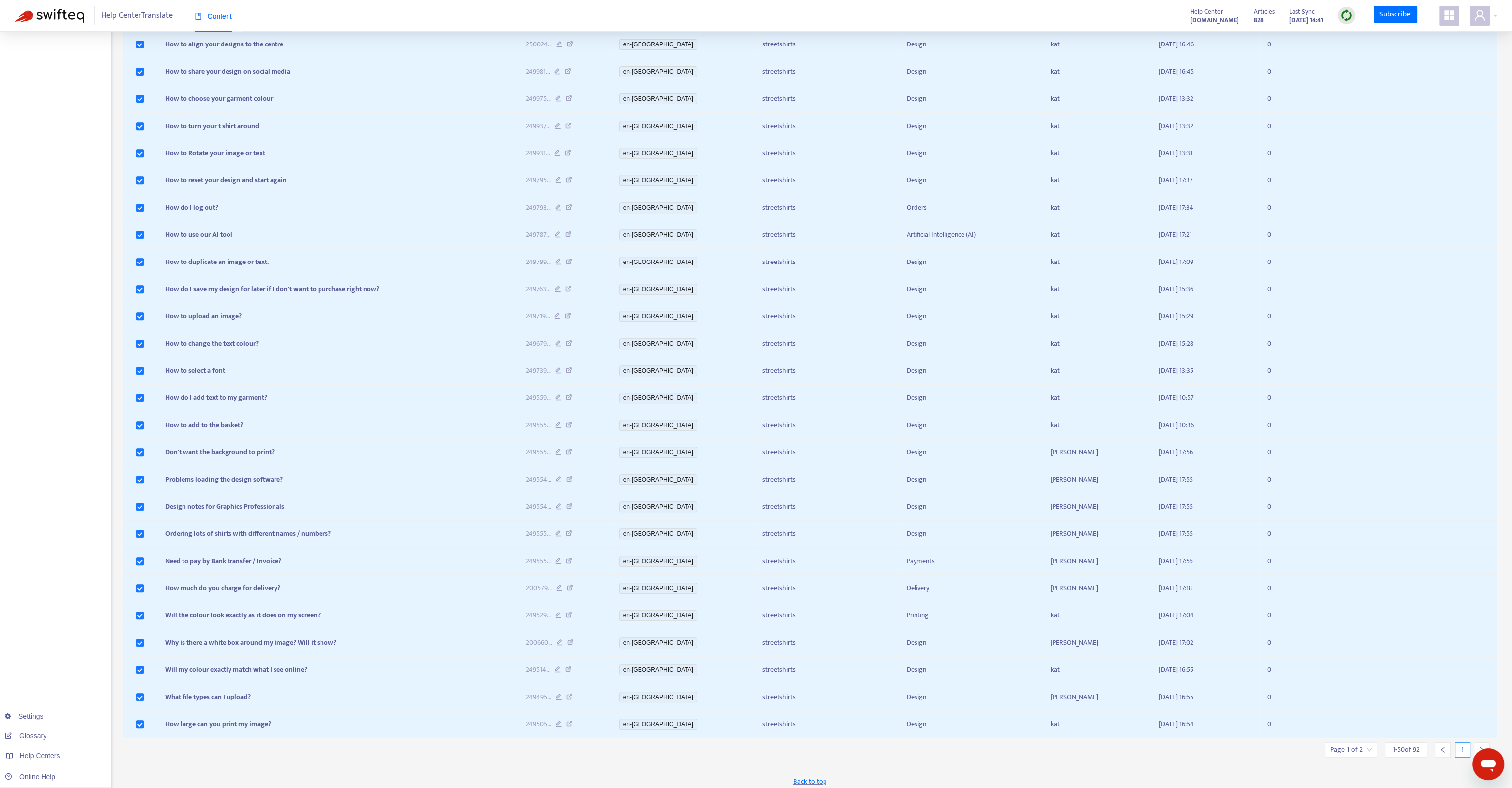
click at [1481, 746] on icon "right" at bounding box center [1482, 750] width 7 height 7
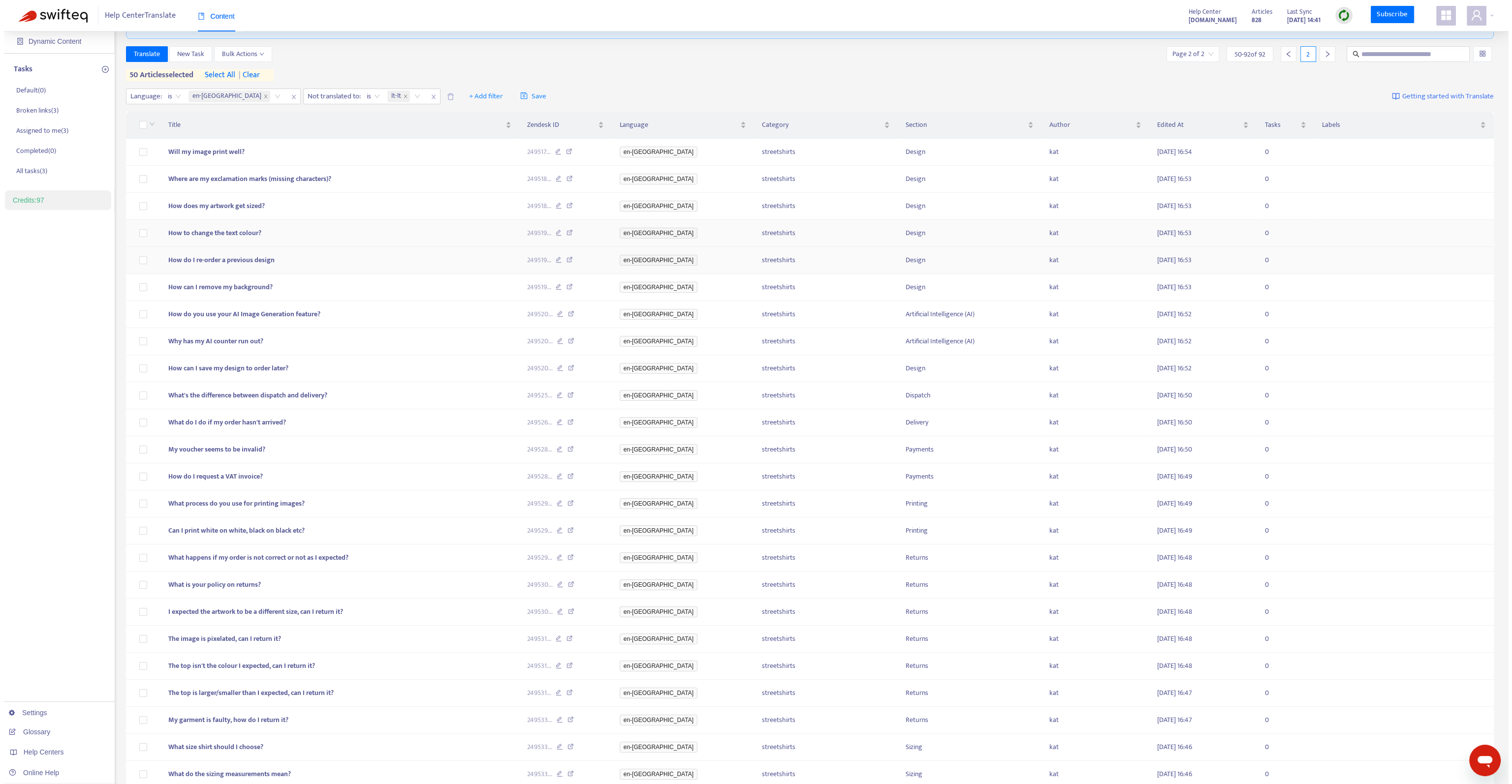
scroll to position [0, 0]
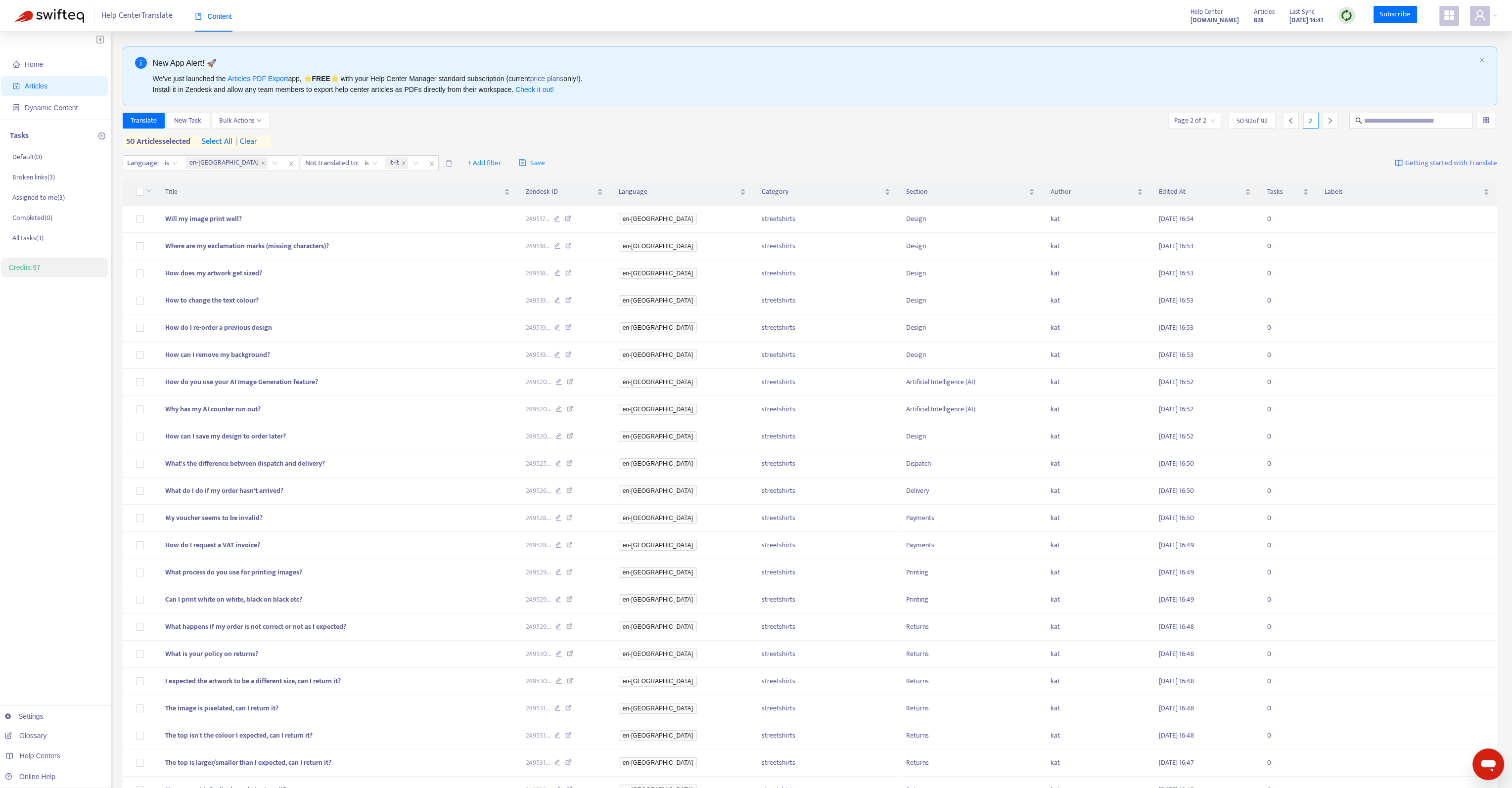
click at [257, 139] on span "| clear" at bounding box center [245, 141] width 25 height 12
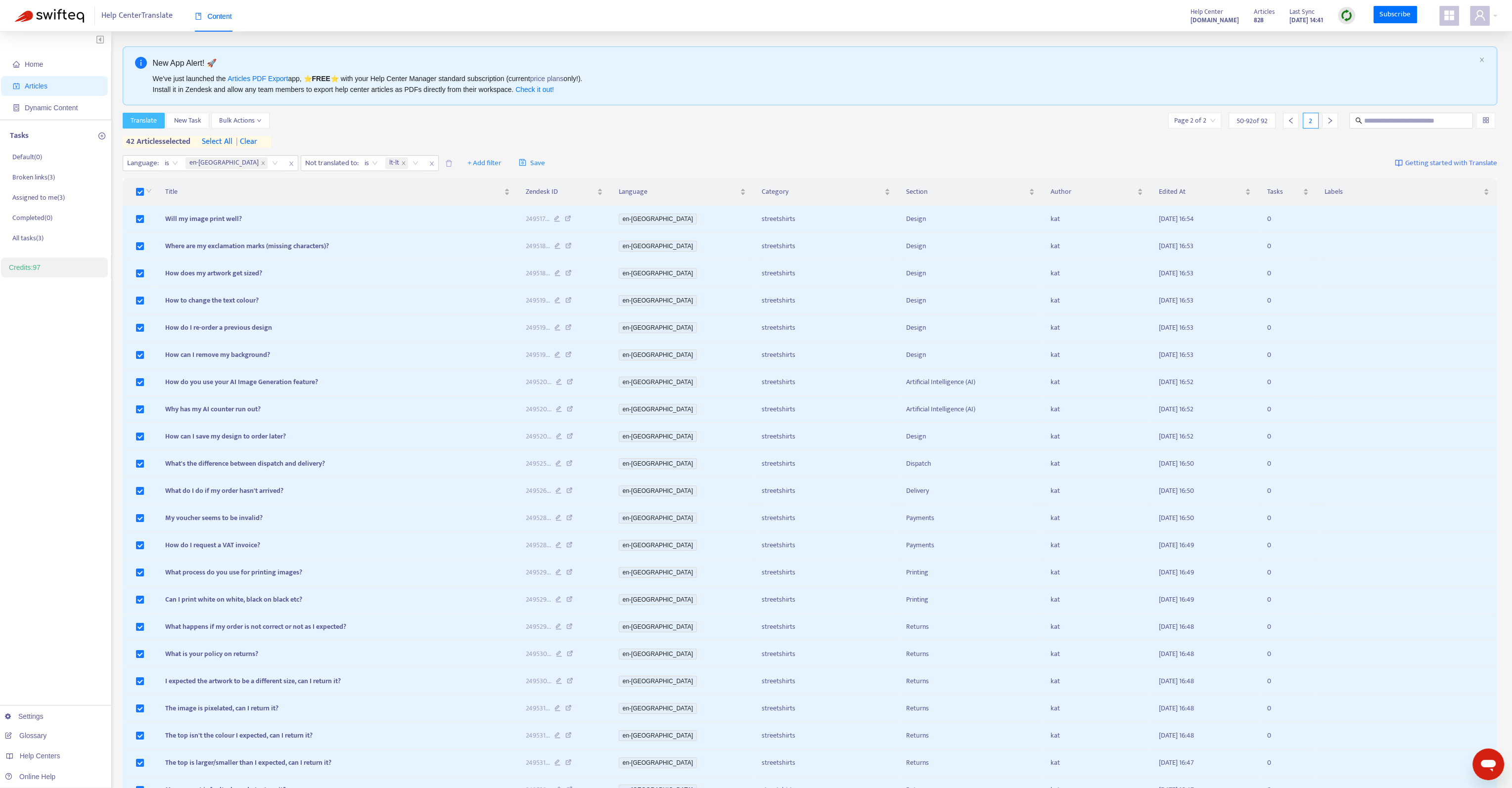
click at [151, 119] on span "Translate" at bounding box center [144, 121] width 26 height 11
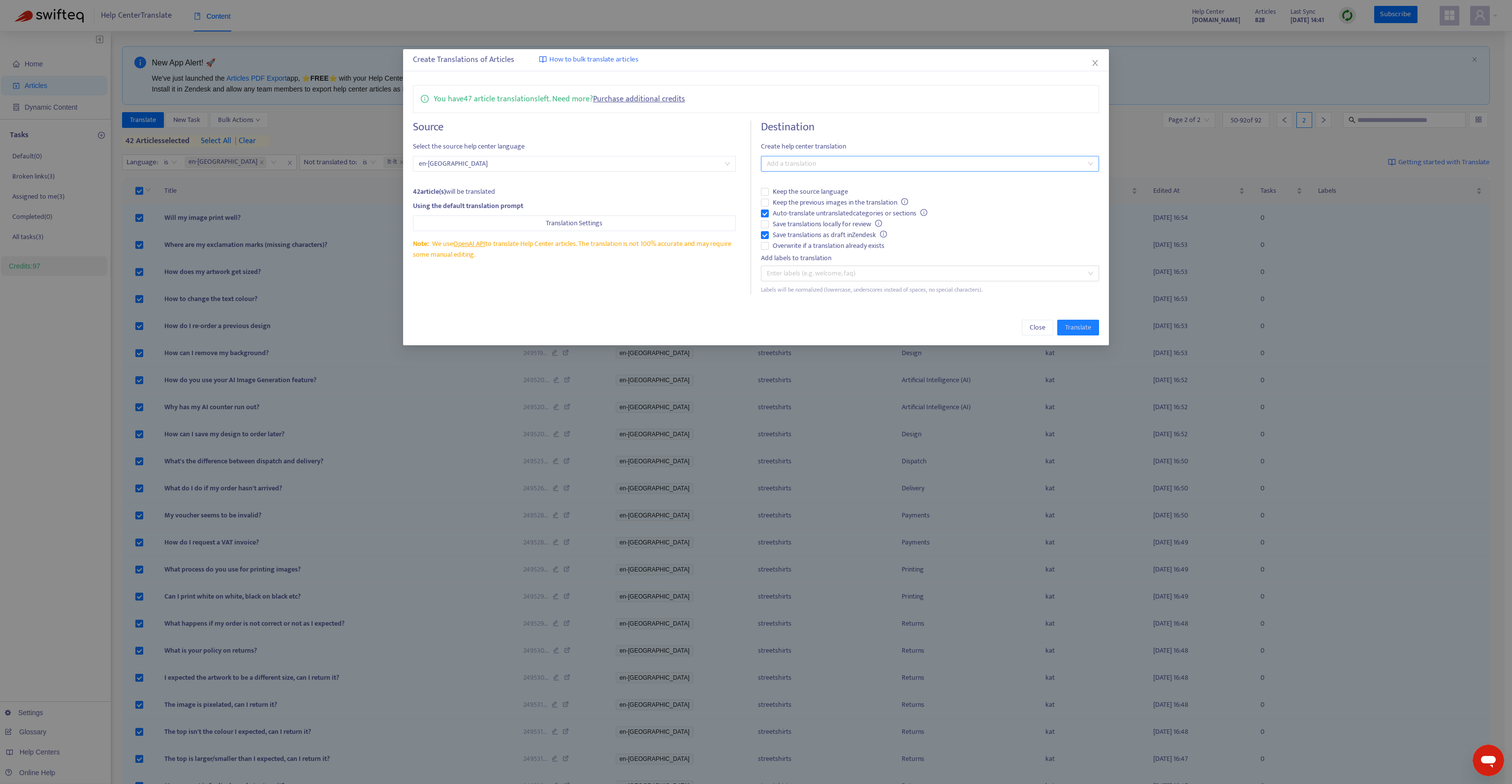
click at [808, 165] on div at bounding box center [925, 163] width 324 height 12
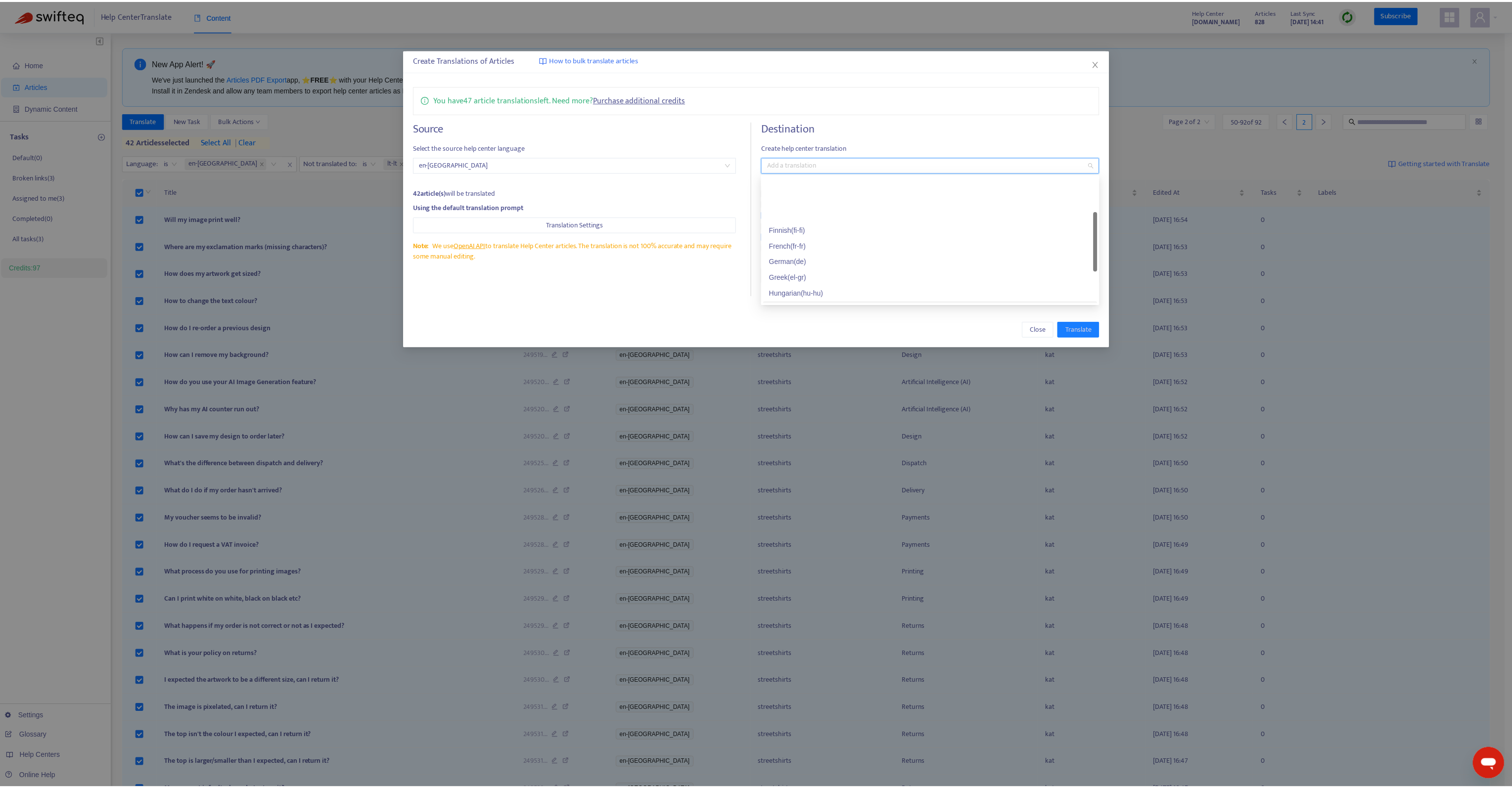
scroll to position [99, 0]
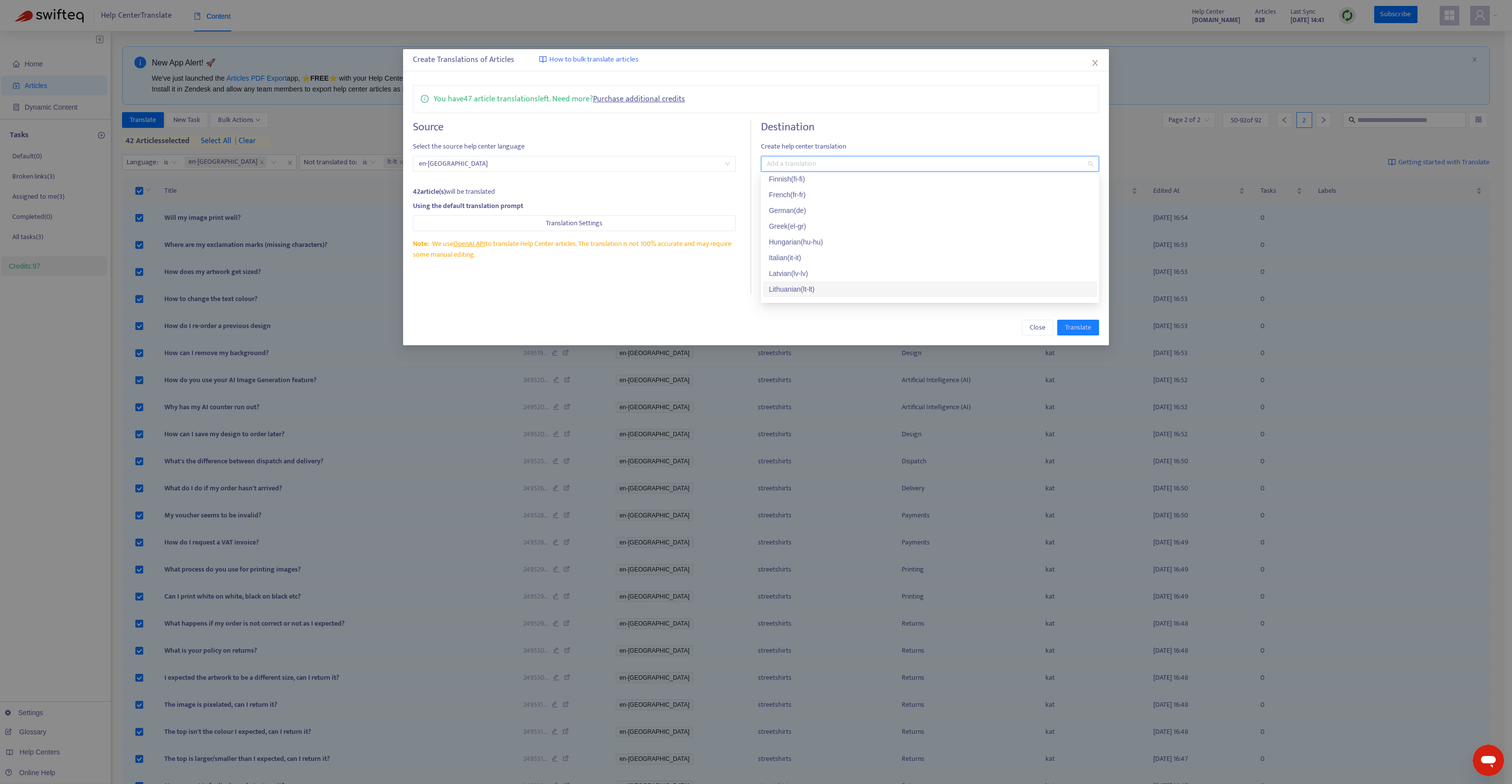
drag, startPoint x: 819, startPoint y: 269, endPoint x: 824, endPoint y: 286, distance: 17.7
click at [824, 286] on div "Finnish ( fi-fi ) French ( fr-fr ) German ( de ) Greek ( el-gr ) Hungarian ( hu…" at bounding box center [930, 250] width 335 height 157
click at [824, 286] on div "Lithuanian ( lt-lt )" at bounding box center [930, 290] width 322 height 11
click at [853, 145] on span "Create help center translation" at bounding box center [930, 147] width 338 height 11
click at [807, 233] on span "Save translations as draft in Zendesk" at bounding box center [830, 235] width 122 height 11
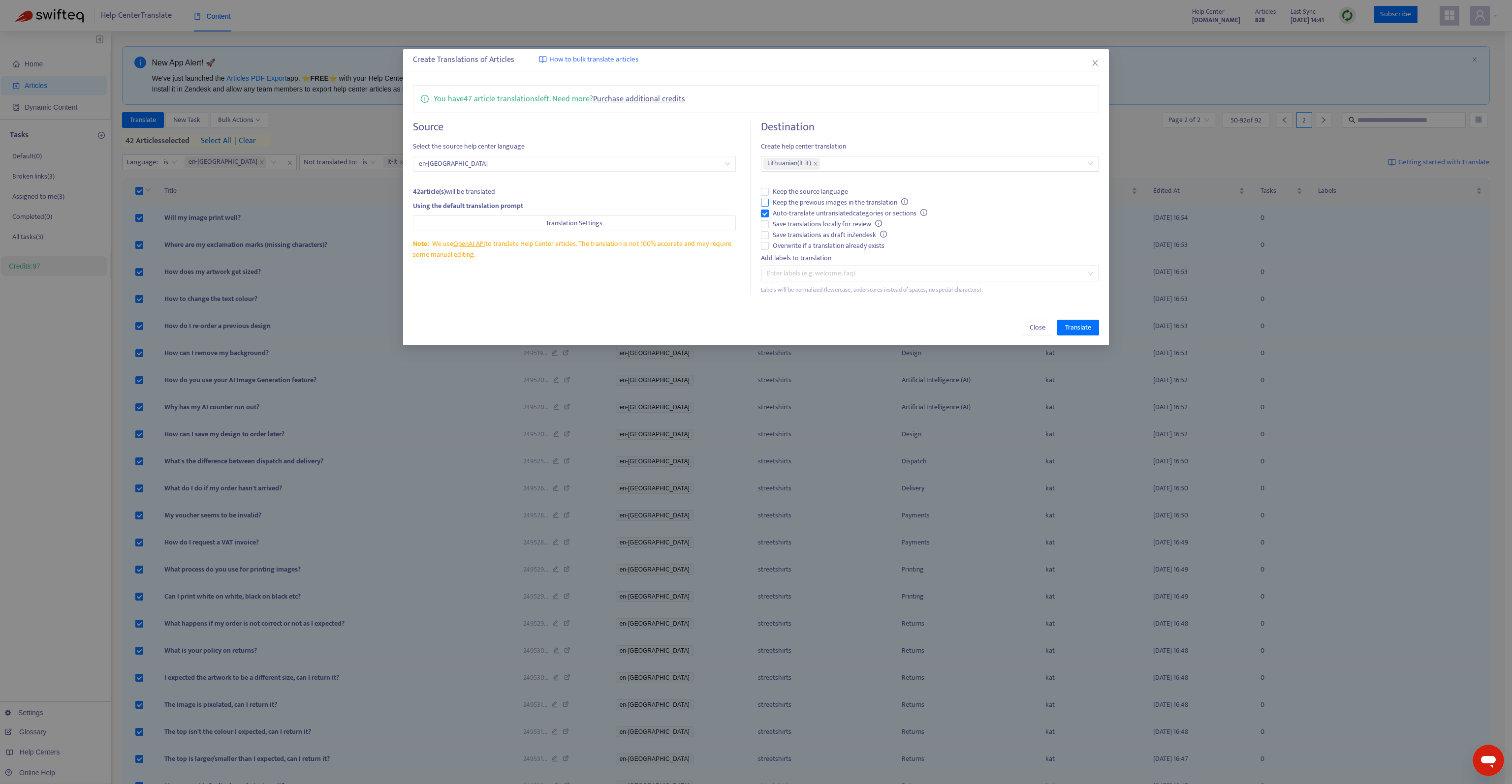
click at [815, 200] on span "Keep the previous images in the translation" at bounding box center [841, 203] width 143 height 11
click at [1071, 322] on span "Translate" at bounding box center [1078, 328] width 26 height 11
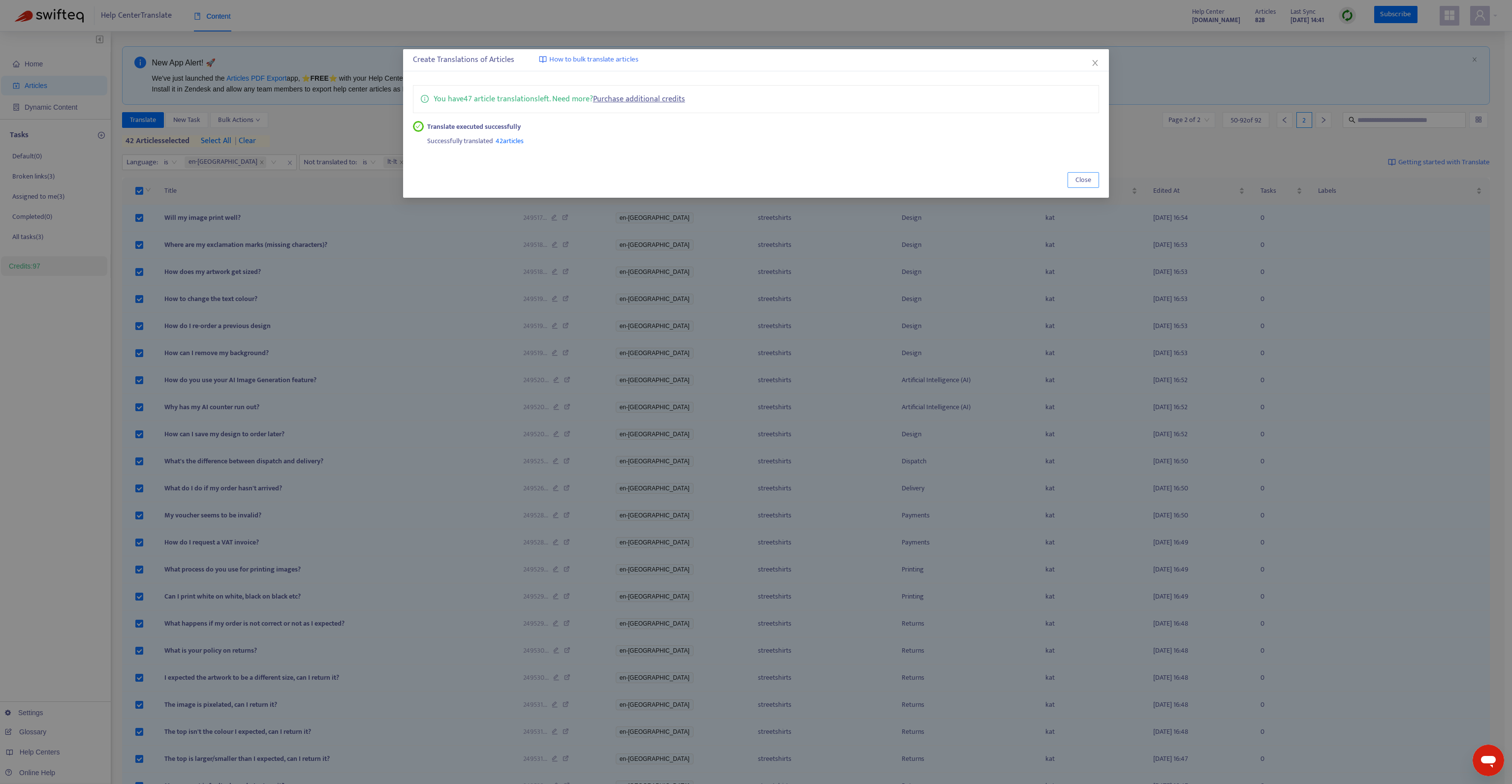
click at [1079, 178] on span "Close" at bounding box center [1083, 180] width 16 height 11
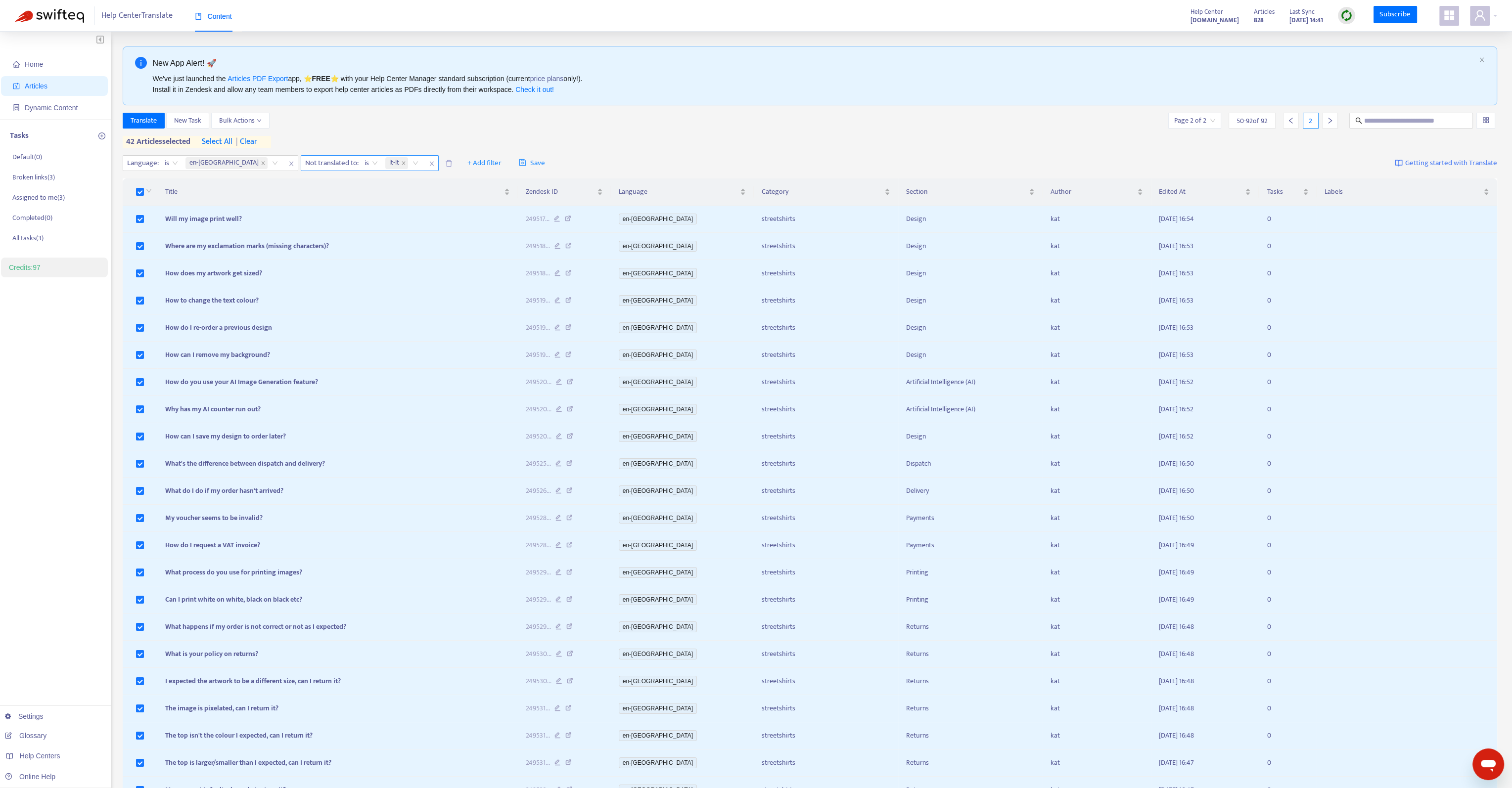
click at [383, 160] on div "lt-lt" at bounding box center [403, 163] width 41 height 15
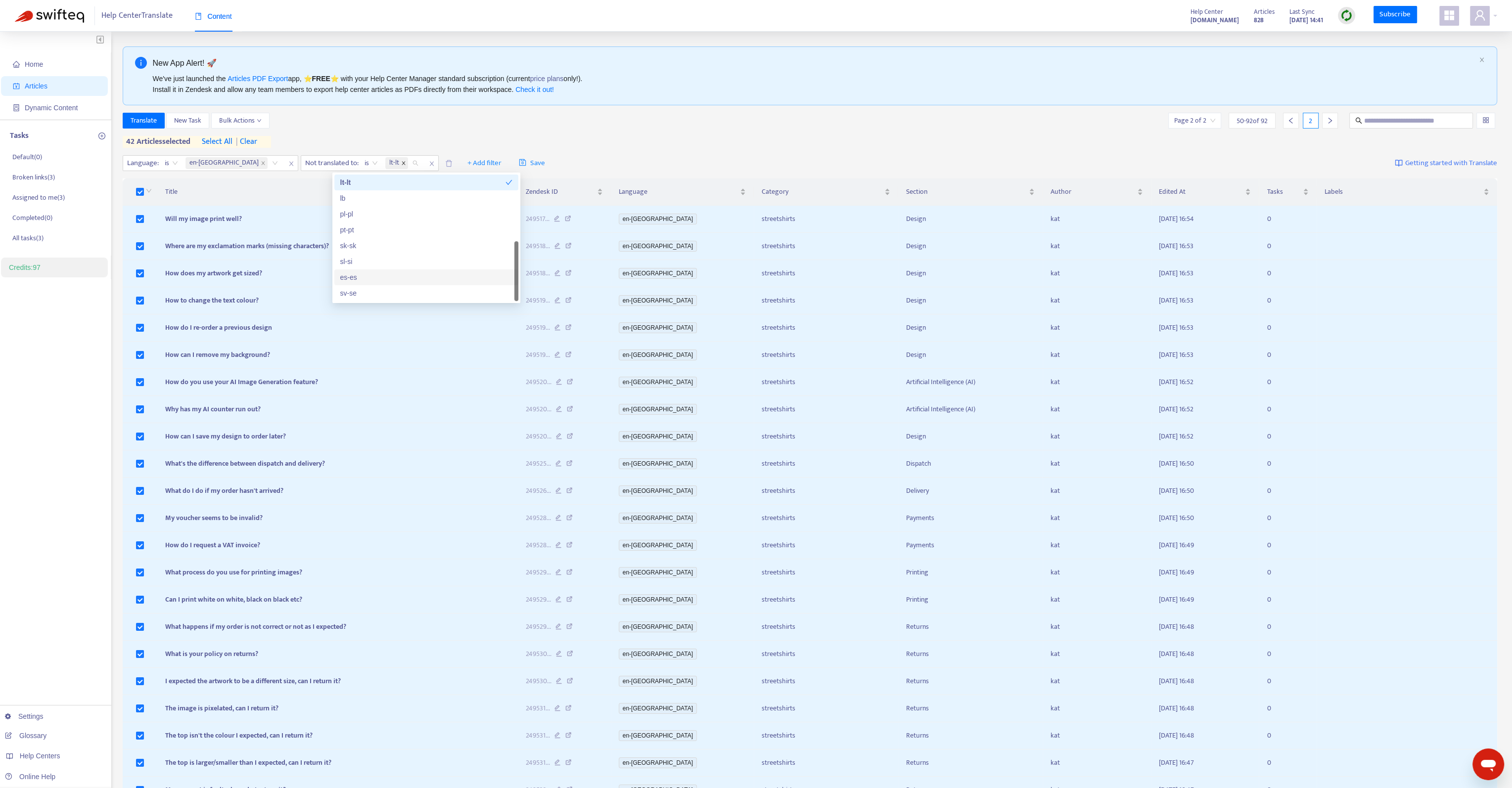
click at [401, 161] on icon "close" at bounding box center [403, 163] width 3 height 3
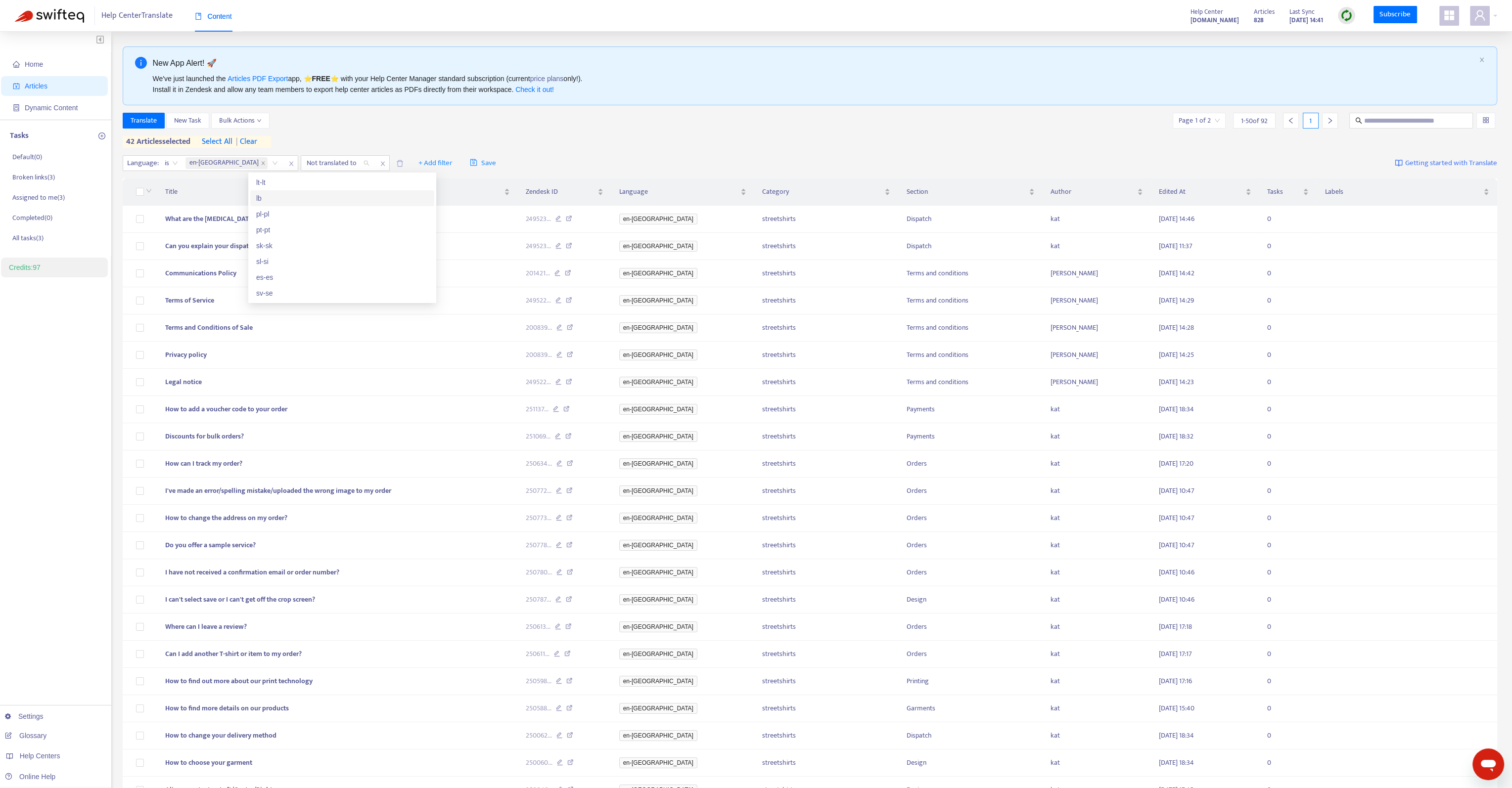
scroll to position [156, 0]
click at [274, 243] on div "lb" at bounding box center [342, 248] width 172 height 11
click at [440, 139] on div "Translate New Task Bulk Actions Page 1 of 2 1 - 50 of 92 1 42 articles selected…" at bounding box center [810, 130] width 1375 height 35
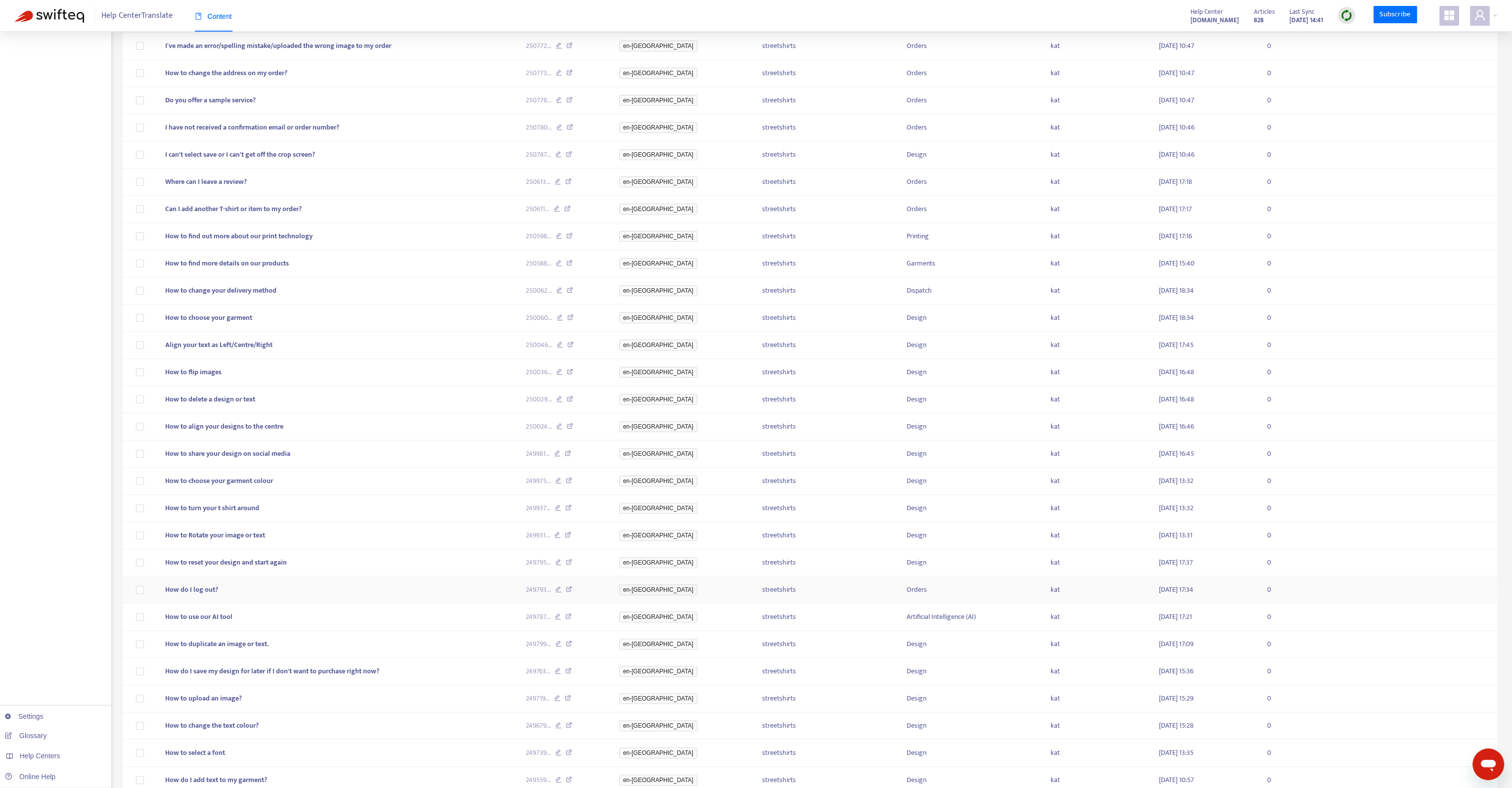
scroll to position [828, 0]
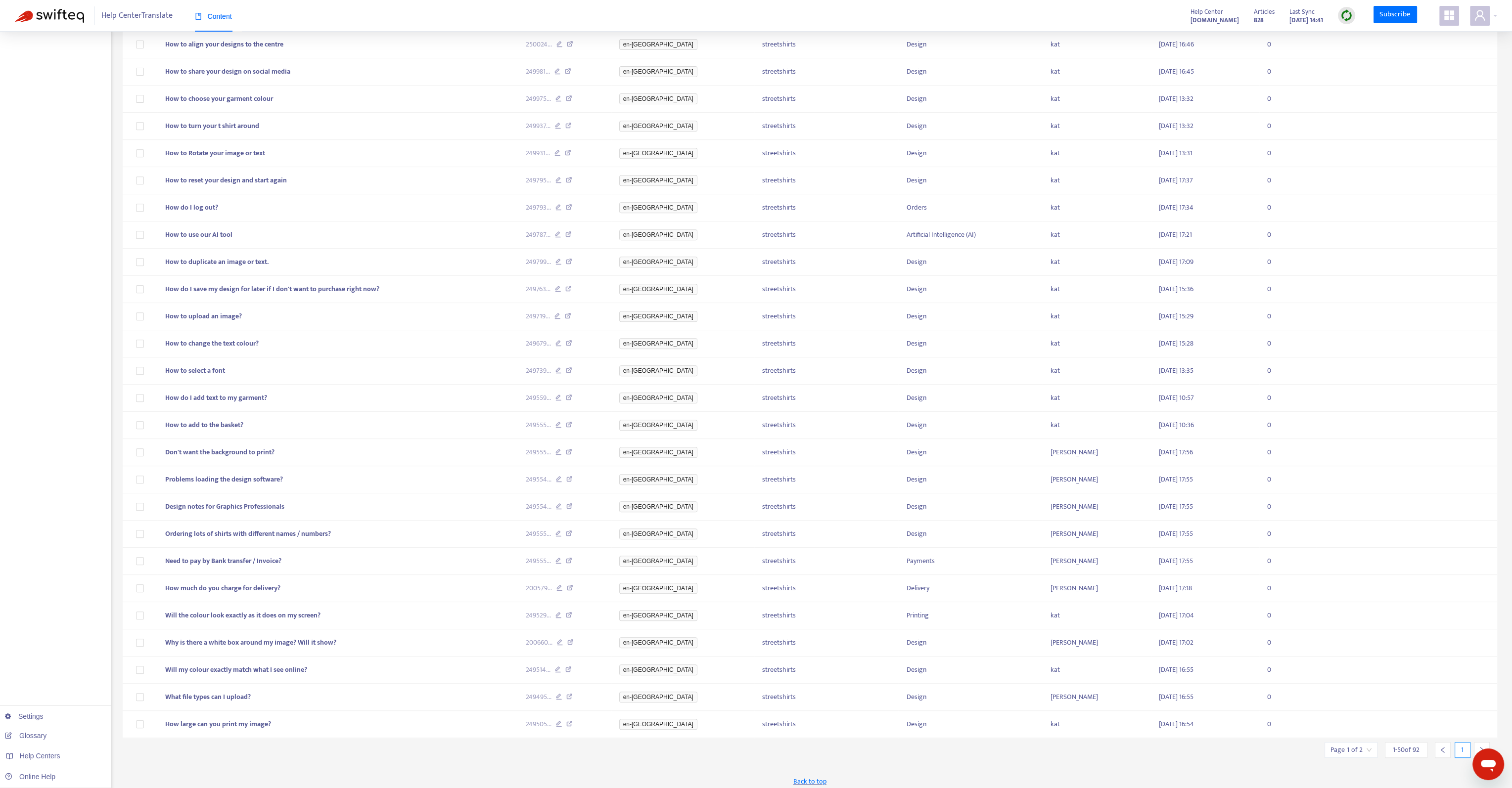
click at [1443, 747] on icon "left" at bounding box center [1443, 750] width 7 height 7
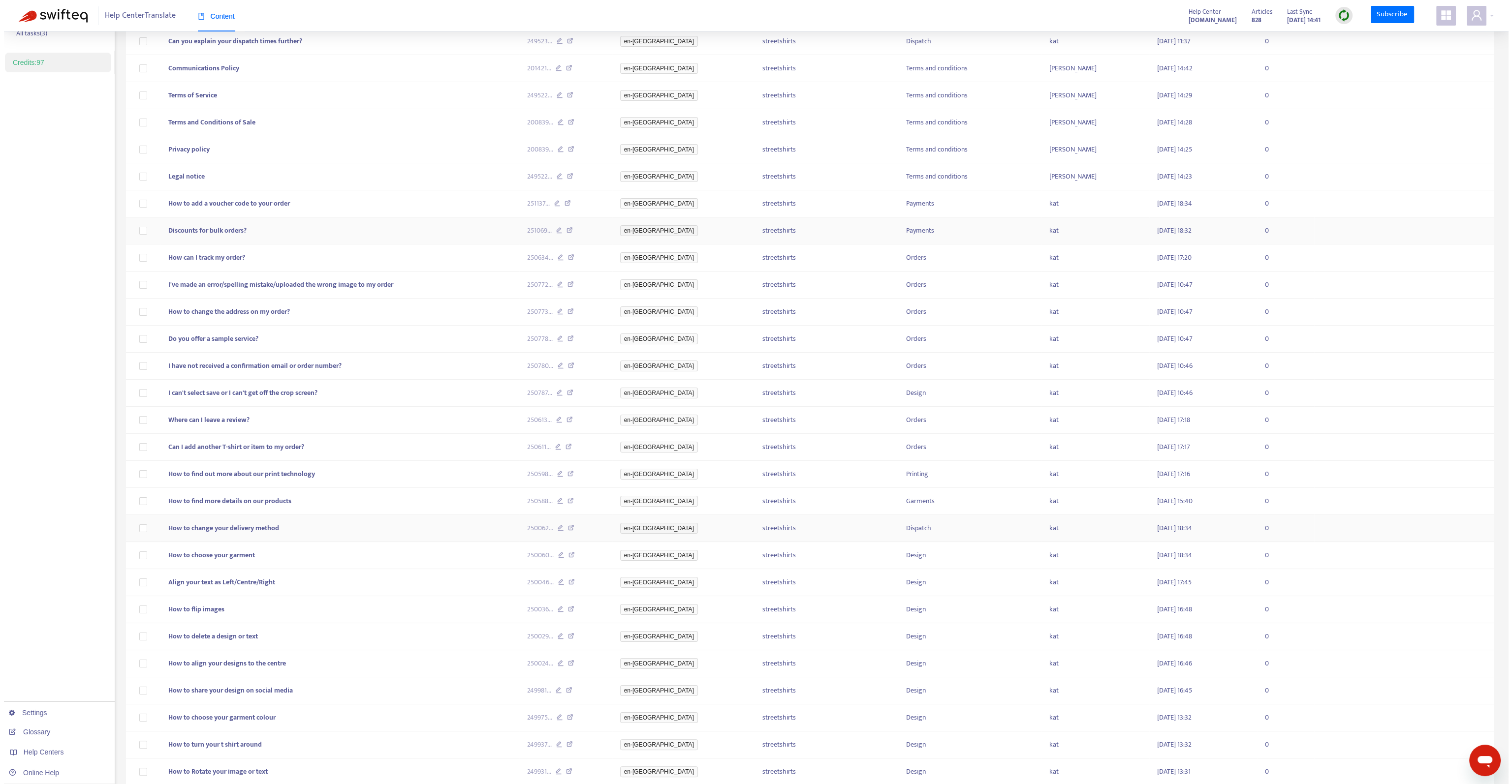
scroll to position [0, 0]
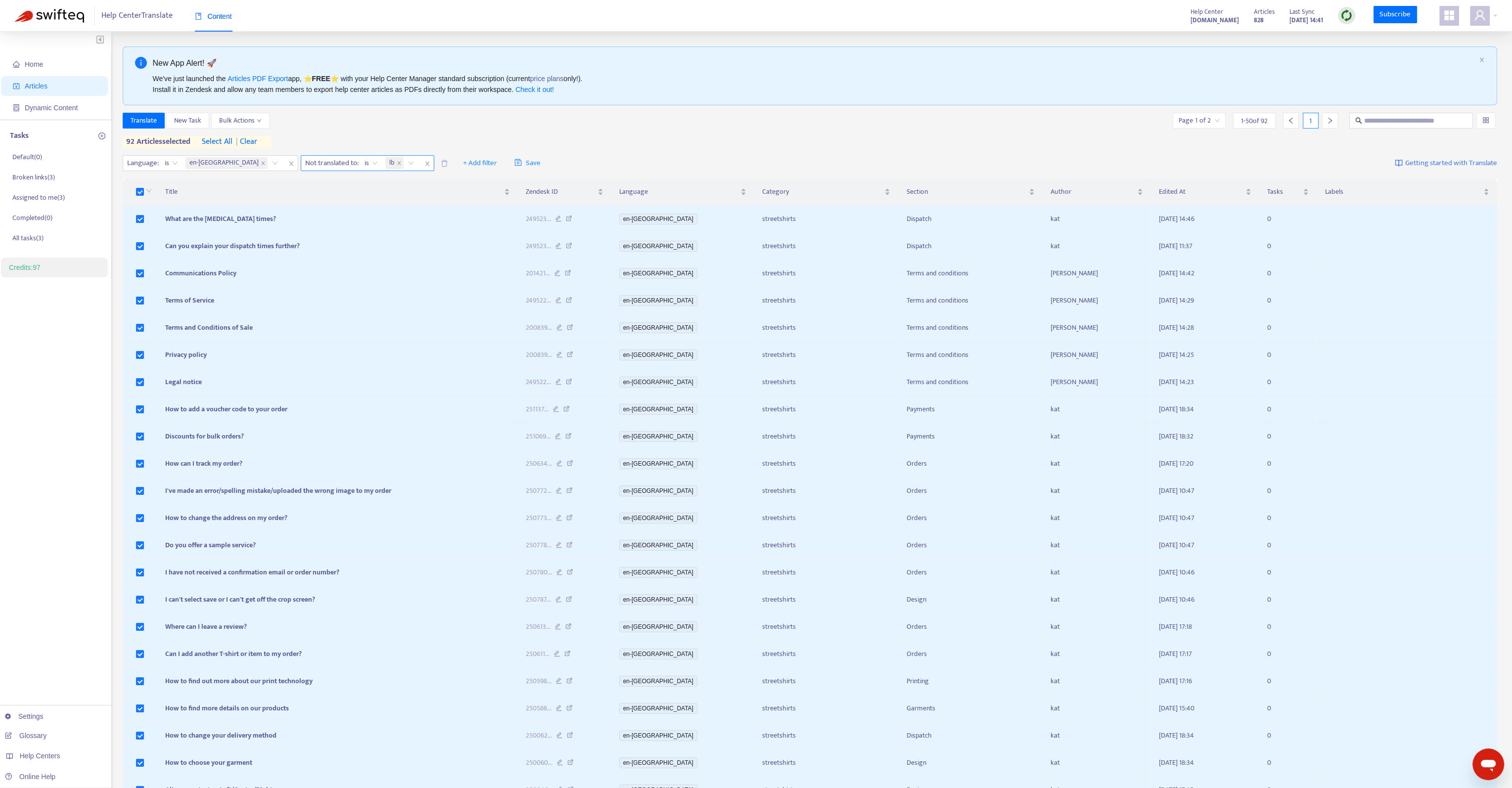
click at [254, 142] on span "| clear" at bounding box center [245, 141] width 25 height 12
click at [146, 123] on span "Translate" at bounding box center [144, 121] width 26 height 11
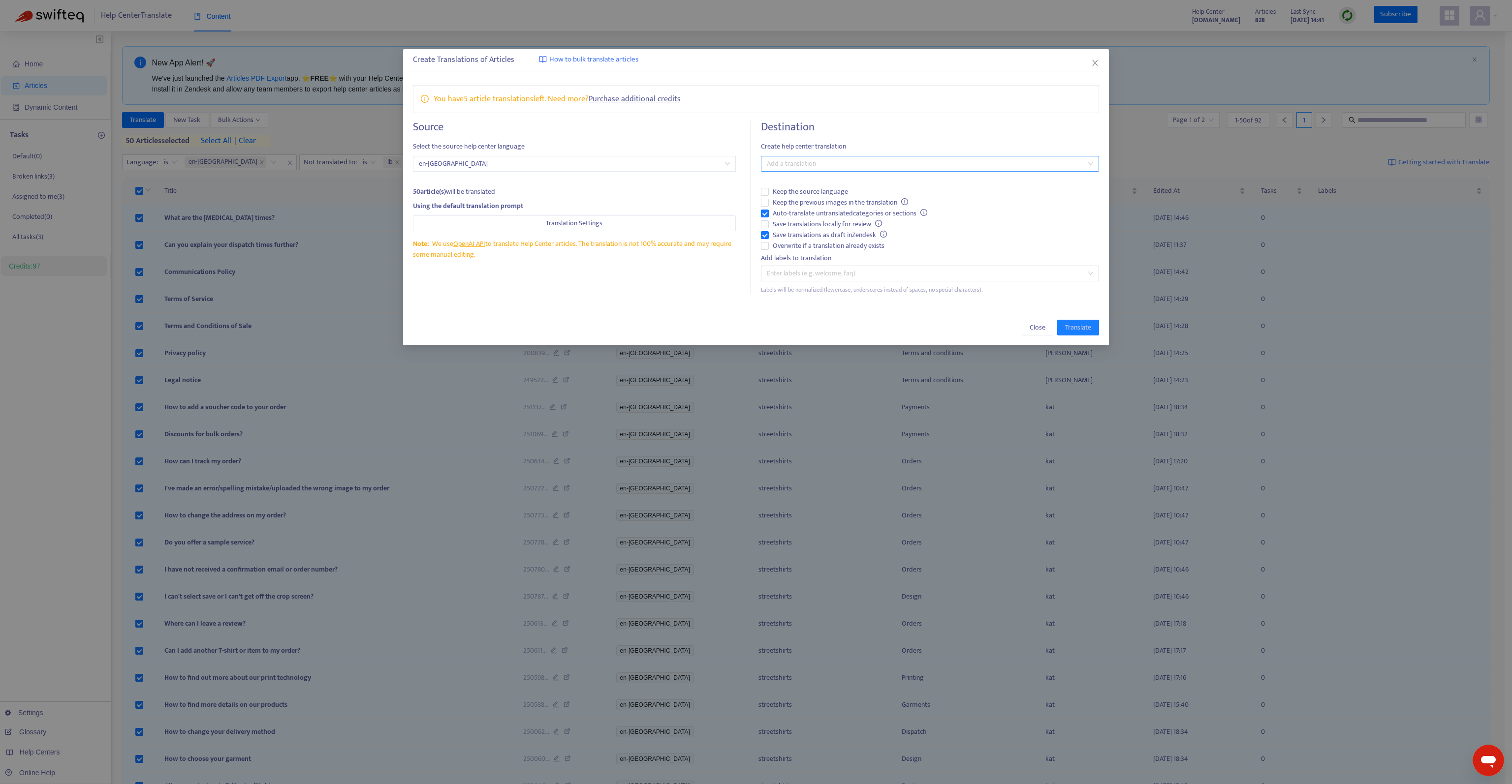
click at [813, 160] on div at bounding box center [925, 163] width 324 height 12
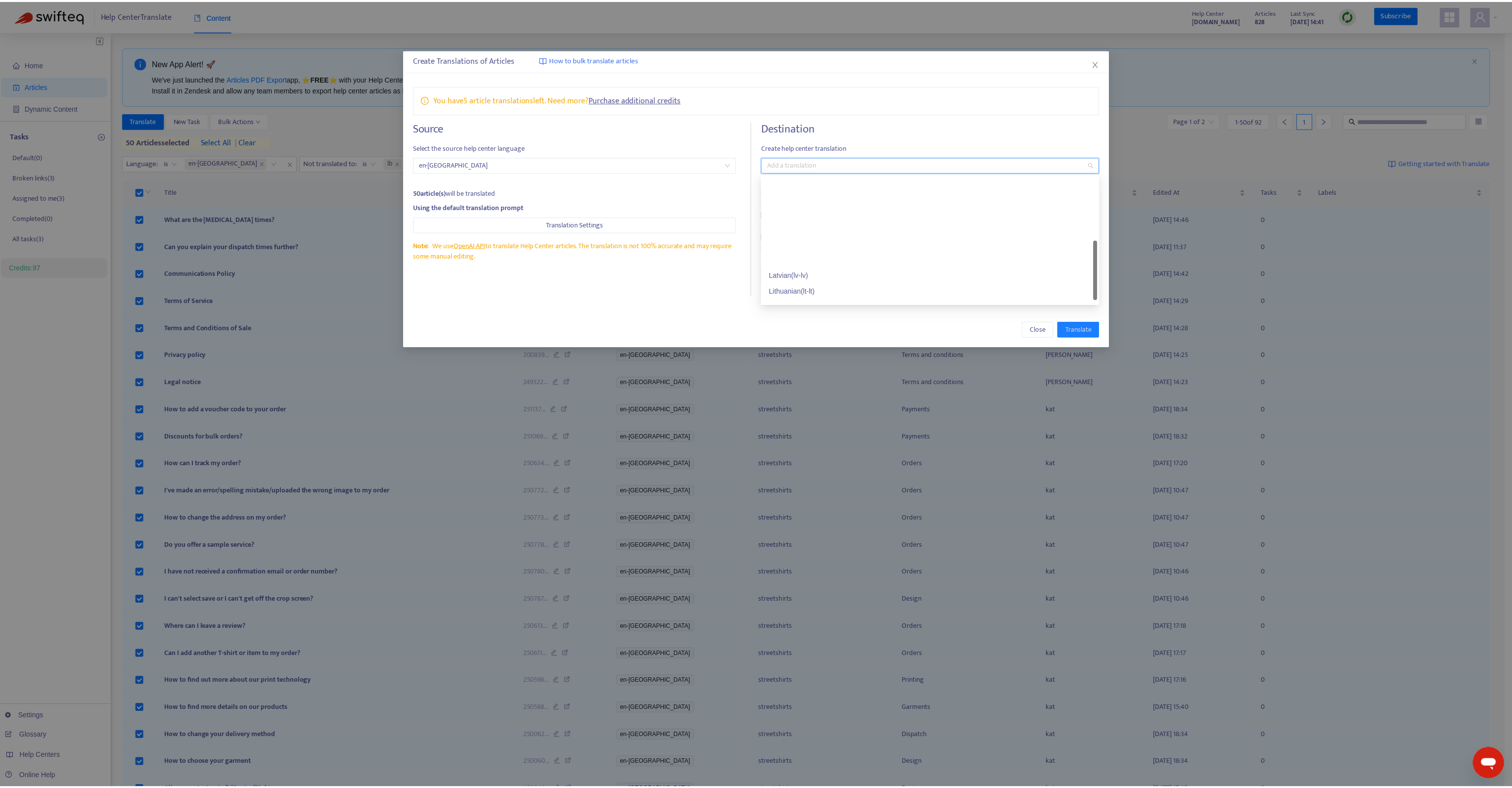
scroll to position [198, 0]
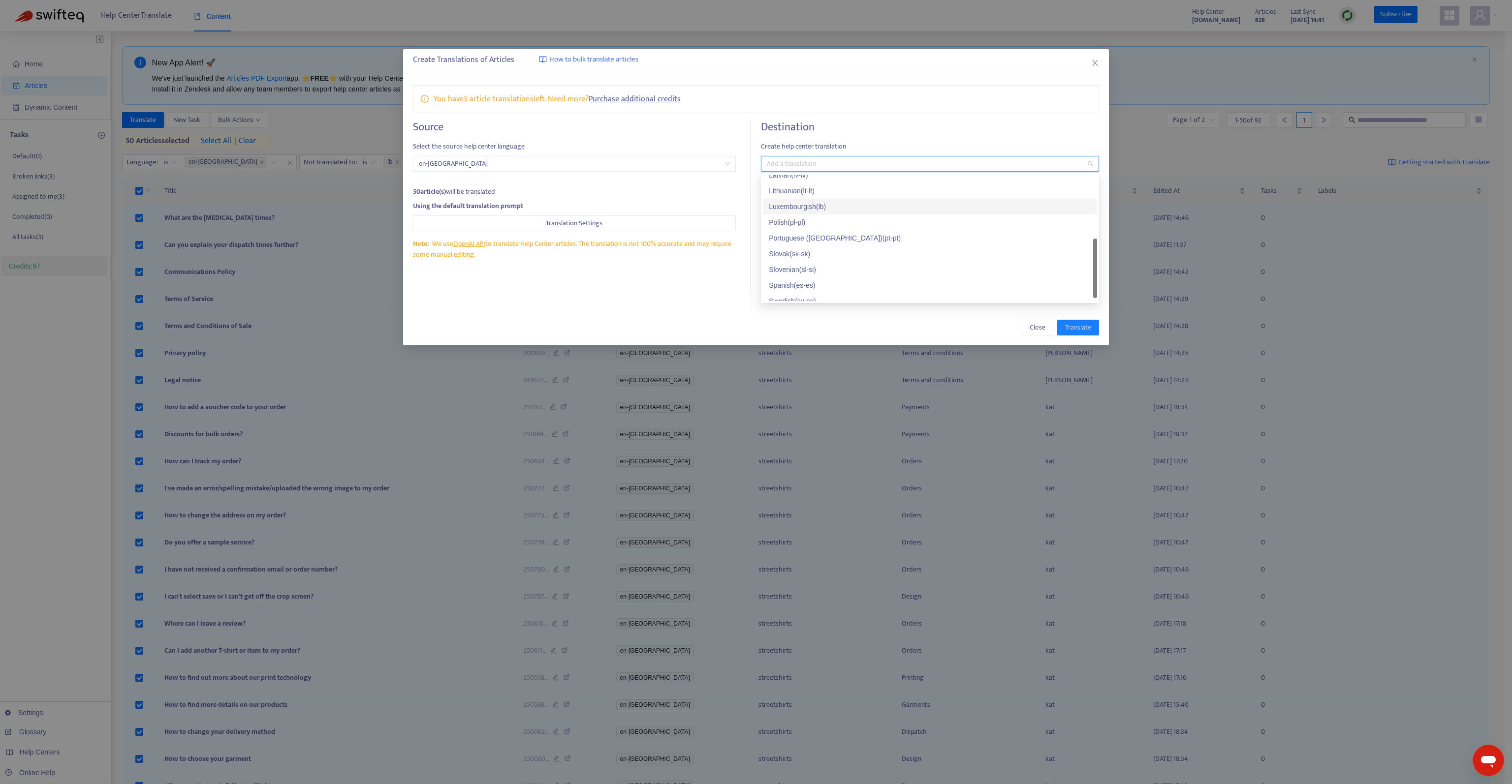
click at [837, 209] on div "Luxembourgish ( lb )" at bounding box center [930, 207] width 322 height 11
click at [701, 315] on div "Close Translate" at bounding box center [756, 328] width 706 height 35
click at [811, 234] on span "Save translations as draft in Zendesk" at bounding box center [830, 235] width 122 height 11
click at [822, 203] on span "Keep the previous images in the translation" at bounding box center [841, 203] width 143 height 11
click at [1094, 139] on div "Destination Create help center translation Luxembourgish ( lb ) Keep the source…" at bounding box center [930, 208] width 338 height 174
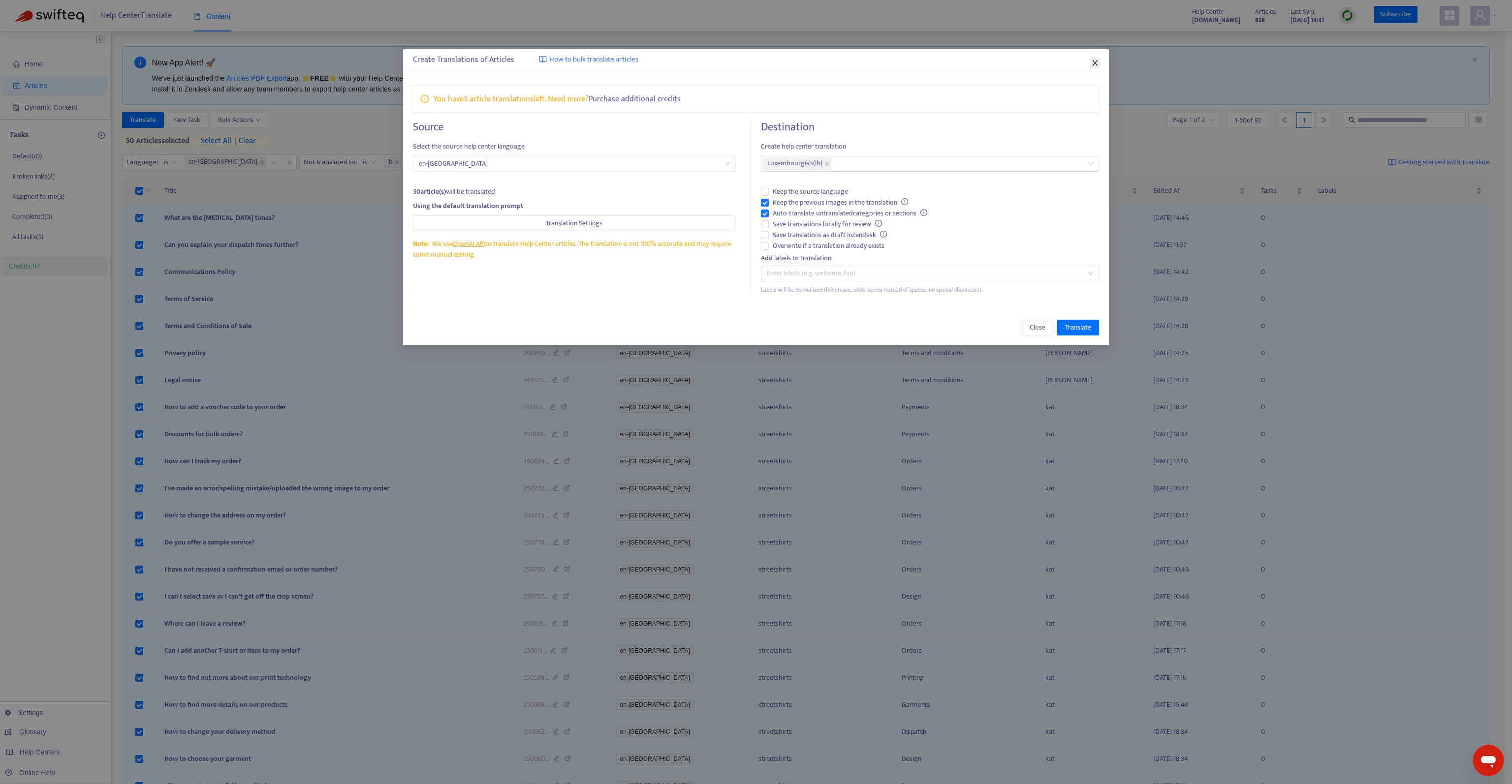
click at [1094, 57] on button "Close" at bounding box center [1095, 63] width 11 height 11
